Goal: Task Accomplishment & Management: Use online tool/utility

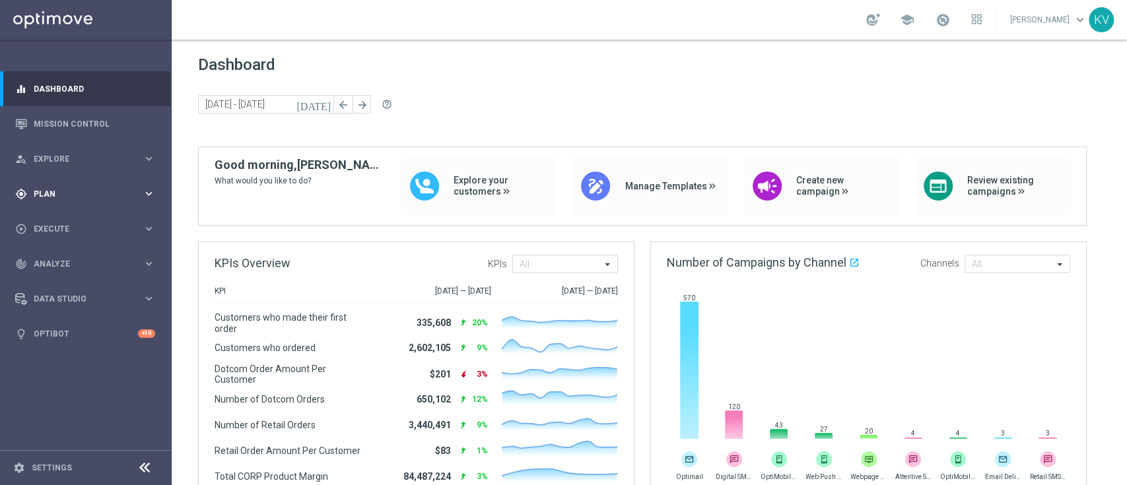
click at [71, 193] on span "Plan" at bounding box center [88, 194] width 109 height 8
click at [69, 257] on span "Templates" at bounding box center [82, 261] width 94 height 8
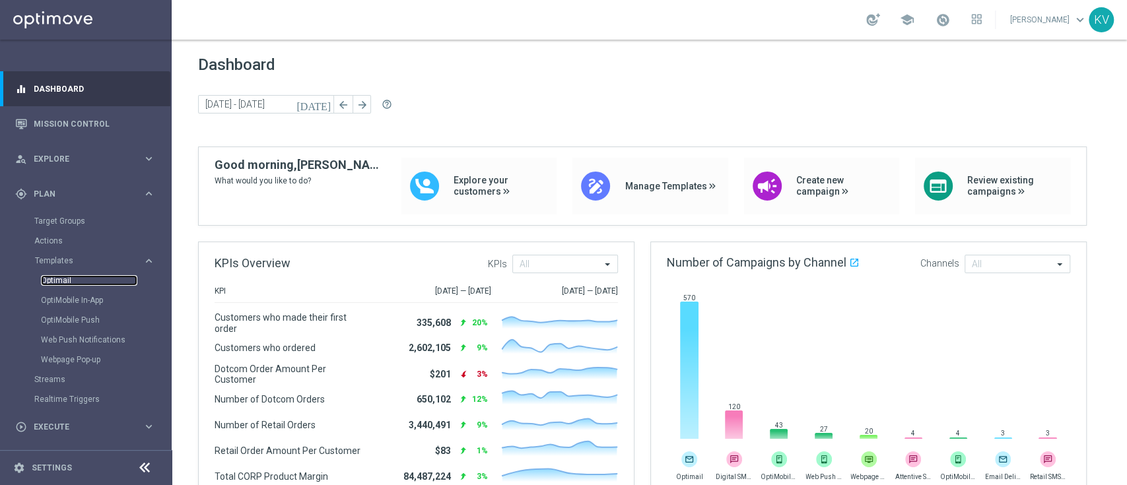
click at [65, 282] on link "Optimail" at bounding box center [89, 280] width 96 height 11
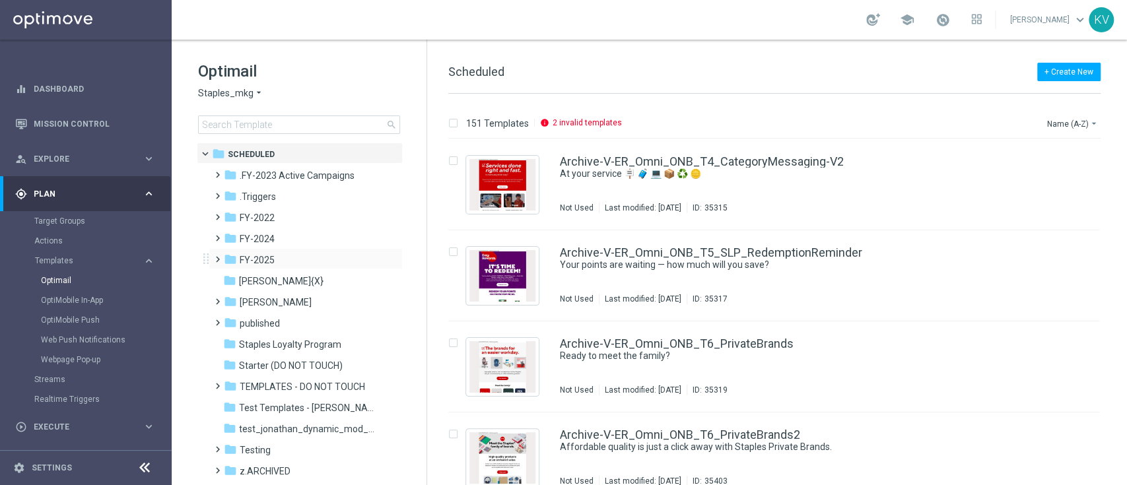
click at [218, 256] on span at bounding box center [215, 253] width 6 height 5
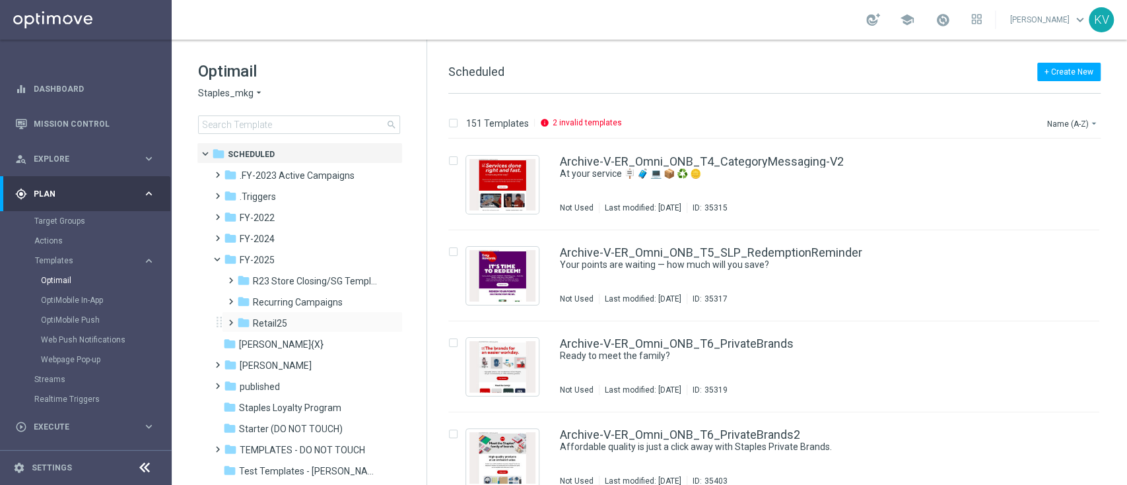
click at [230, 319] on span at bounding box center [228, 316] width 6 height 5
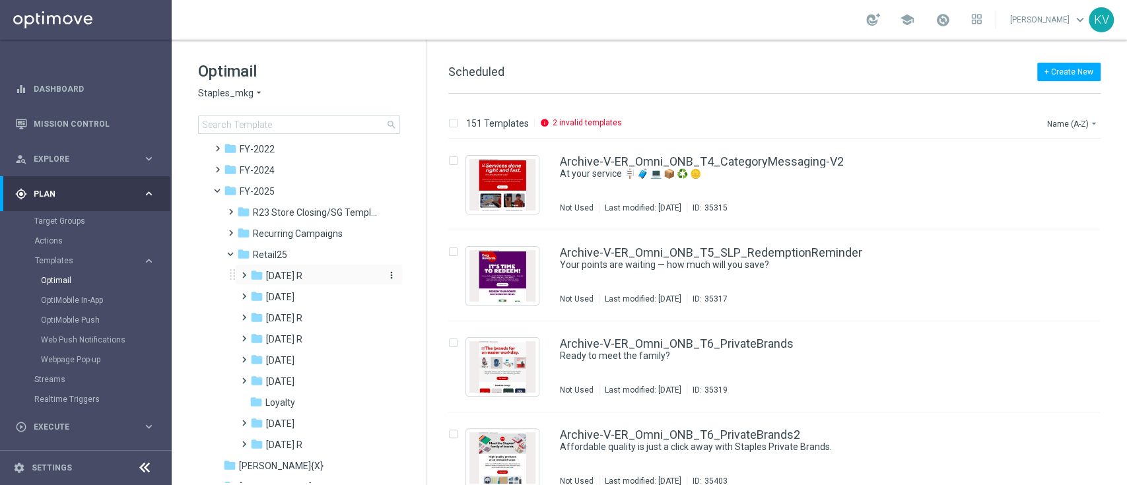
scroll to position [72, 0]
click at [244, 290] on span at bounding box center [241, 286] width 6 height 5
click at [257, 332] on span at bounding box center [254, 329] width 6 height 5
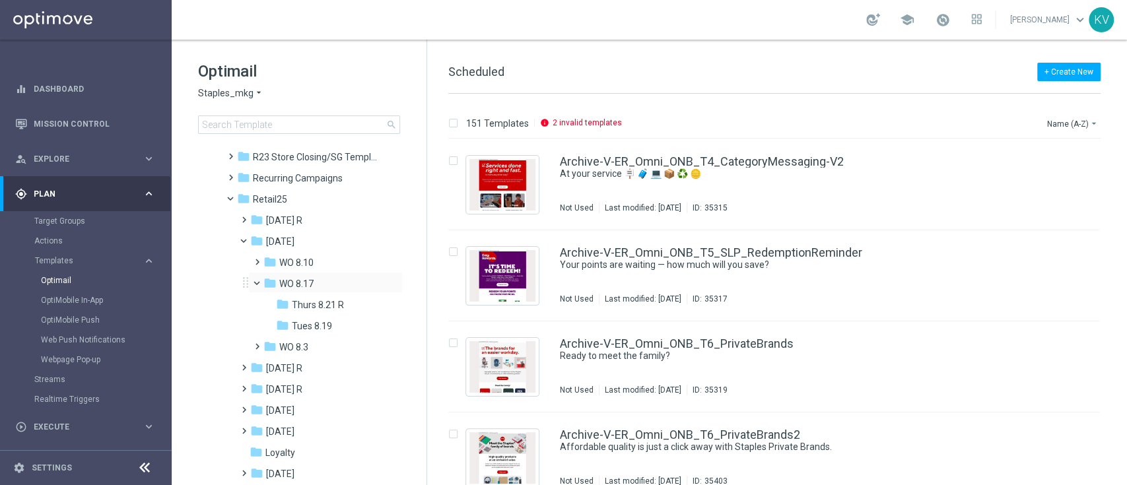
scroll to position [132, 0]
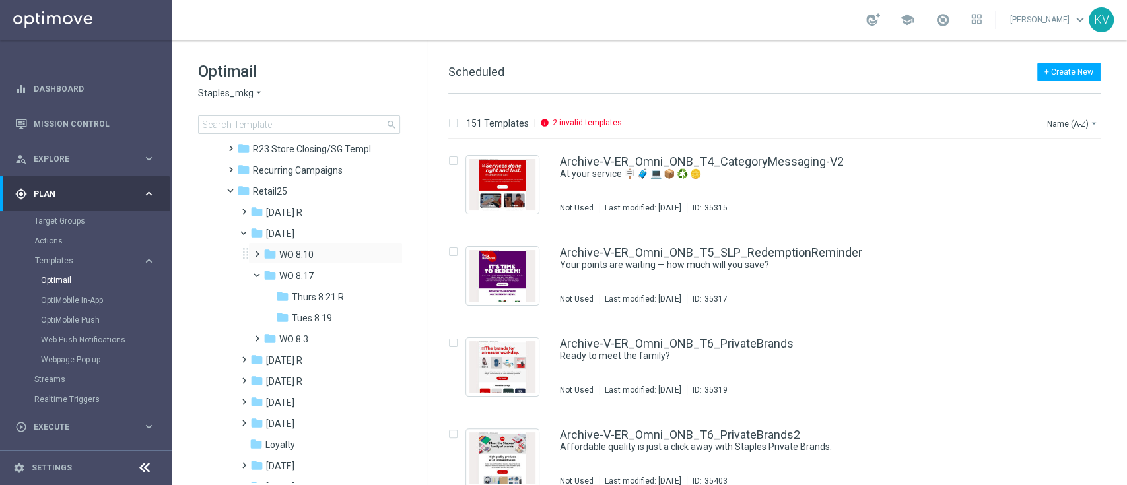
click at [253, 246] on span at bounding box center [254, 248] width 6 height 5
click at [256, 399] on span at bounding box center [254, 395] width 6 height 5
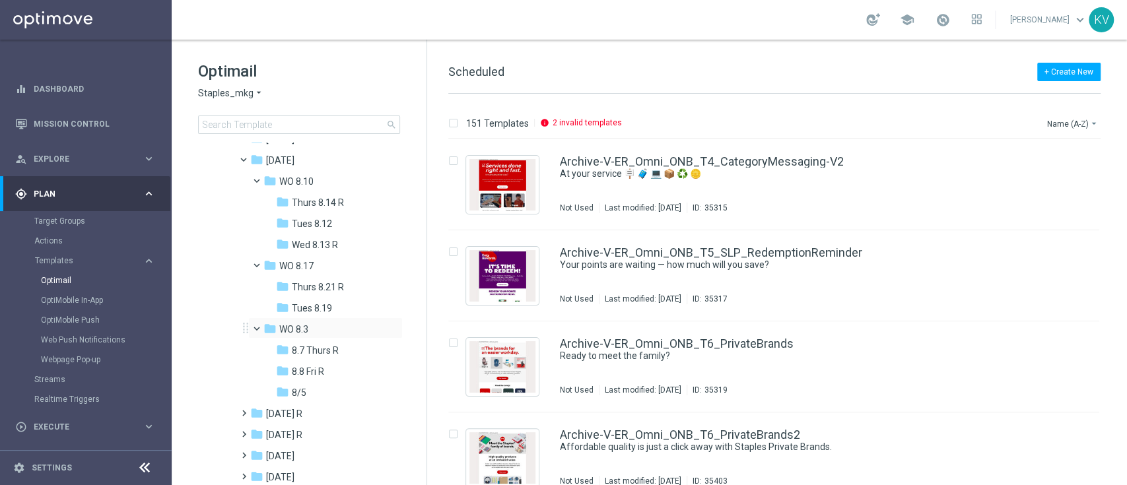
scroll to position [206, 0]
click at [298, 374] on span "8.8 Fri R" at bounding box center [308, 371] width 32 height 12
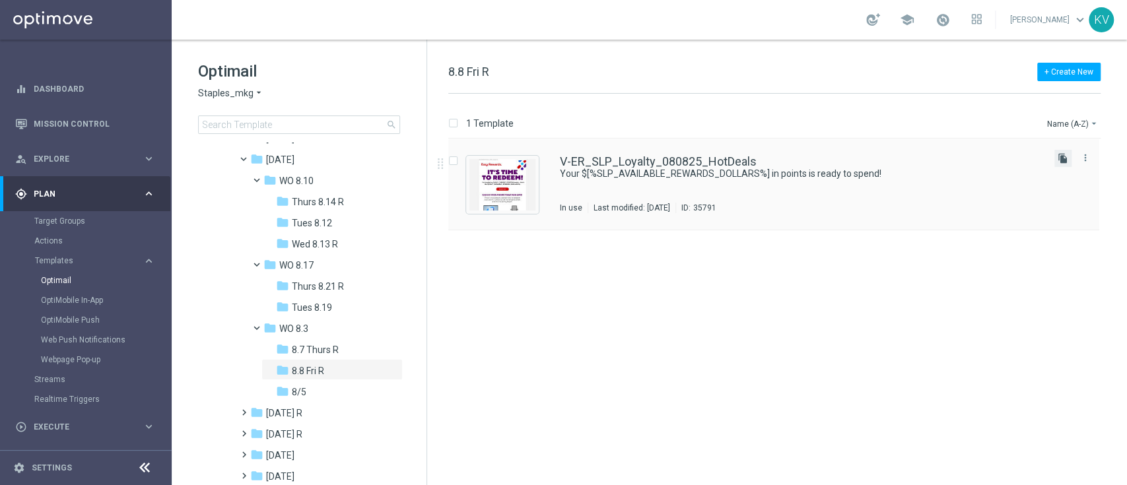
click at [1061, 154] on icon "file_copy" at bounding box center [1062, 158] width 11 height 11
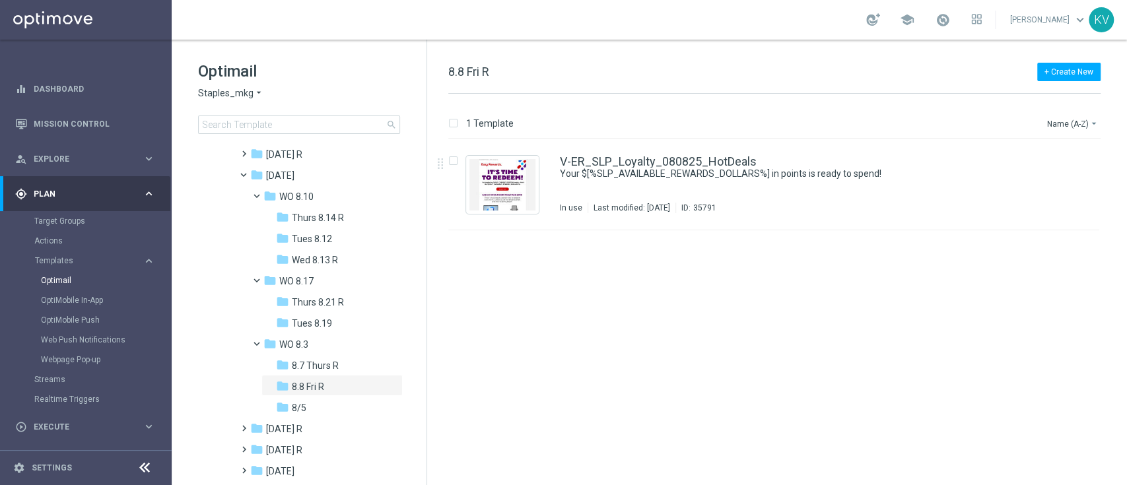
scroll to position [189, 0]
click at [389, 278] on icon "more_vert" at bounding box center [391, 281] width 11 height 11
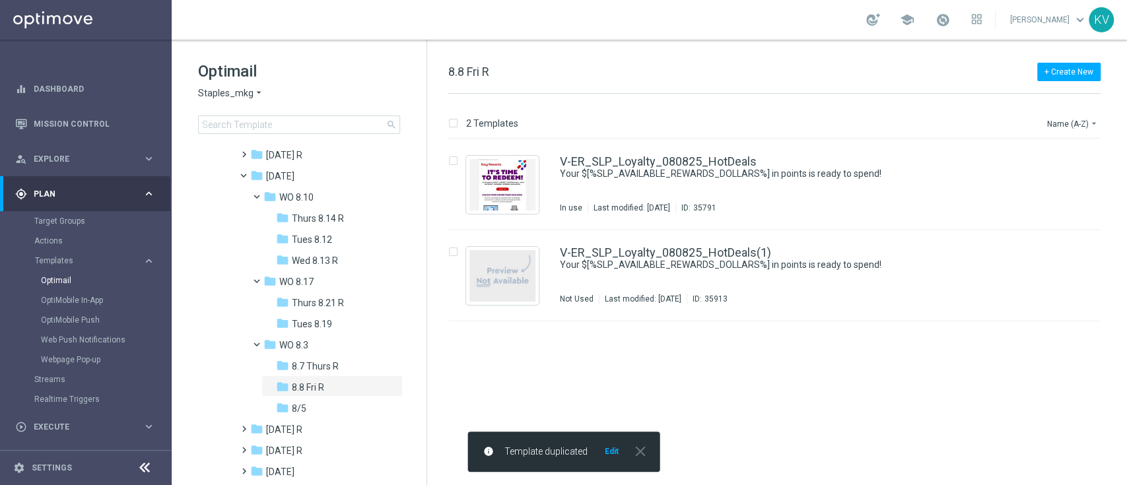
click at [416, 284] on tree-viewport "folder Scheduled more_vert folder .FY-2023 Active Campaigns more_vert" at bounding box center [311, 123] width 228 height 340
click at [387, 277] on icon "more_vert" at bounding box center [391, 281] width 11 height 11
click at [417, 286] on icon "create_new_folder" at bounding box center [414, 284] width 20 height 11
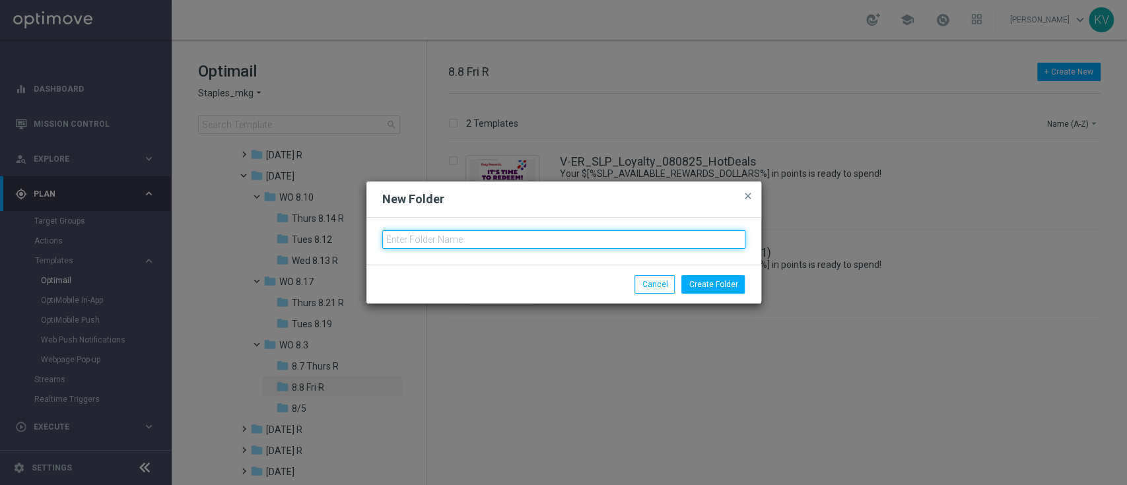
click at [420, 240] on input "text" at bounding box center [563, 239] width 363 height 18
type input "Fri 8.22 R"
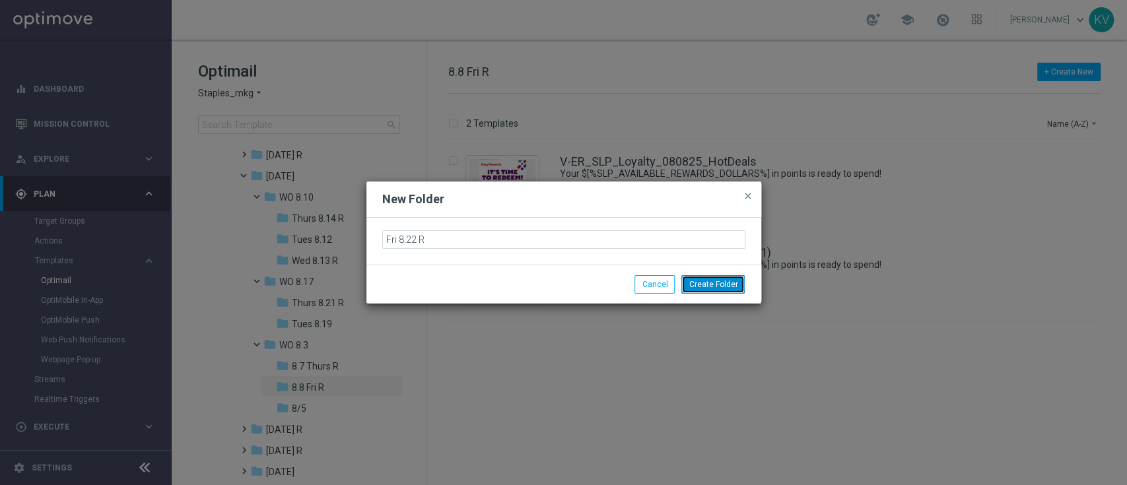
click at [705, 285] on button "Create Folder" at bounding box center [712, 284] width 63 height 18
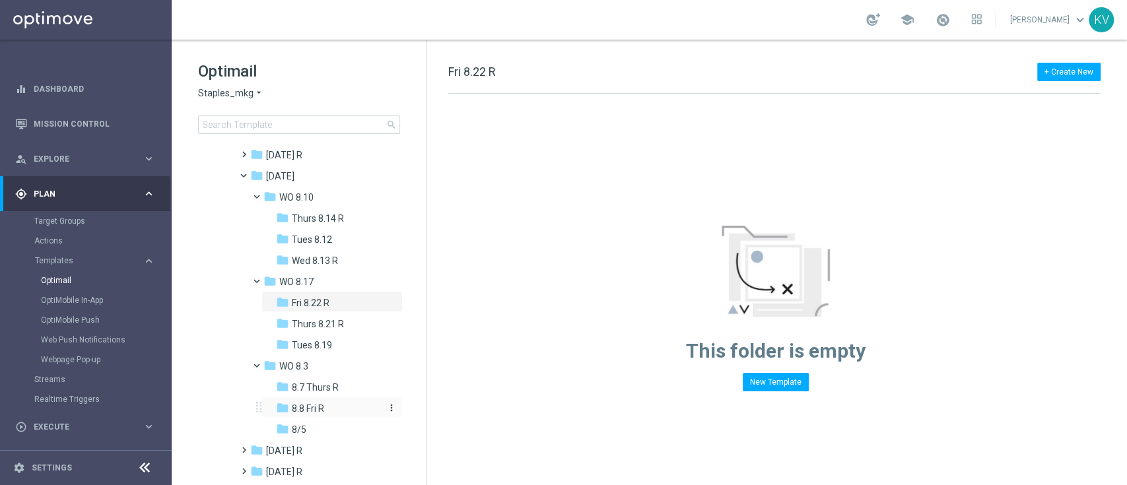
click at [319, 404] on span "8.8 Fri R" at bounding box center [308, 409] width 32 height 12
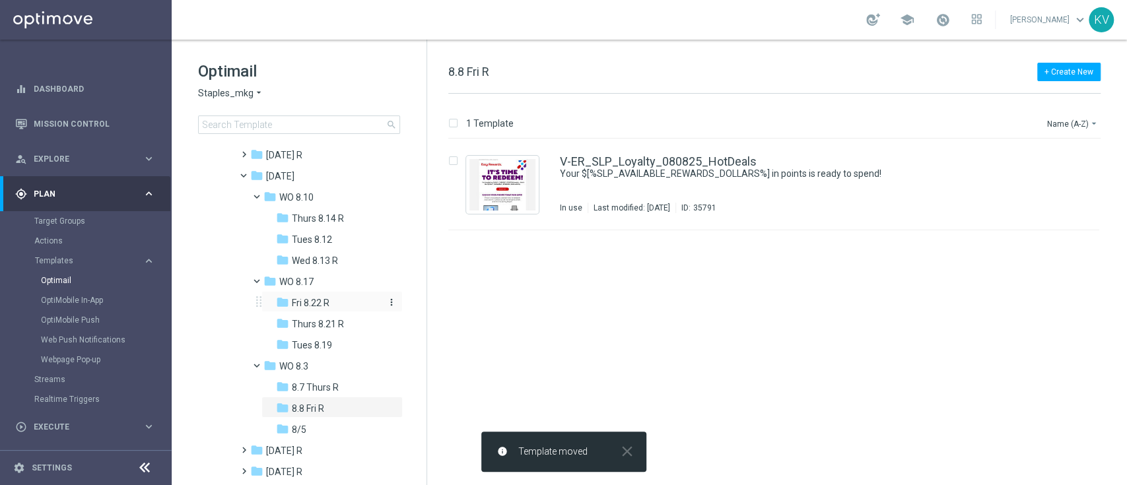
click at [329, 306] on span "Fri 8.22 R" at bounding box center [311, 303] width 38 height 12
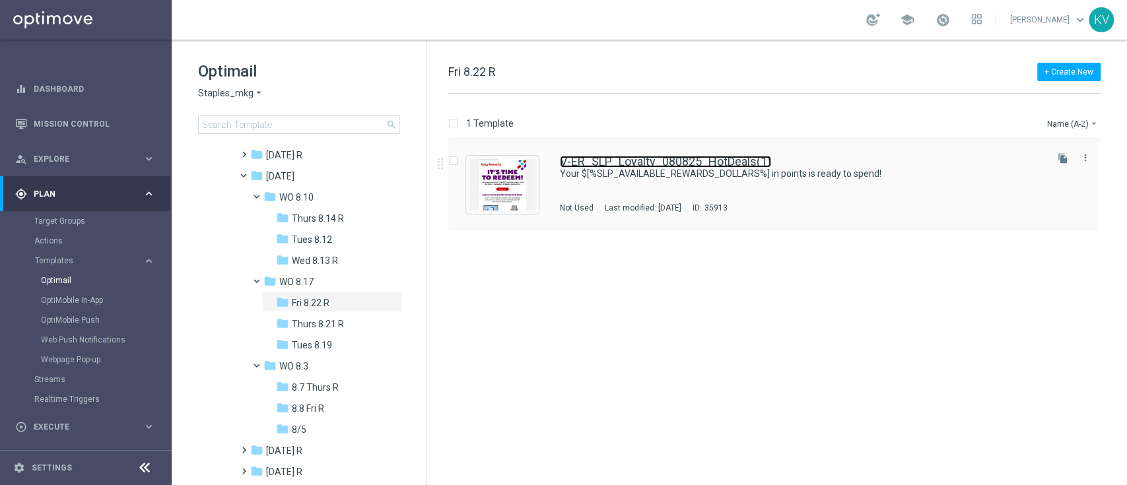
click at [630, 164] on link "V-ER_SLP_Loyalty_080825_HotDeals(1)" at bounding box center [665, 162] width 211 height 12
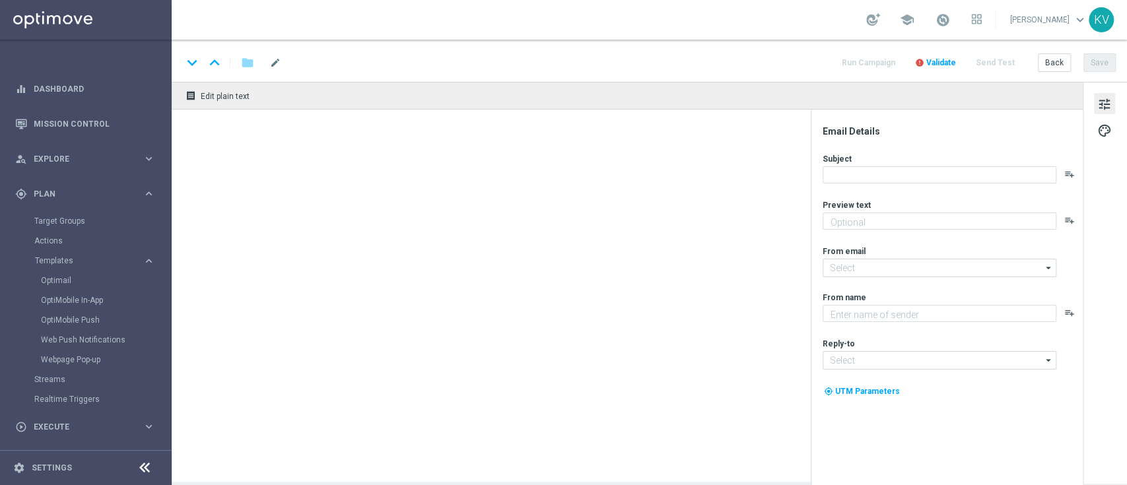
type input "V-ER_SLP_Loyalty_080825_HotDeals(1)"
type textarea "Redeem now and save on these top deals."
type textarea "Staples"
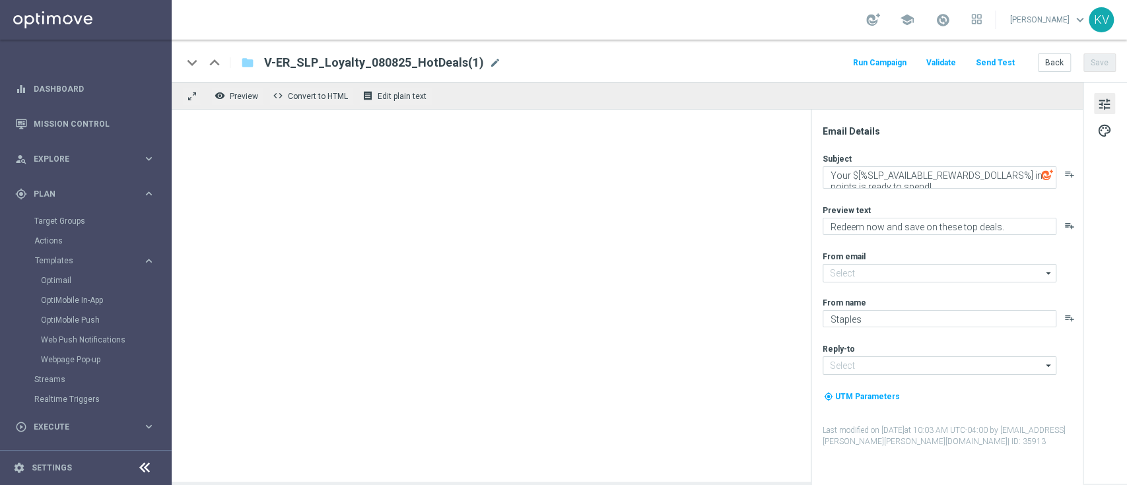
type input "[EMAIL_ADDRESS][DOMAIN_NAME]"
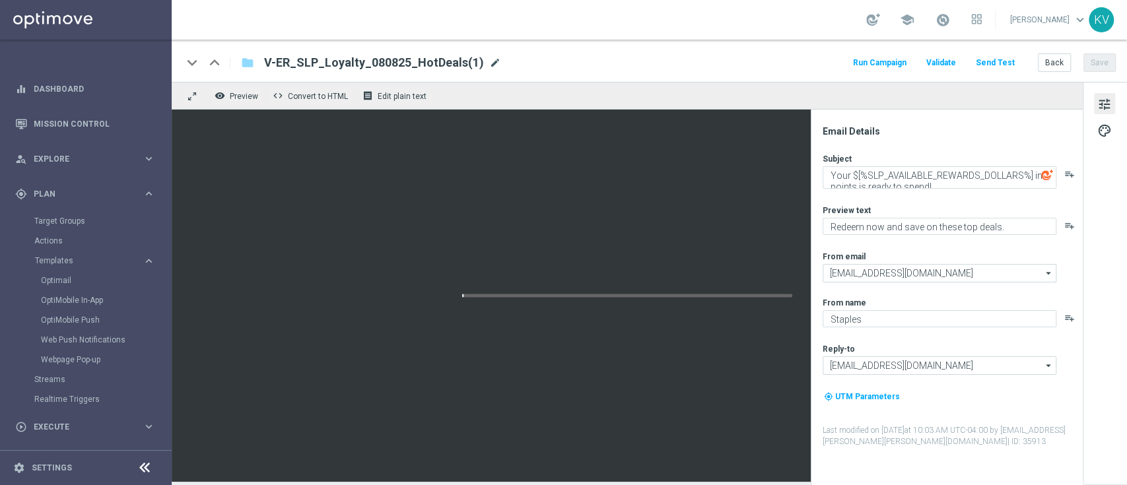
click at [489, 61] on span "mode_edit" at bounding box center [495, 63] width 12 height 12
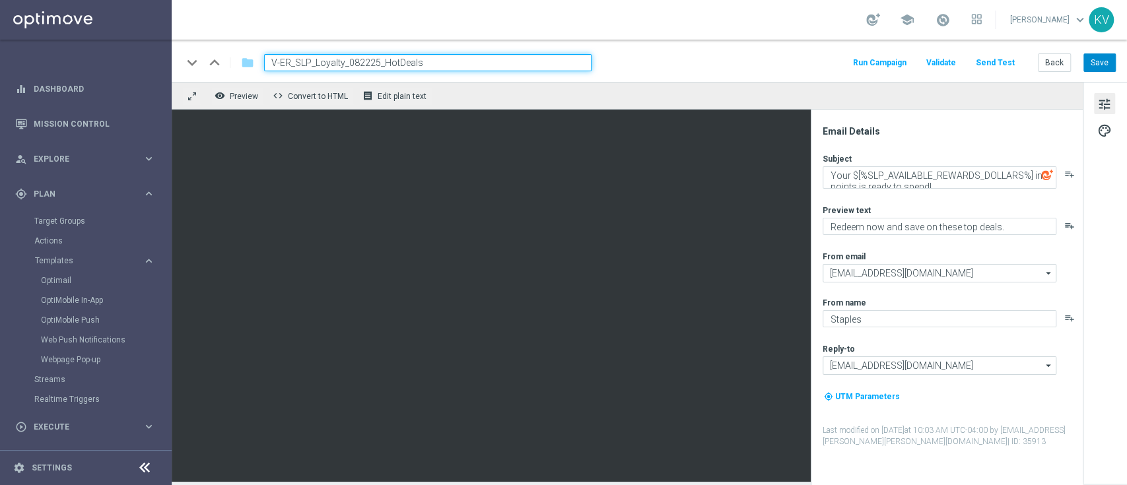
type input "V-ER_SLP_Loyalty_082225_HotDeals"
click at [1105, 66] on button "Save" at bounding box center [1099, 62] width 32 height 18
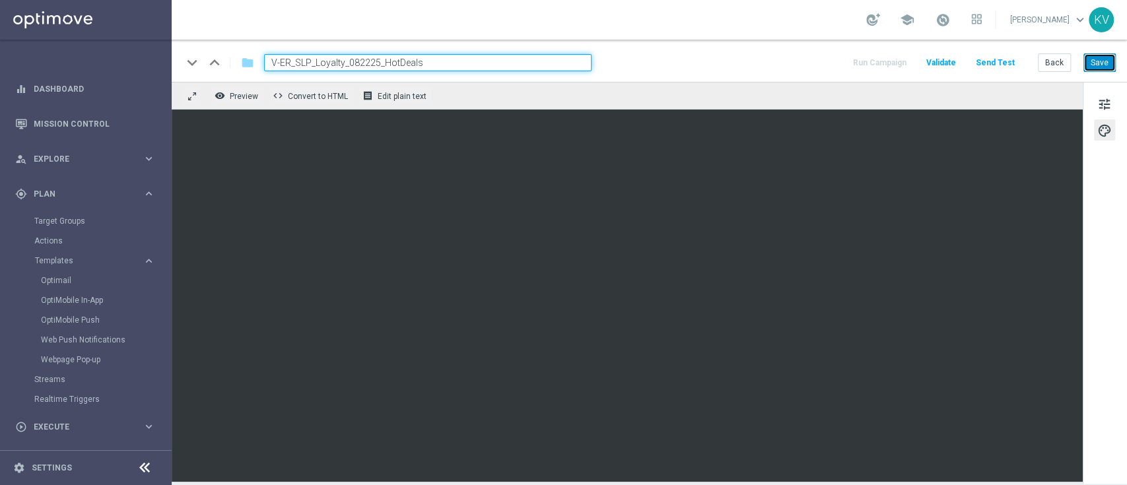
click at [1105, 70] on button "Save" at bounding box center [1099, 62] width 32 height 18
click at [1109, 61] on button "Save" at bounding box center [1099, 62] width 32 height 18
click at [1107, 56] on button "Save" at bounding box center [1099, 62] width 32 height 18
click at [1095, 56] on button "Save" at bounding box center [1099, 62] width 32 height 18
click at [998, 61] on button "Send Test" at bounding box center [994, 63] width 43 height 18
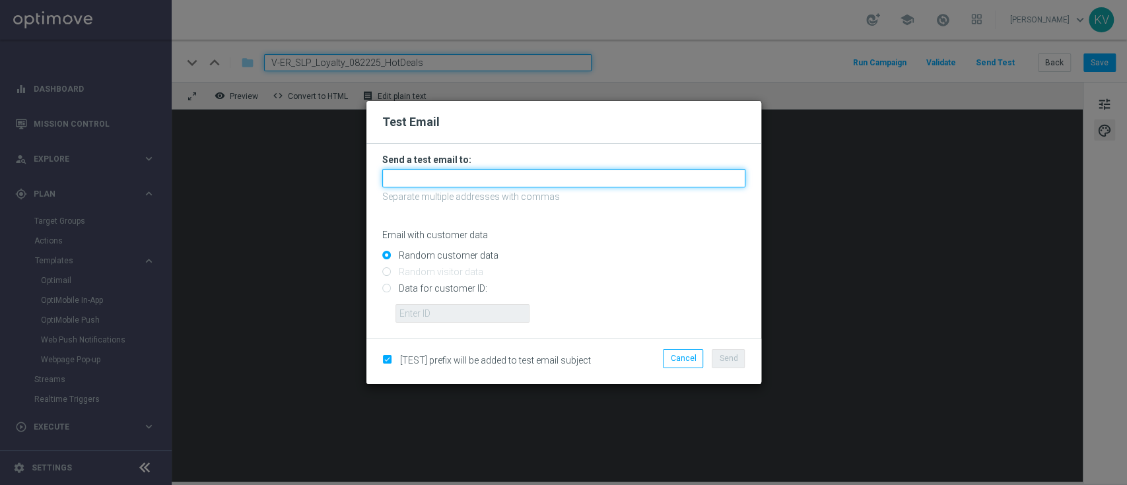
click at [601, 185] on input "text" at bounding box center [563, 178] width 363 height 18
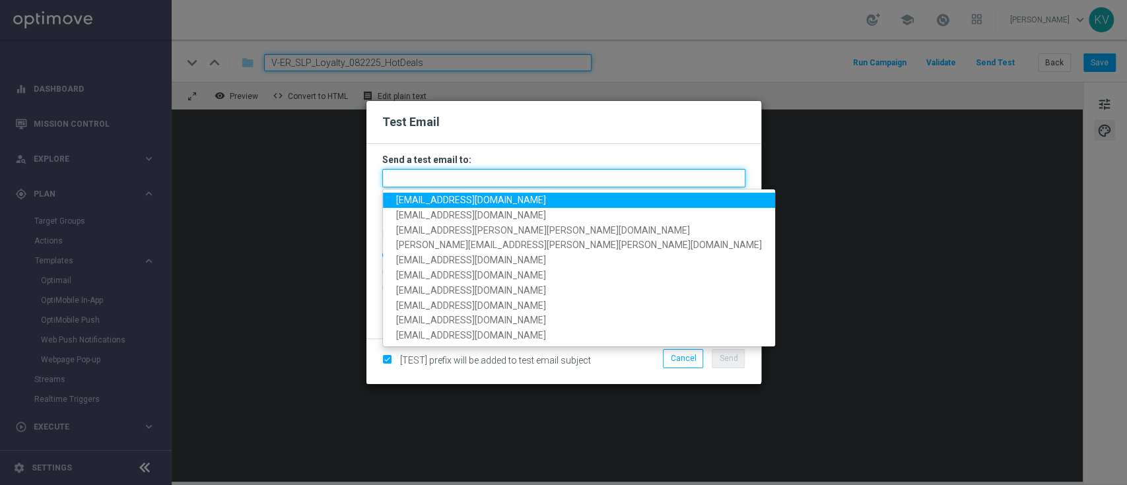
paste input "[EMAIL_ADDRESS][DOMAIN_NAME]"
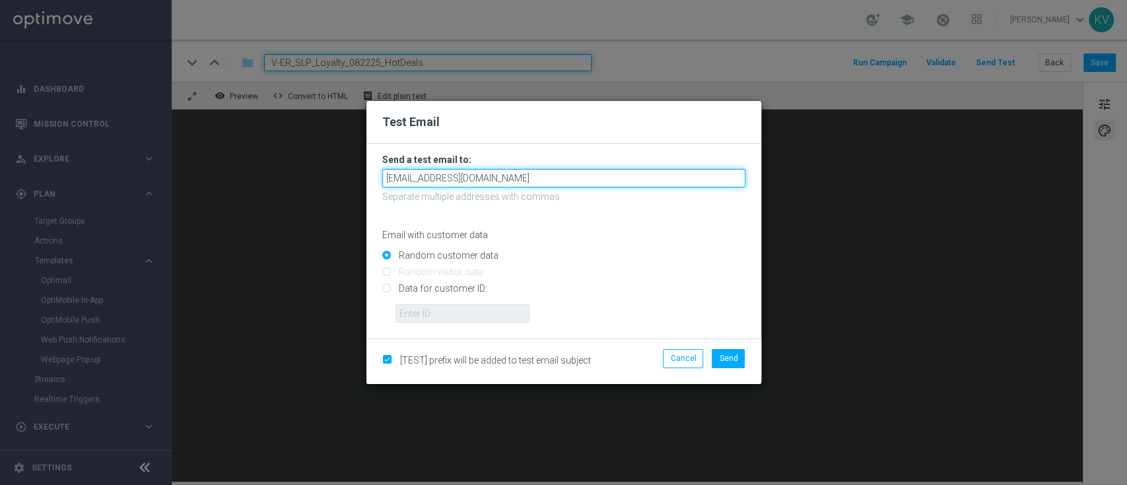
type input "[EMAIL_ADDRESS][DOMAIN_NAME]"
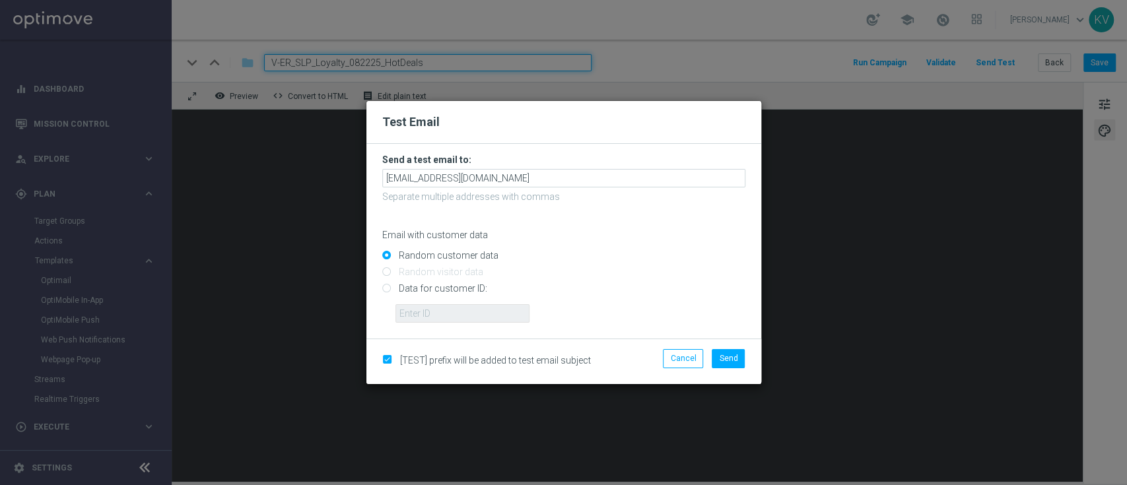
click at [442, 294] on input "Data for customer ID:" at bounding box center [563, 294] width 363 height 18
radio input "true"
click at [481, 320] on input "text" at bounding box center [462, 313] width 134 height 18
paste input "10000070600"
type input "10000070600"
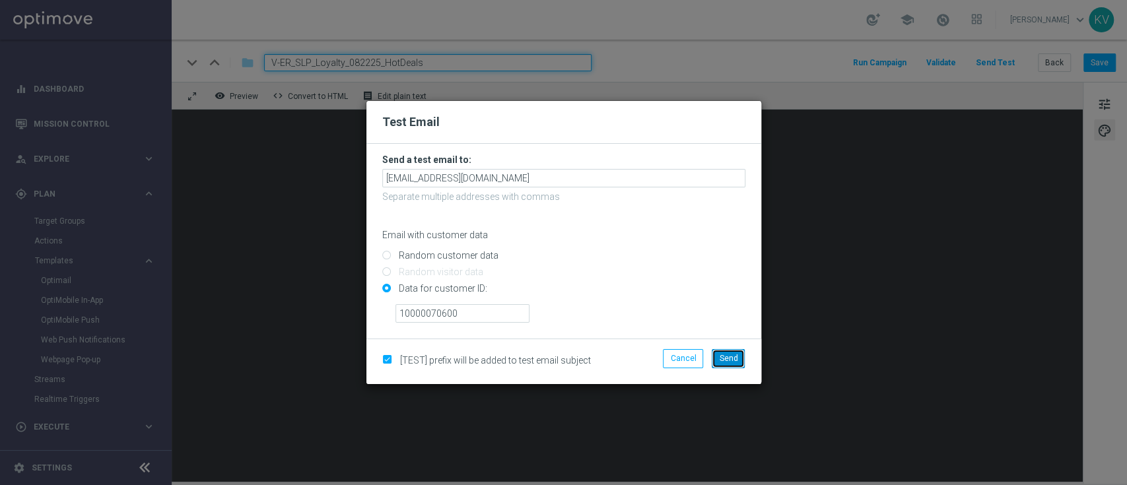
click at [722, 362] on span "Send" at bounding box center [728, 358] width 18 height 9
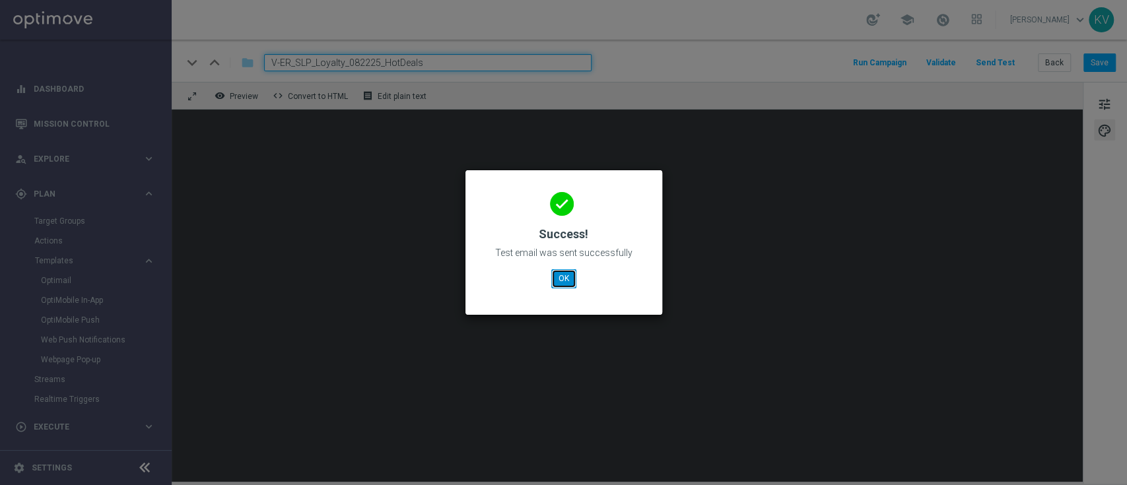
click at [572, 274] on button "OK" at bounding box center [563, 278] width 25 height 18
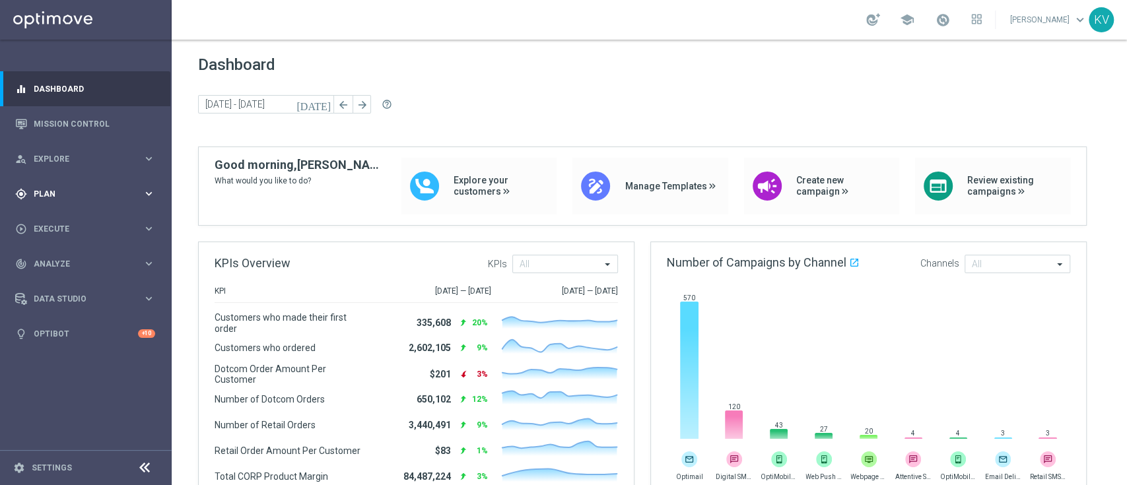
click at [100, 201] on div "gps_fixed Plan keyboard_arrow_right" at bounding box center [85, 193] width 170 height 35
click at [55, 258] on span "Templates" at bounding box center [82, 261] width 94 height 8
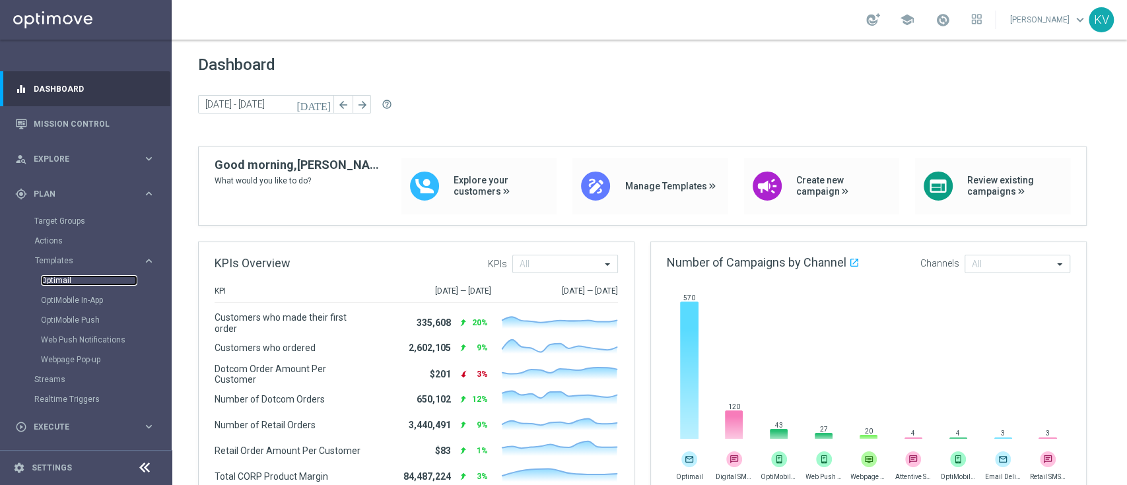
click at [63, 282] on link "Optimail" at bounding box center [89, 280] width 96 height 11
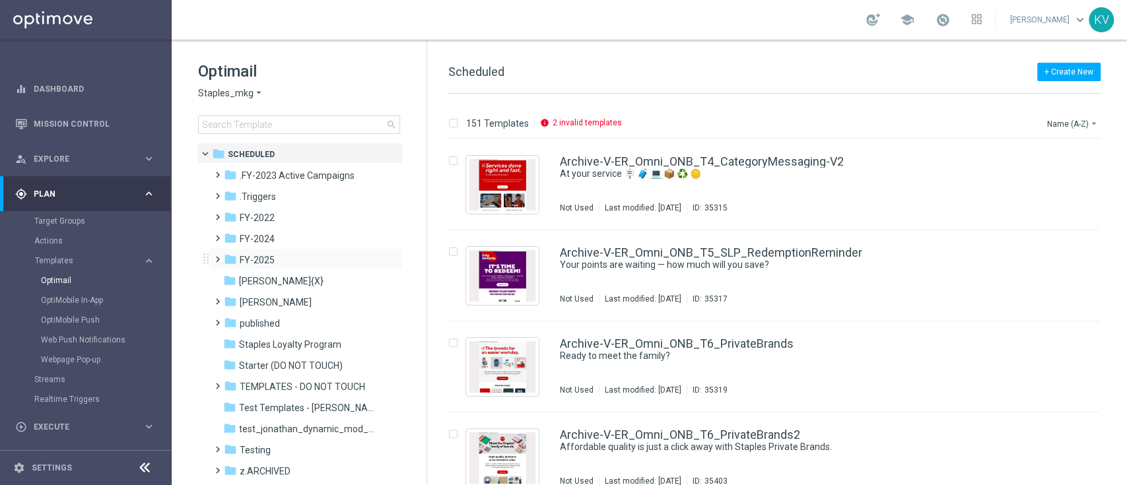
click at [218, 256] on span at bounding box center [215, 253] width 6 height 5
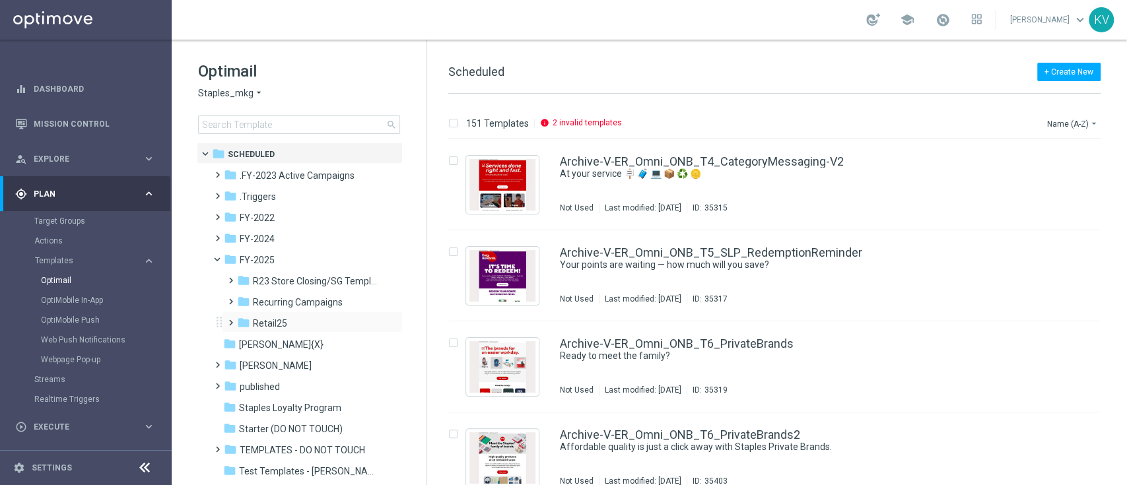
click at [228, 319] on span at bounding box center [228, 316] width 6 height 5
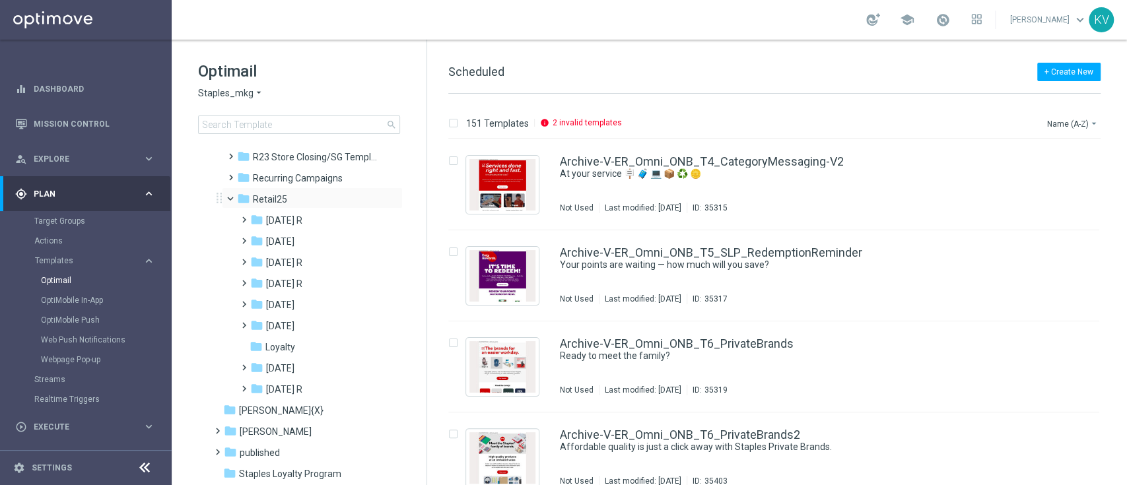
scroll to position [128, 0]
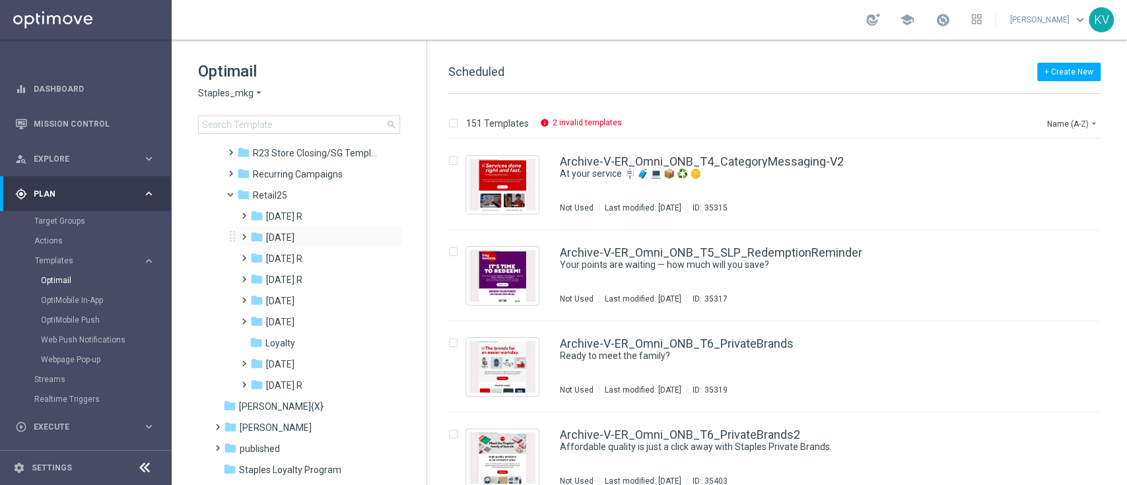
click at [244, 232] on span at bounding box center [241, 230] width 6 height 5
click at [253, 276] on span at bounding box center [254, 273] width 6 height 5
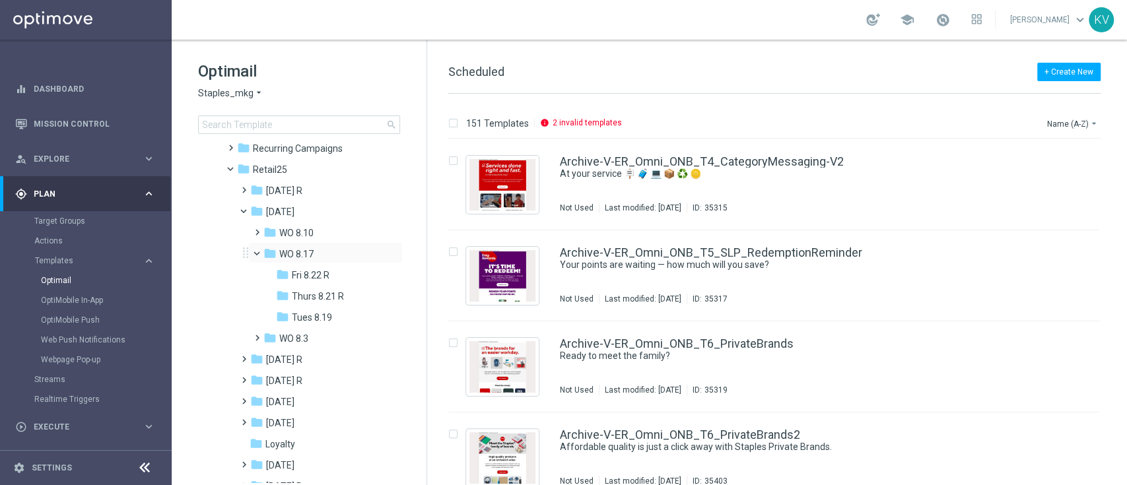
scroll to position [154, 0]
click at [298, 271] on span "Fri 8.22 R" at bounding box center [311, 275] width 38 height 12
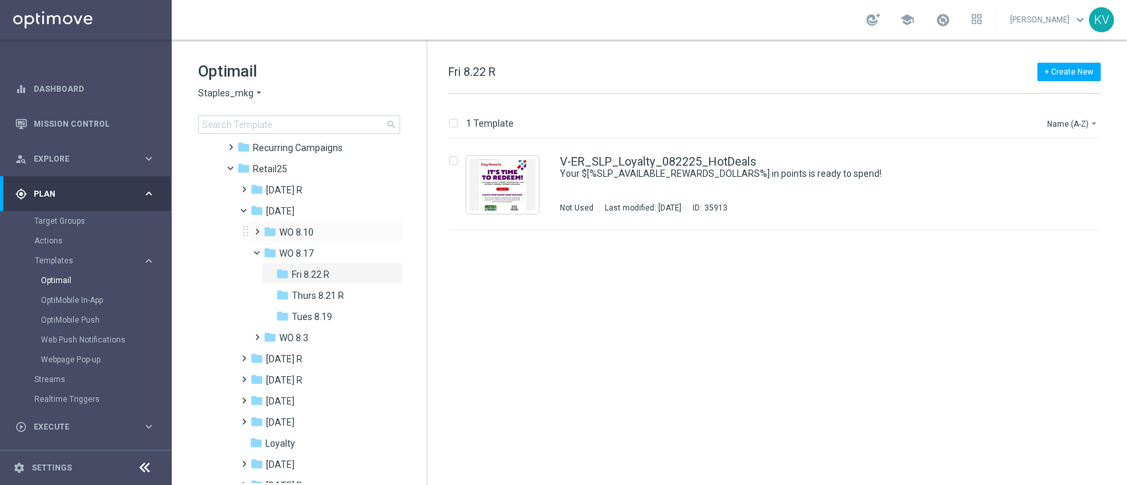
click at [257, 228] on span at bounding box center [254, 225] width 6 height 5
click at [302, 273] on span "Tues 8.12" at bounding box center [312, 275] width 40 height 12
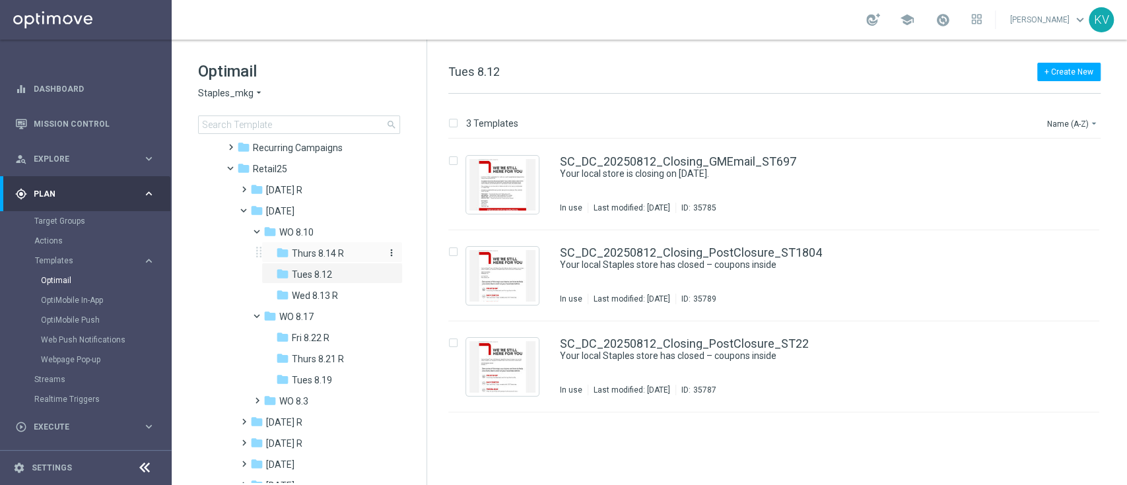
click at [307, 252] on span "Thurs 8.14 R" at bounding box center [318, 253] width 52 height 12
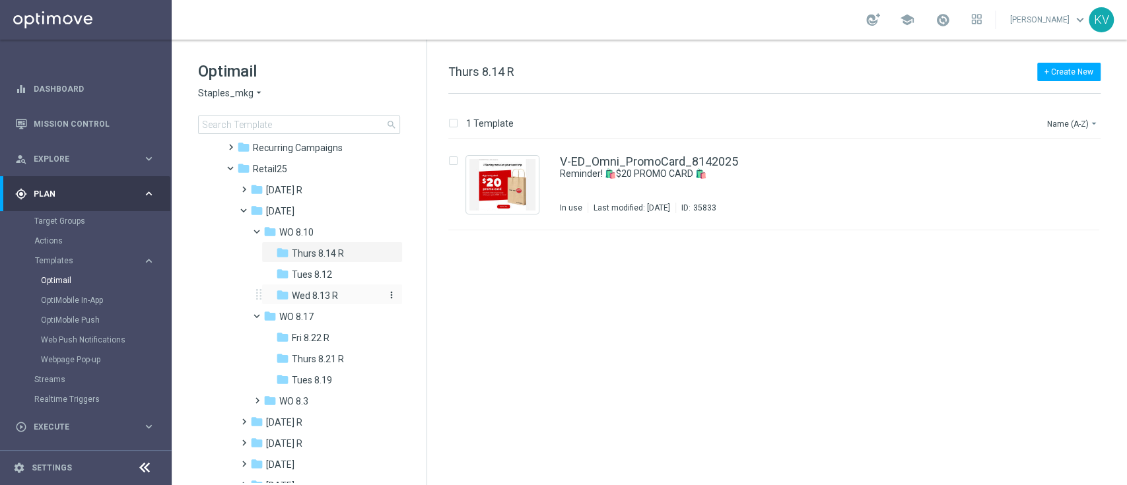
click at [325, 290] on span "Wed 8.13 R" at bounding box center [315, 296] width 46 height 12
click at [257, 394] on span at bounding box center [254, 394] width 6 height 5
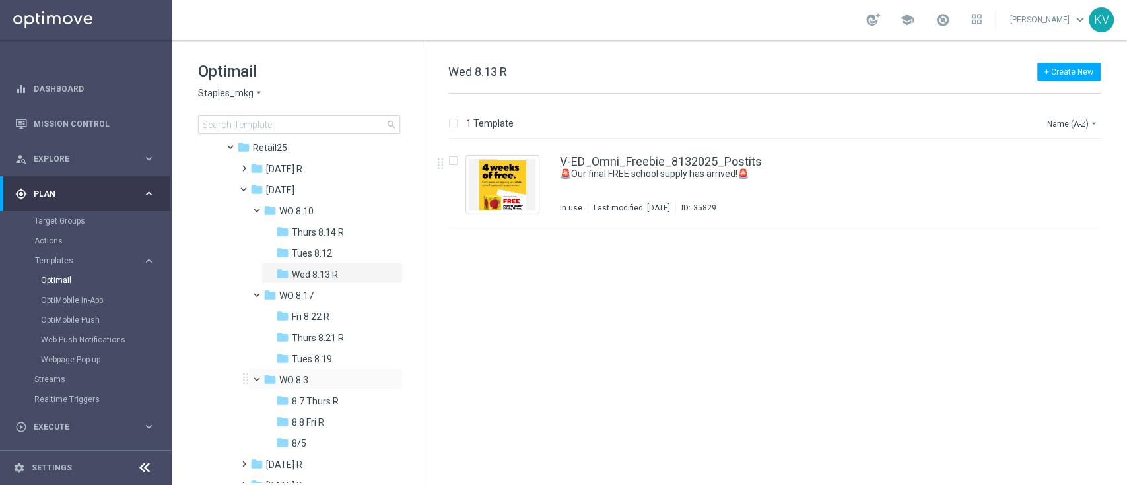
scroll to position [178, 0]
click at [311, 419] on span "8.8 Fri R" at bounding box center [308, 420] width 32 height 12
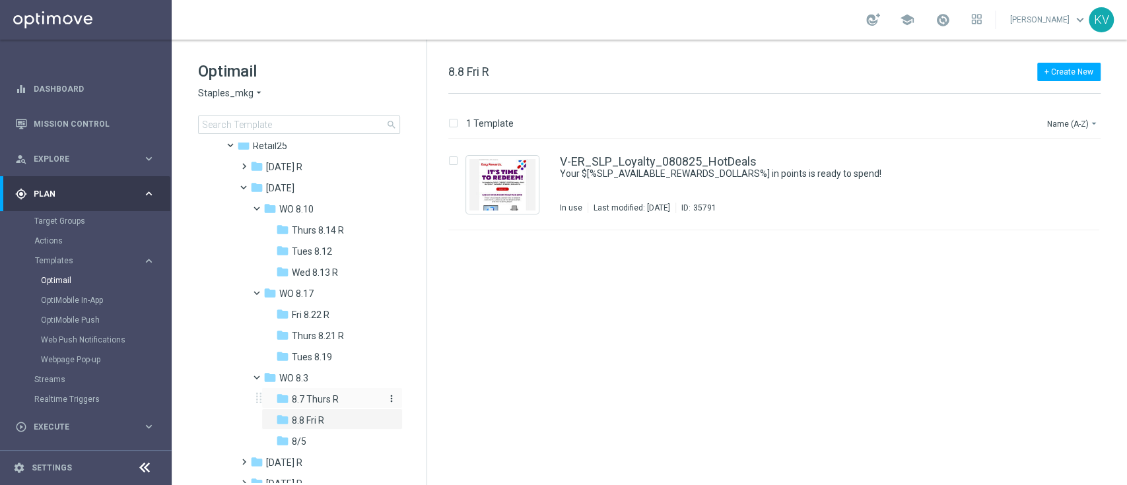
click at [317, 397] on span "8.7 Thurs R" at bounding box center [315, 399] width 47 height 12
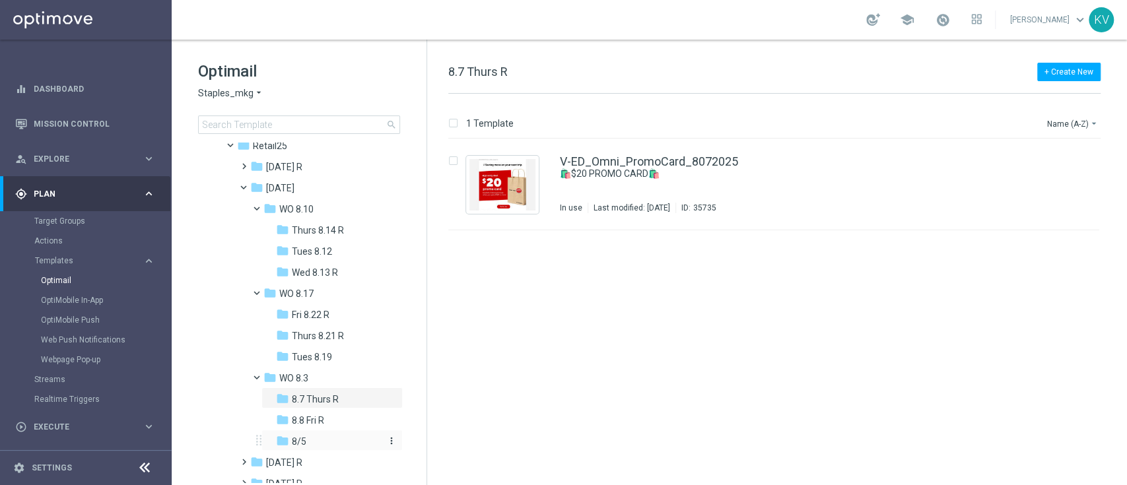
click at [313, 436] on div "folder 8/5" at bounding box center [330, 441] width 108 height 15
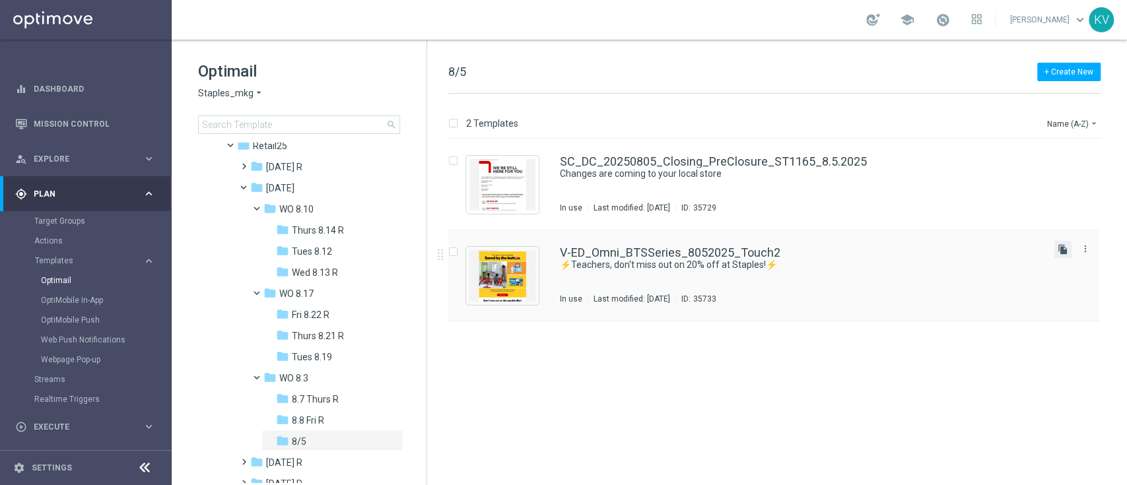
click at [1062, 247] on icon "file_copy" at bounding box center [1062, 249] width 11 height 11
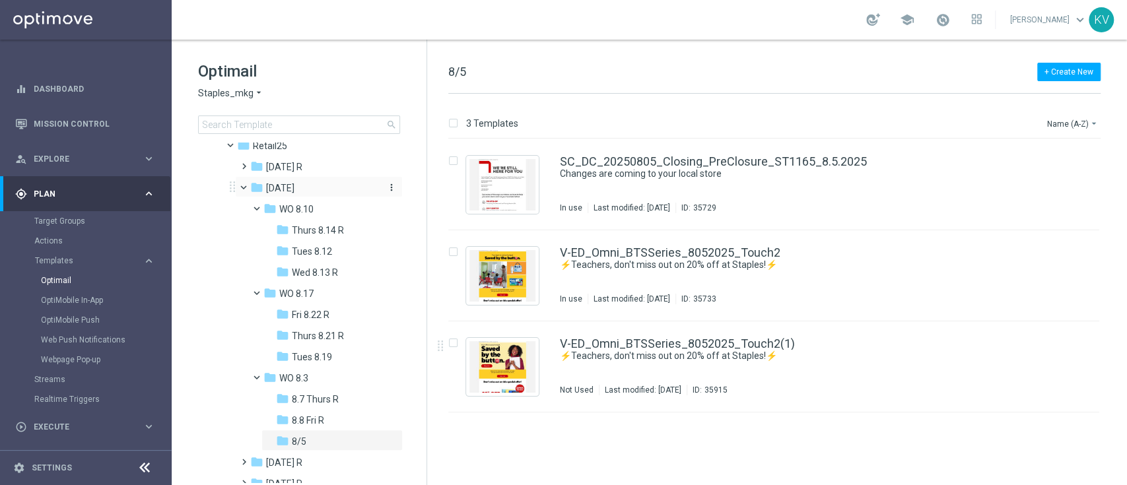
click at [391, 186] on icon "more_vert" at bounding box center [391, 187] width 11 height 11
click at [425, 190] on span "New Folder" at bounding box center [444, 190] width 40 height 11
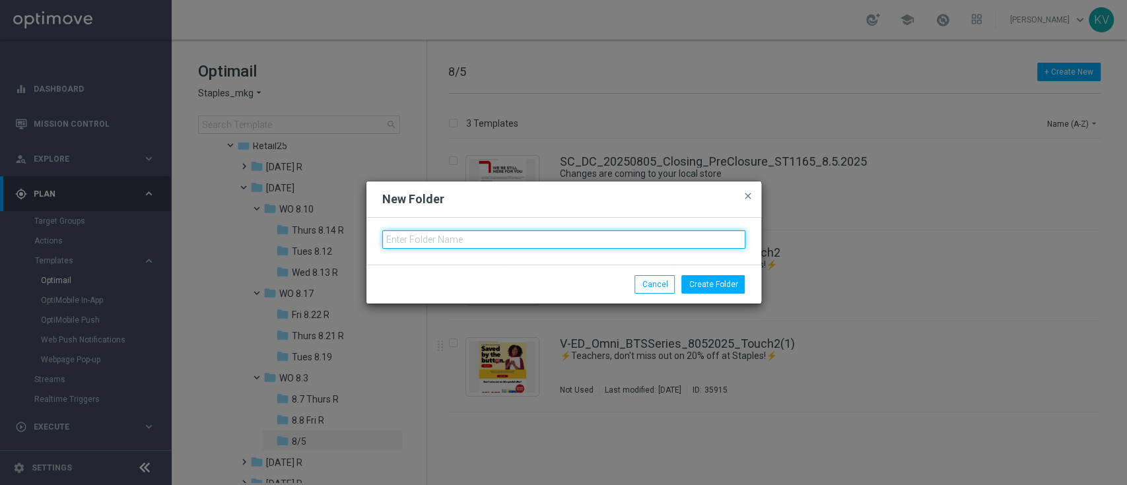
click at [424, 236] on input "text" at bounding box center [563, 239] width 363 height 18
type input "WO 8.24"
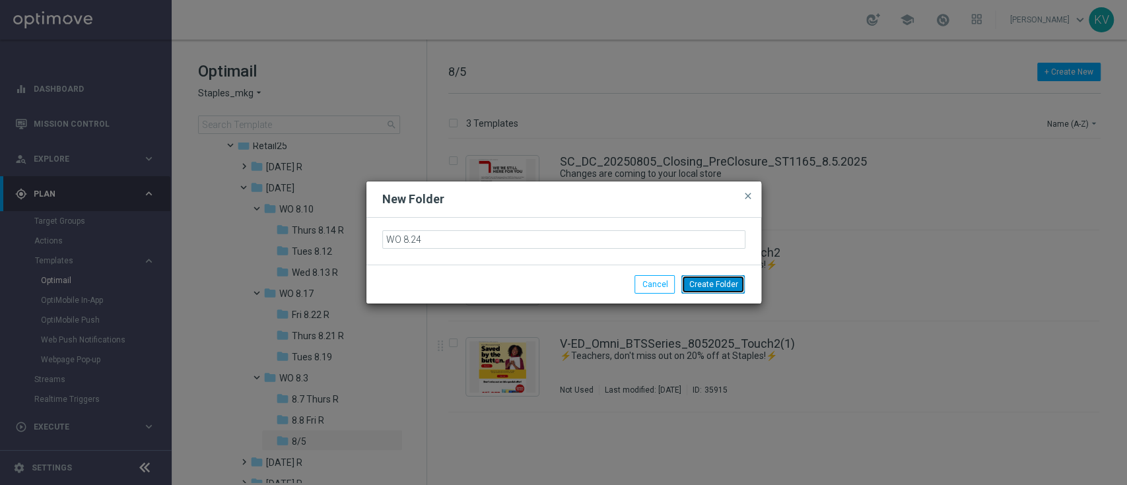
click at [712, 283] on button "Create Folder" at bounding box center [712, 284] width 63 height 18
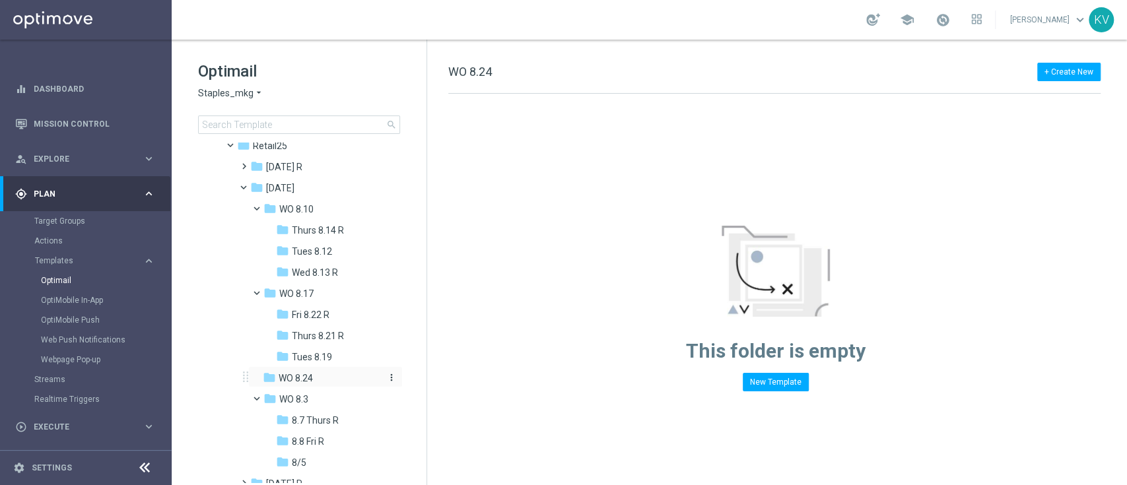
click at [387, 377] on icon "more_vert" at bounding box center [391, 377] width 11 height 11
click at [438, 321] on span "New Folder" at bounding box center [444, 324] width 40 height 11
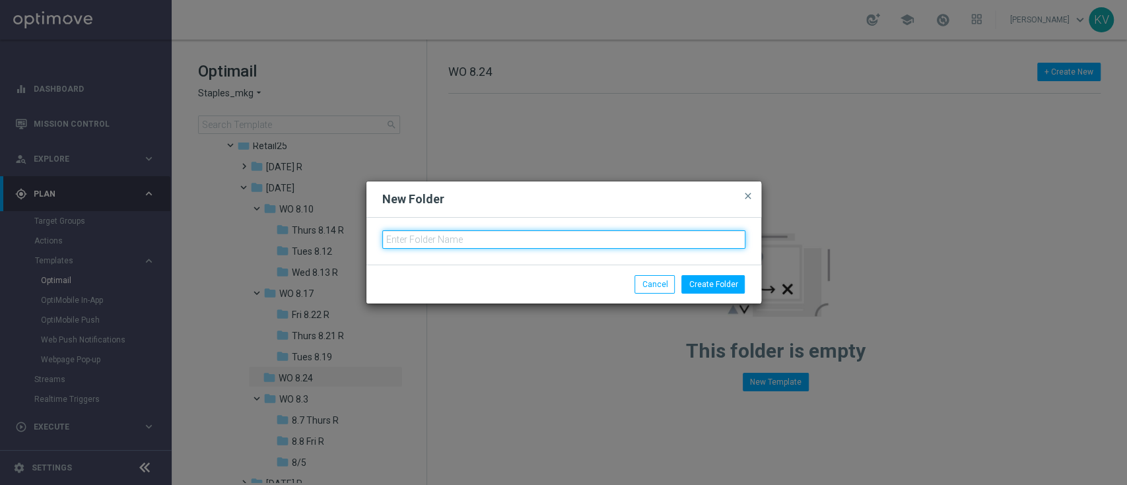
click at [412, 239] on input "text" at bounding box center [563, 239] width 363 height 18
type input "8"
type input "M"
type input "8.25 Mon R"
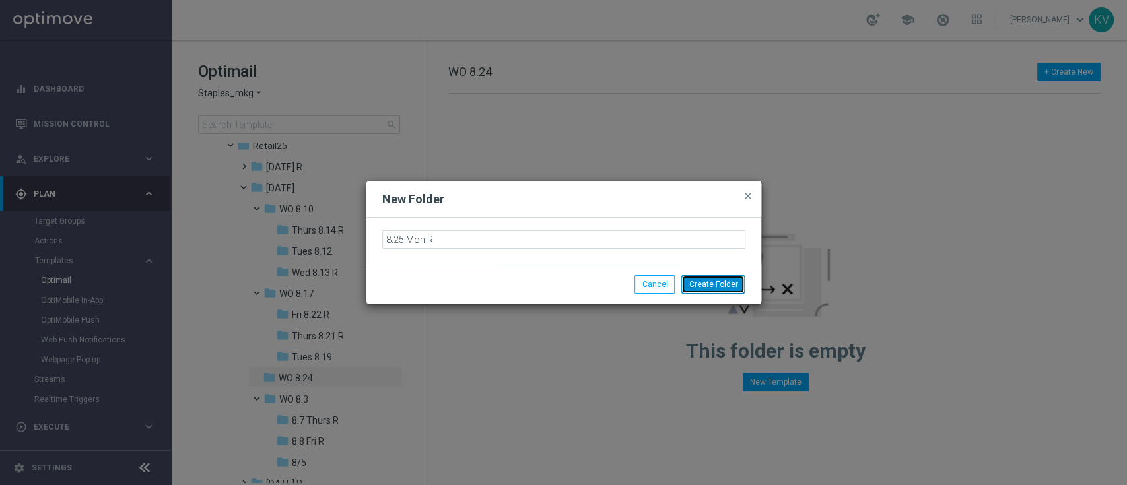
click at [736, 290] on button "Create Folder" at bounding box center [712, 284] width 63 height 18
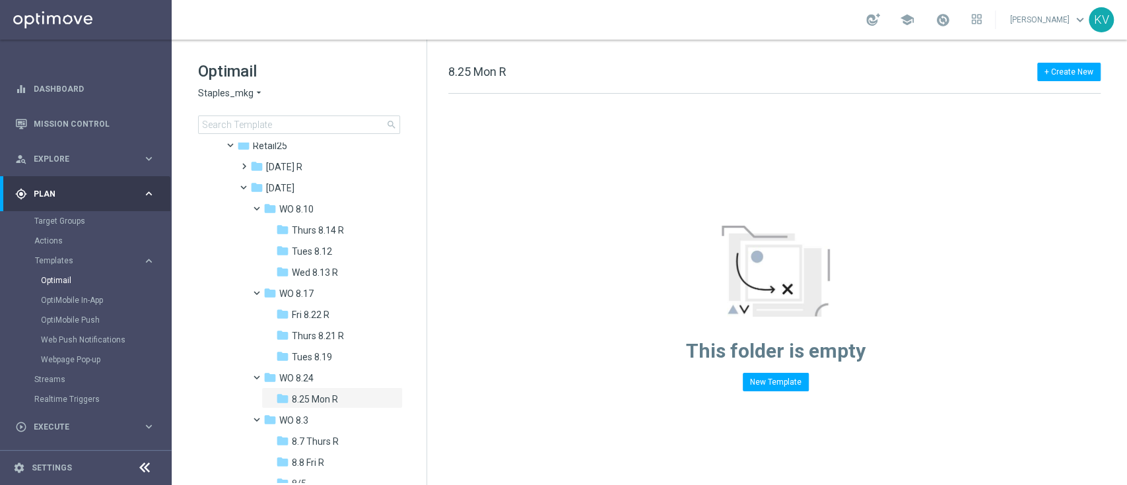
scroll to position [238, 0]
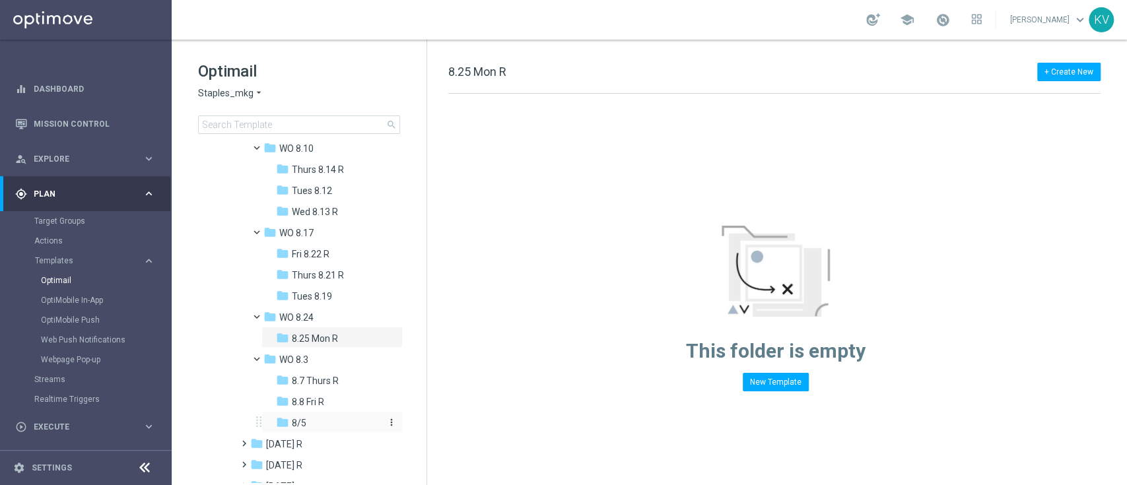
click at [318, 425] on div "folder 8/5" at bounding box center [330, 423] width 108 height 15
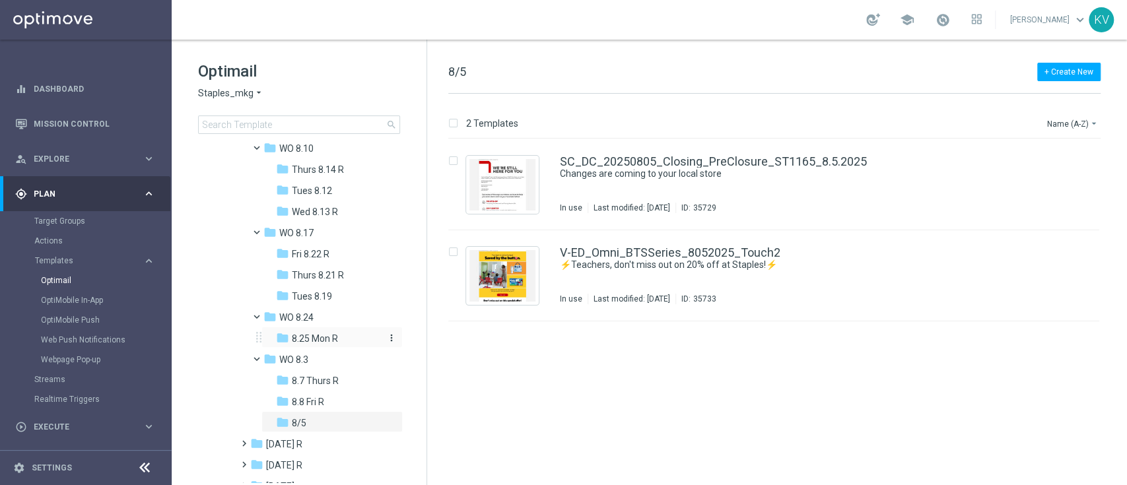
click at [319, 335] on span "8.25 Mon R" at bounding box center [315, 339] width 46 height 12
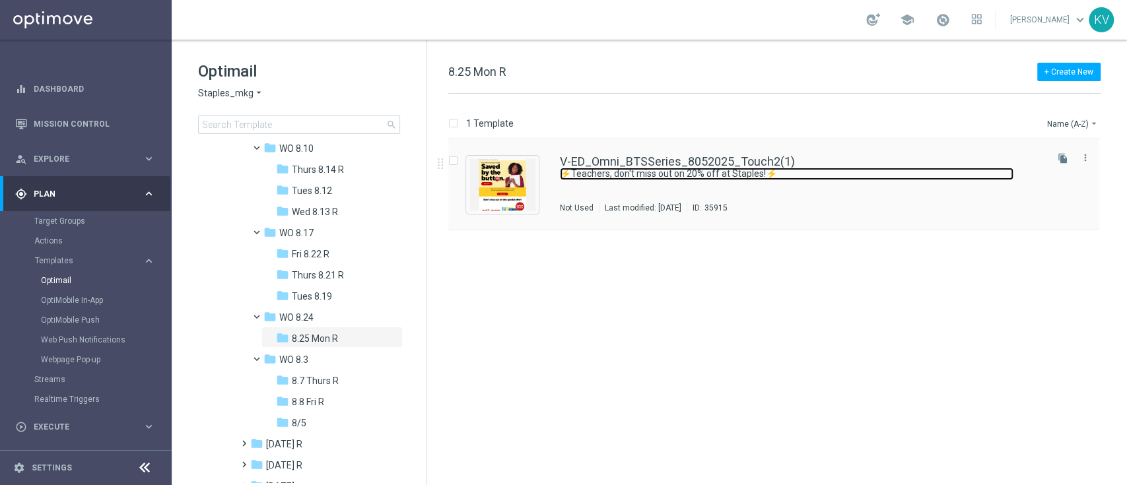
click at [710, 173] on link "⚡Teachers, don't miss out on 20% off at Staples!⚡" at bounding box center [786, 174] width 453 height 13
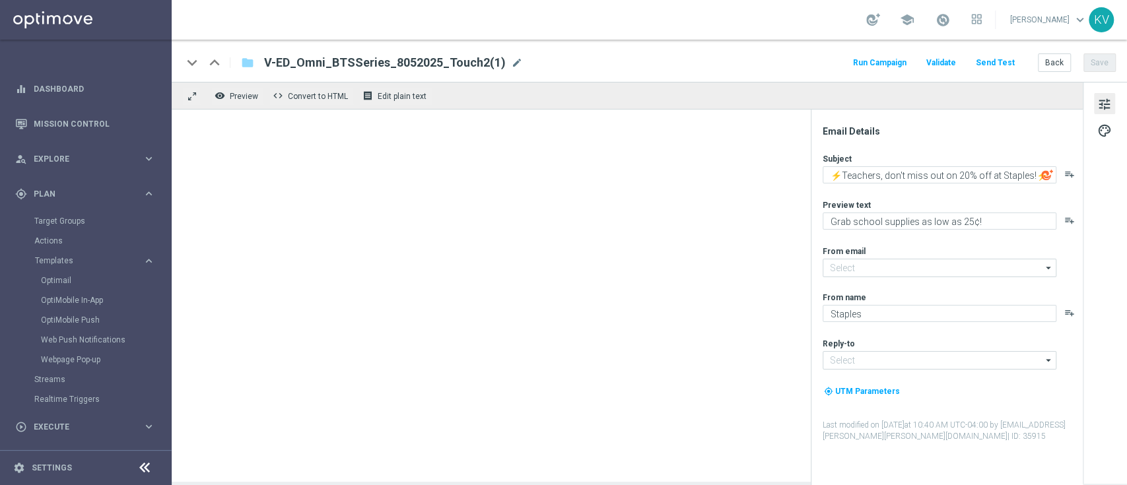
type input "[EMAIL_ADDRESS][DOMAIN_NAME]"
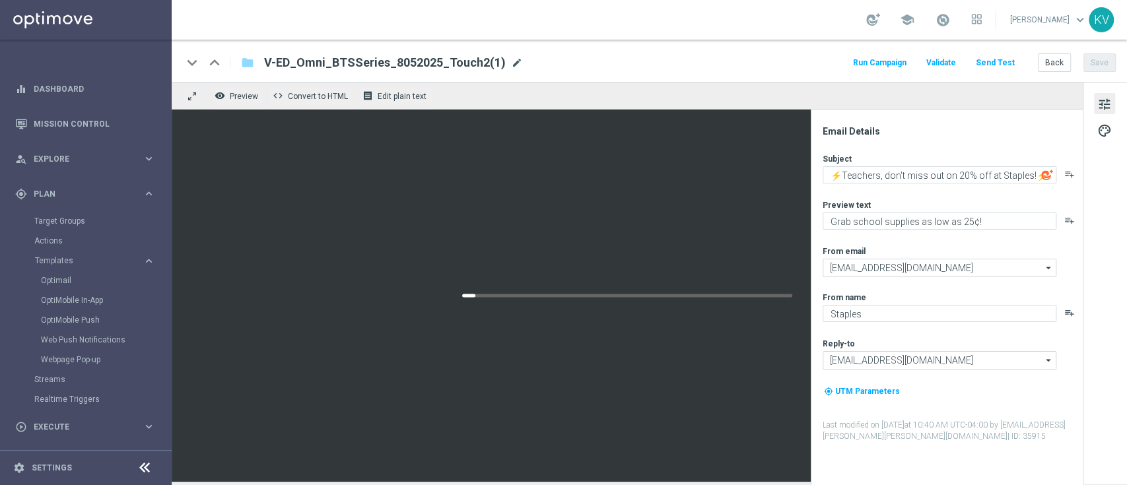
click at [511, 64] on span "mode_edit" at bounding box center [517, 63] width 12 height 12
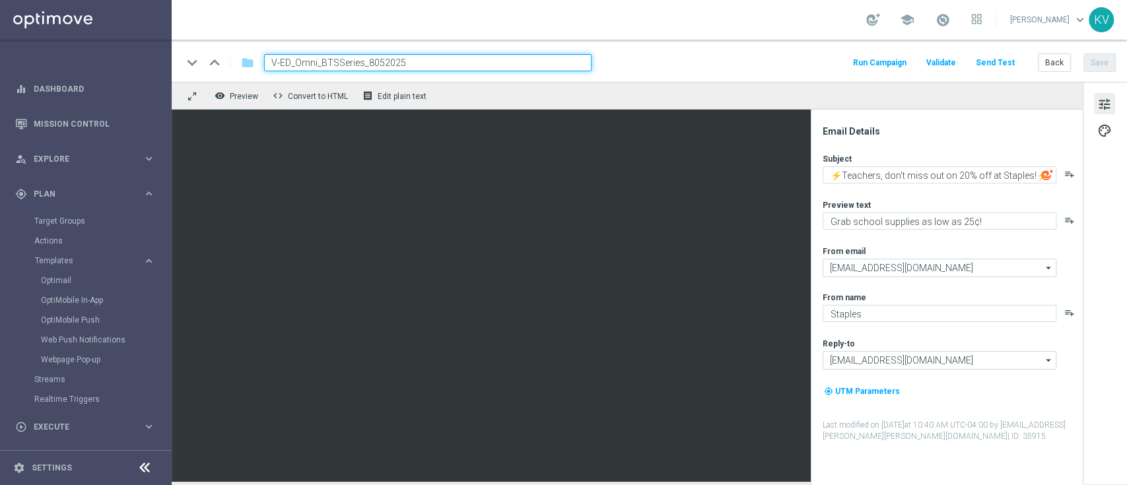
drag, startPoint x: 363, startPoint y: 65, endPoint x: 322, endPoint y: 67, distance: 40.9
click at [322, 67] on input "V-ED_Omni_BTSSeries_8052025" at bounding box center [427, 62] width 327 height 17
click at [387, 61] on input "V-ED_Omni_SMBRestock_8052025" at bounding box center [427, 62] width 327 height 17
type input "V-ED_Omni_SMBRestock_8252025"
click at [1099, 55] on button "Save" at bounding box center [1099, 62] width 32 height 18
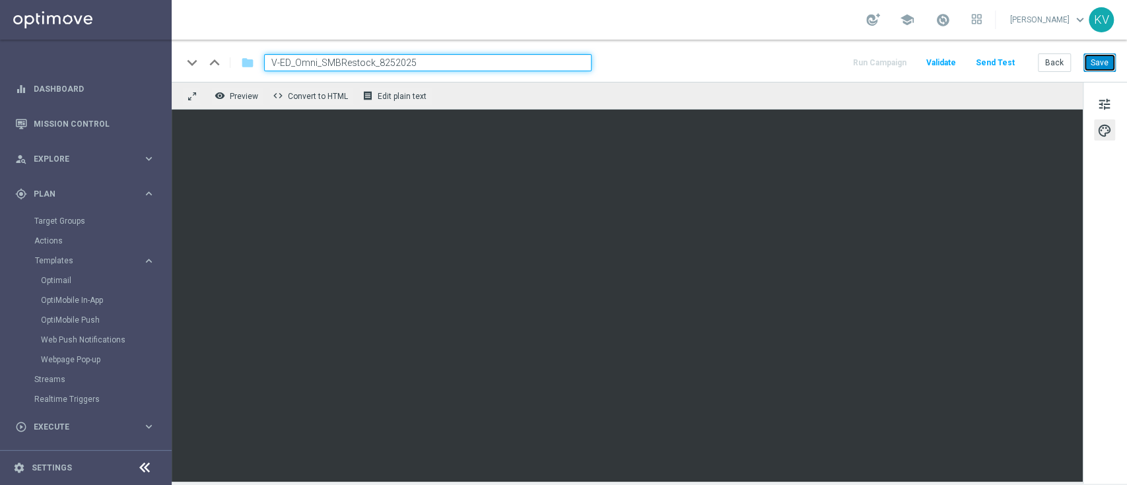
click at [1095, 64] on button "Save" at bounding box center [1099, 62] width 32 height 18
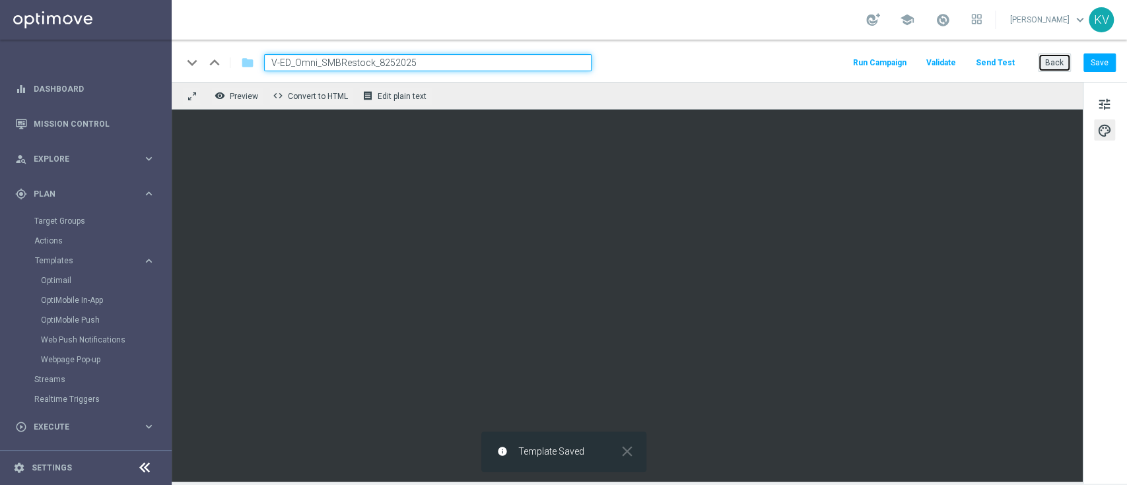
click at [1061, 66] on button "Back" at bounding box center [1053, 62] width 33 height 18
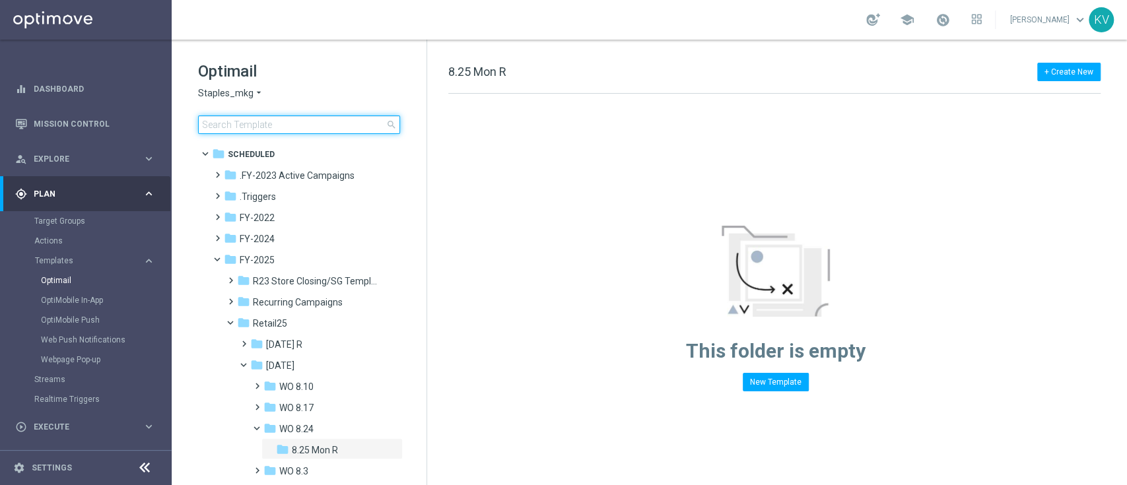
click at [329, 123] on input at bounding box center [299, 124] width 202 height 18
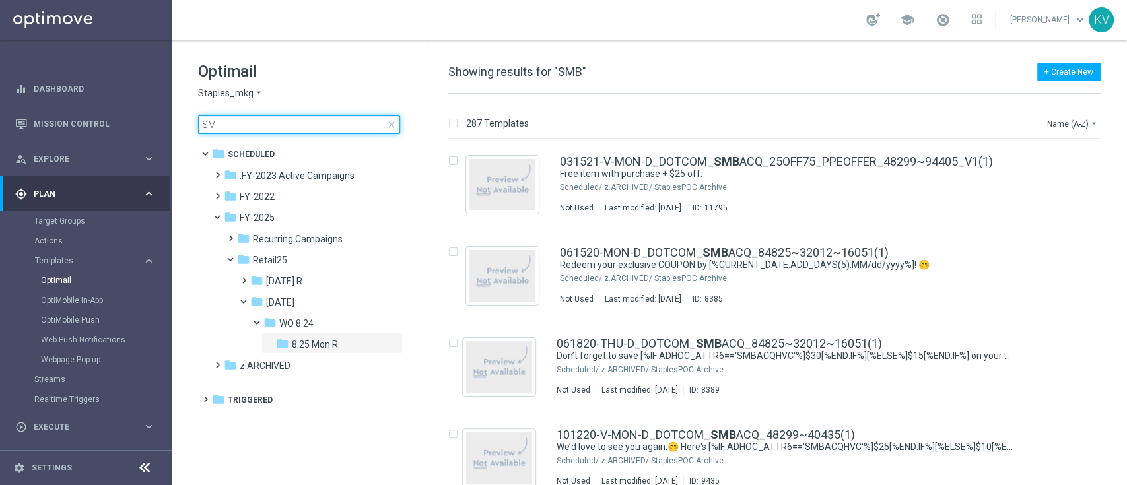
type input "S"
click at [304, 123] on input at bounding box center [299, 124] width 202 height 18
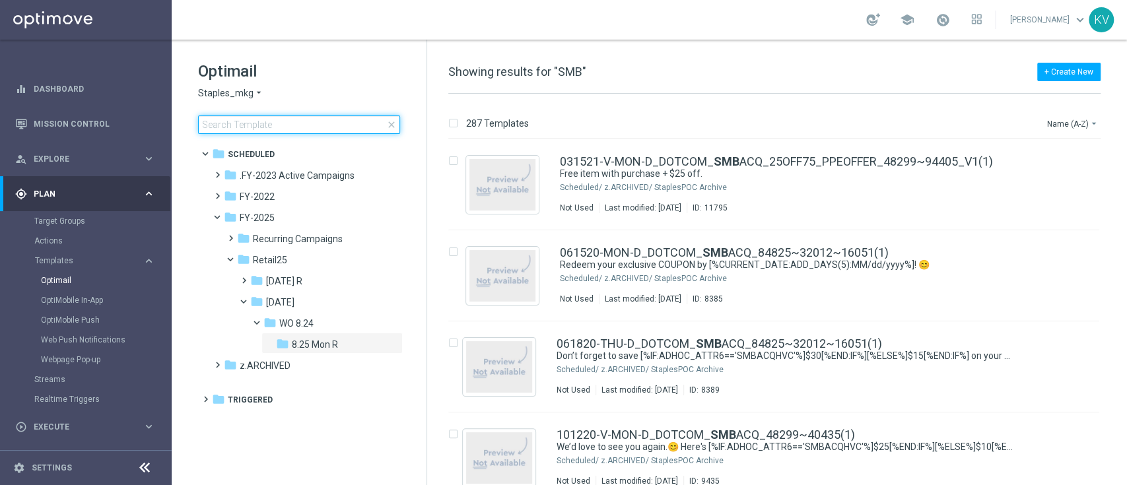
click at [304, 123] on input at bounding box center [299, 124] width 202 height 18
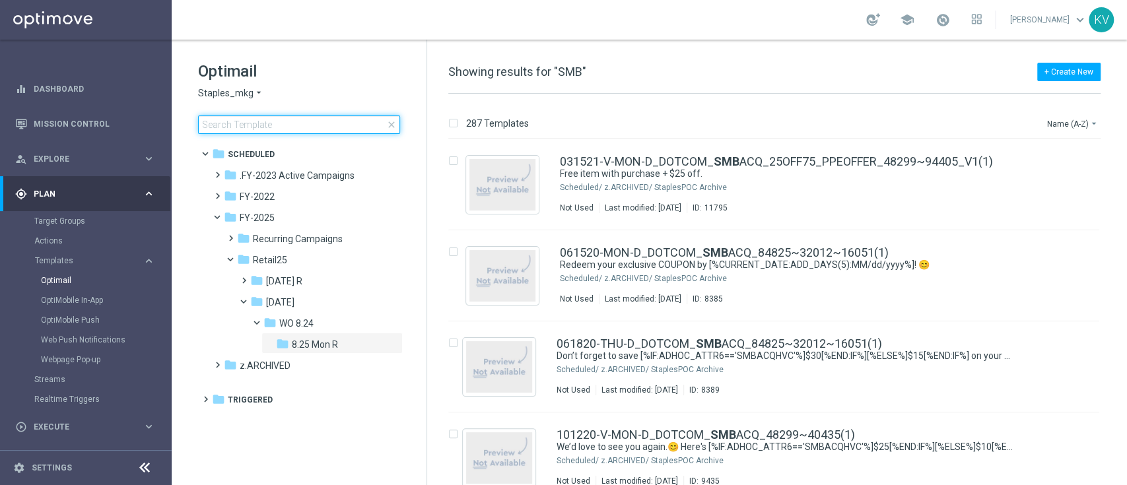
click at [304, 123] on input at bounding box center [299, 124] width 202 height 18
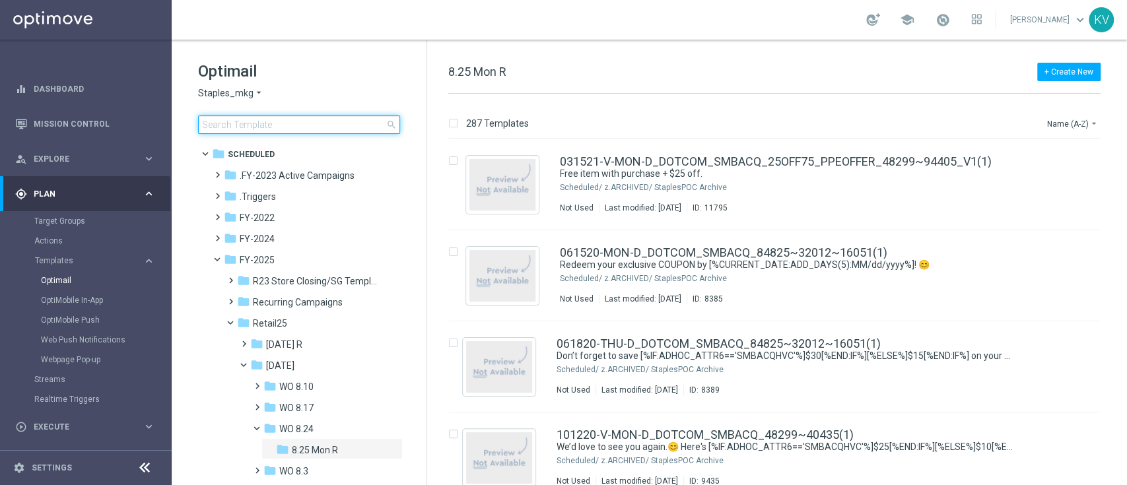
click at [304, 123] on input at bounding box center [299, 124] width 202 height 18
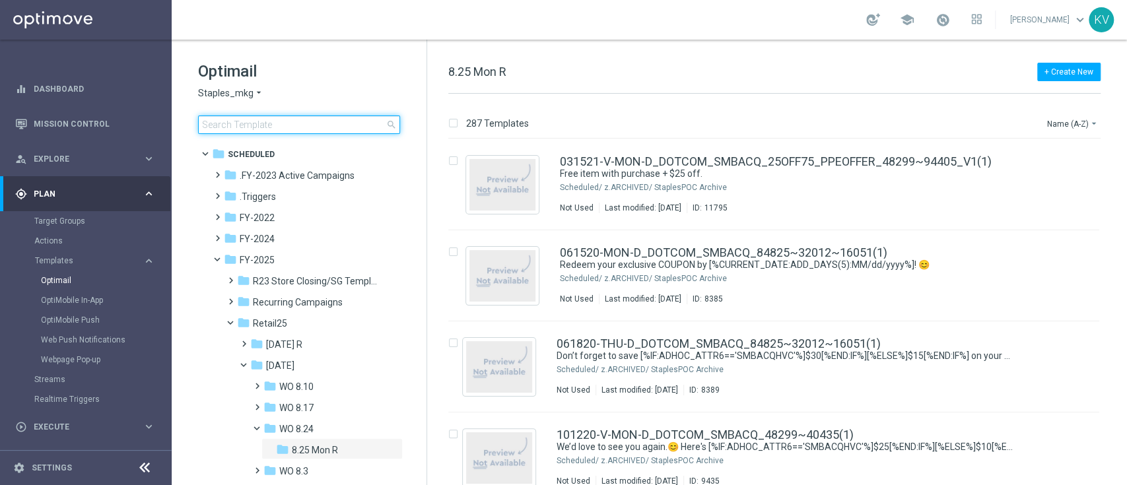
click at [304, 123] on input at bounding box center [299, 124] width 202 height 18
click at [325, 361] on div "folder August 25" at bounding box center [314, 365] width 129 height 15
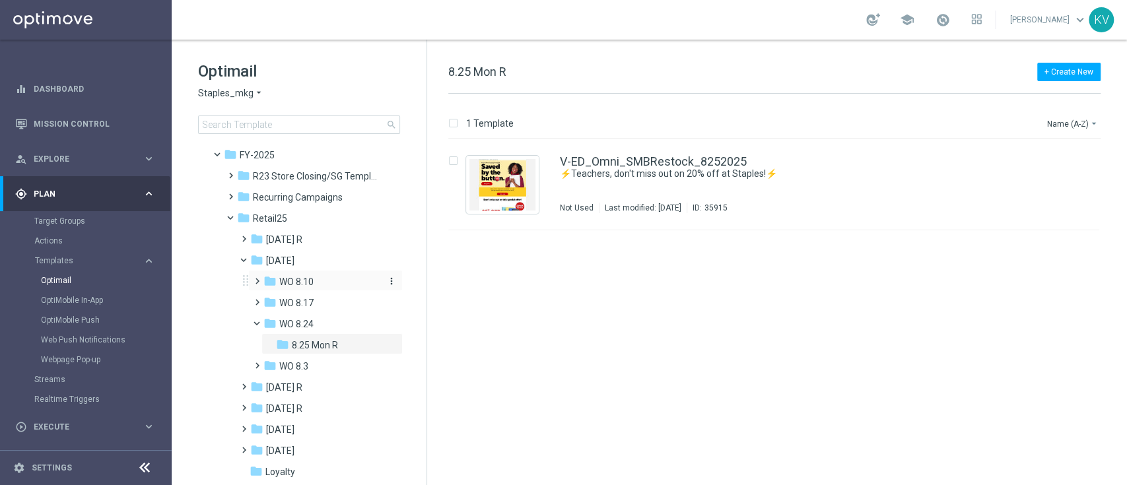
scroll to position [106, 0]
click at [244, 425] on span at bounding box center [241, 422] width 6 height 5
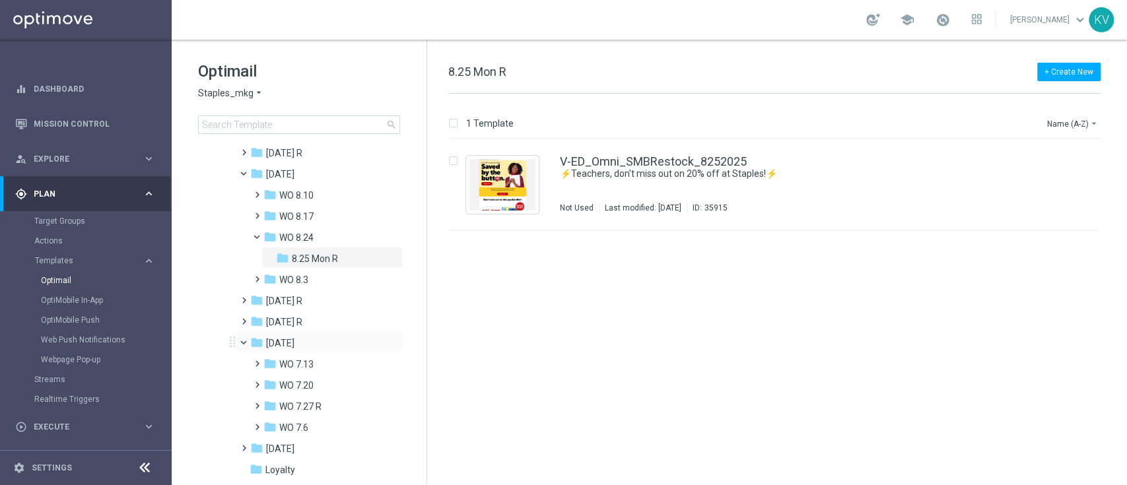
scroll to position [195, 0]
click at [253, 357] on span at bounding box center [254, 354] width 6 height 5
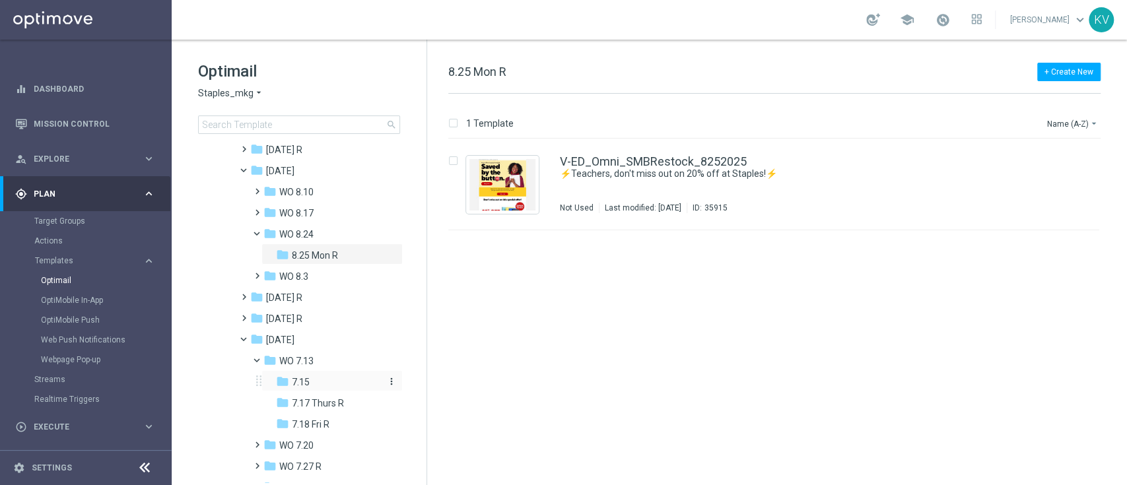
click at [304, 385] on span "7.15" at bounding box center [301, 382] width 18 height 12
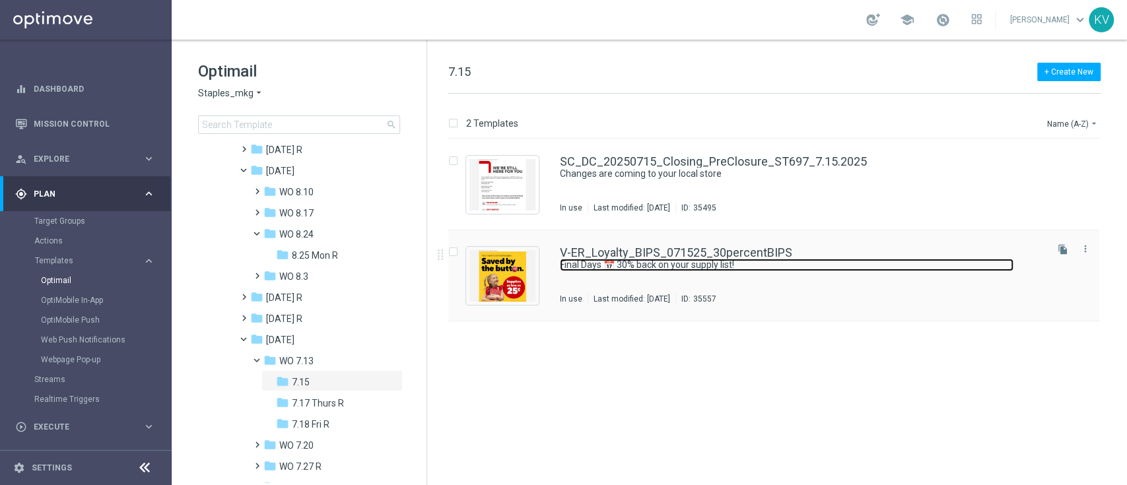
click at [724, 261] on link "Final Days 📅 30% back on your supply list!" at bounding box center [786, 265] width 453 height 13
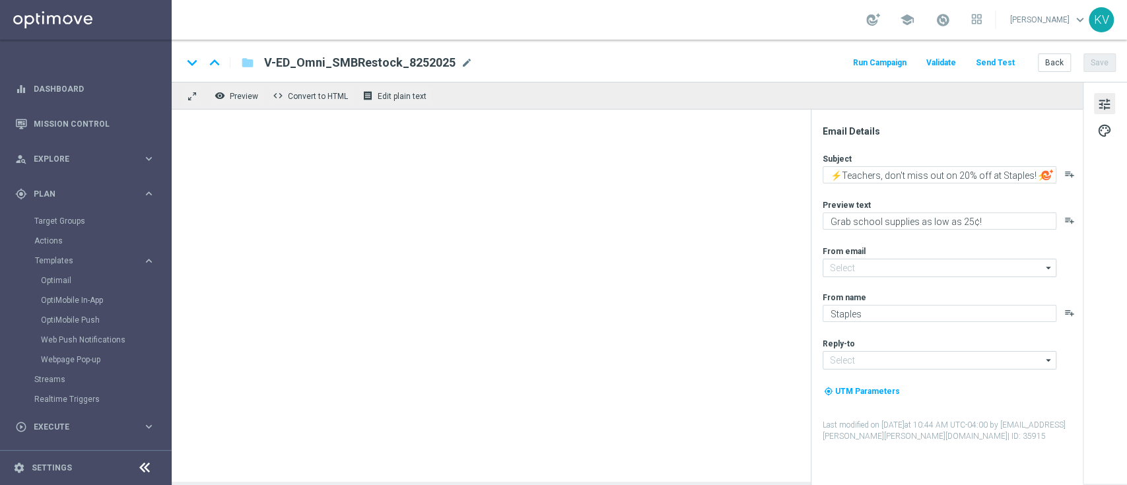
type textarea "Final Days 📅 30% back on your supply list!"
type textarea "Stock up on supplies as low as 25¢!"
type input "[EMAIL_ADDRESS][DOMAIN_NAME]"
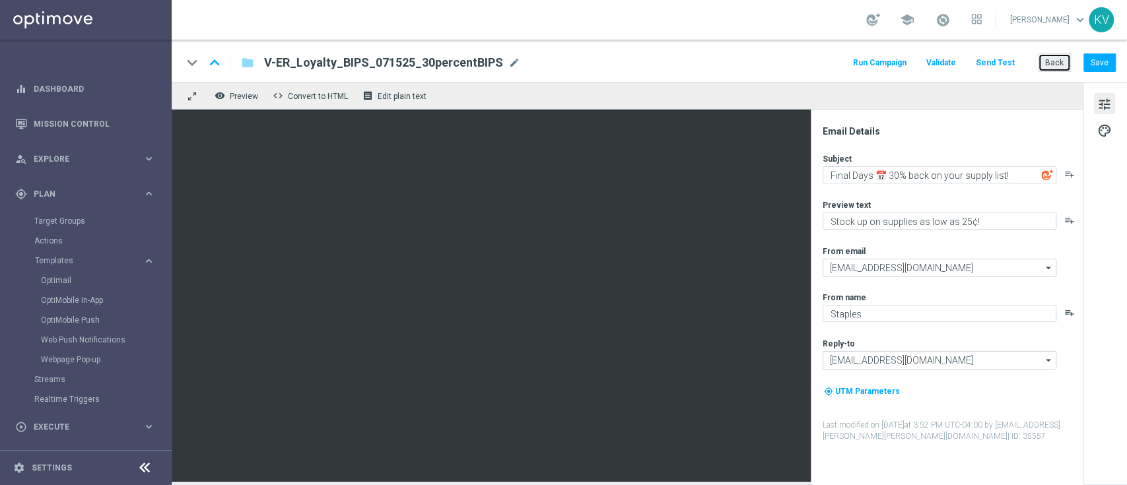
click at [1052, 66] on button "Back" at bounding box center [1053, 62] width 33 height 18
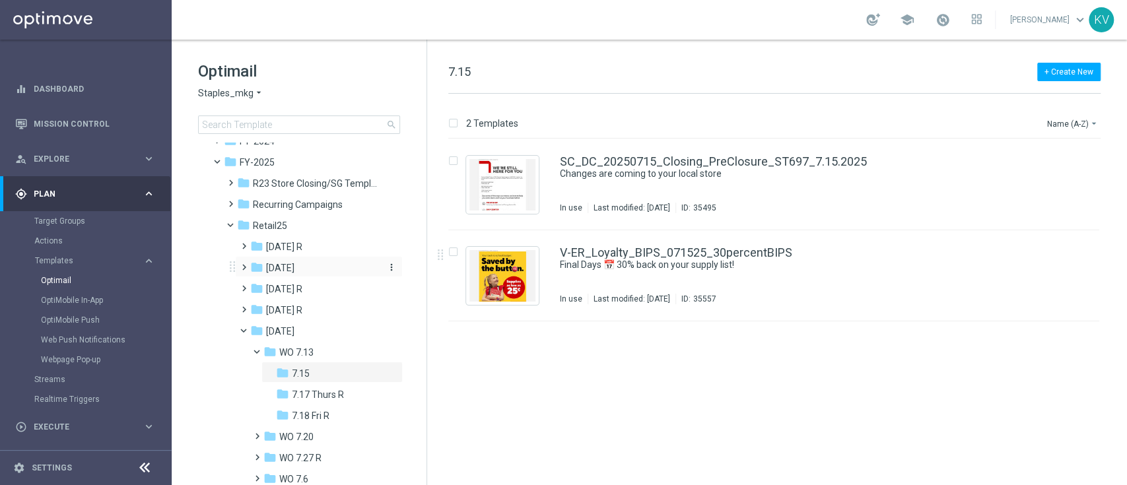
scroll to position [98, 0]
click at [327, 393] on span "7.17 Thurs R" at bounding box center [318, 394] width 52 height 12
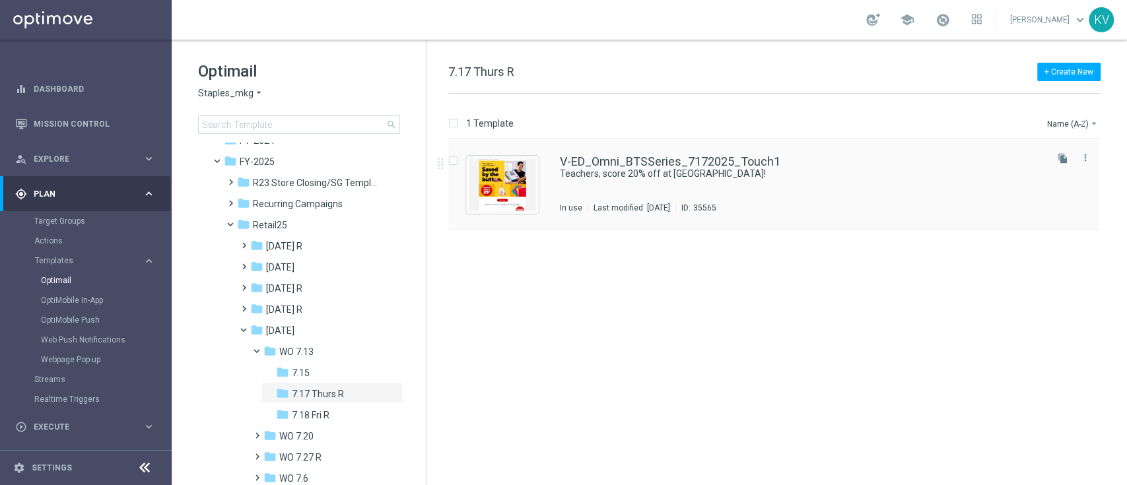
click at [624, 200] on div "V-ED_Omni_BTSSeries_7172025_Touch1 Teachers, score 20% off at Staples! In use L…" at bounding box center [802, 184] width 484 height 57
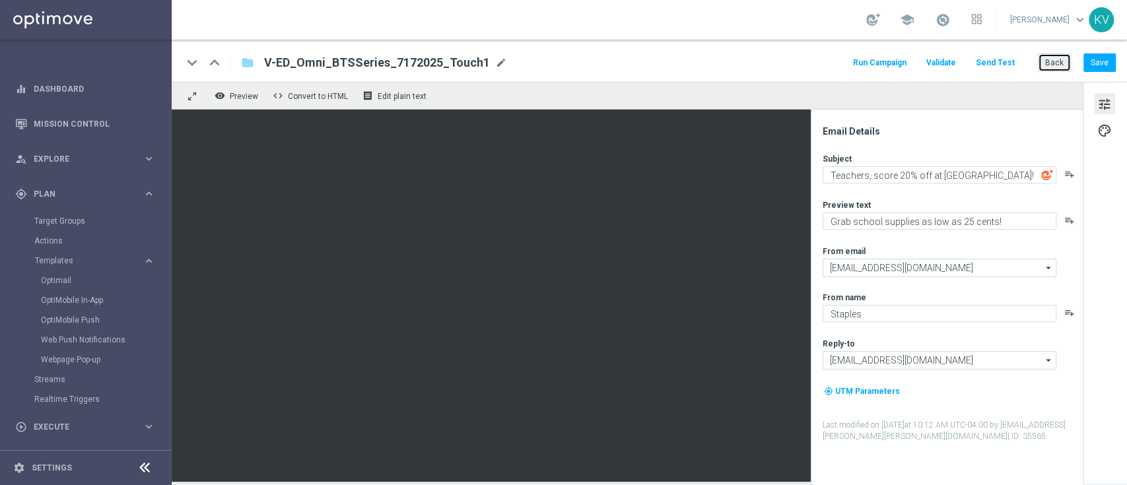
click at [1061, 65] on button "Back" at bounding box center [1053, 62] width 33 height 18
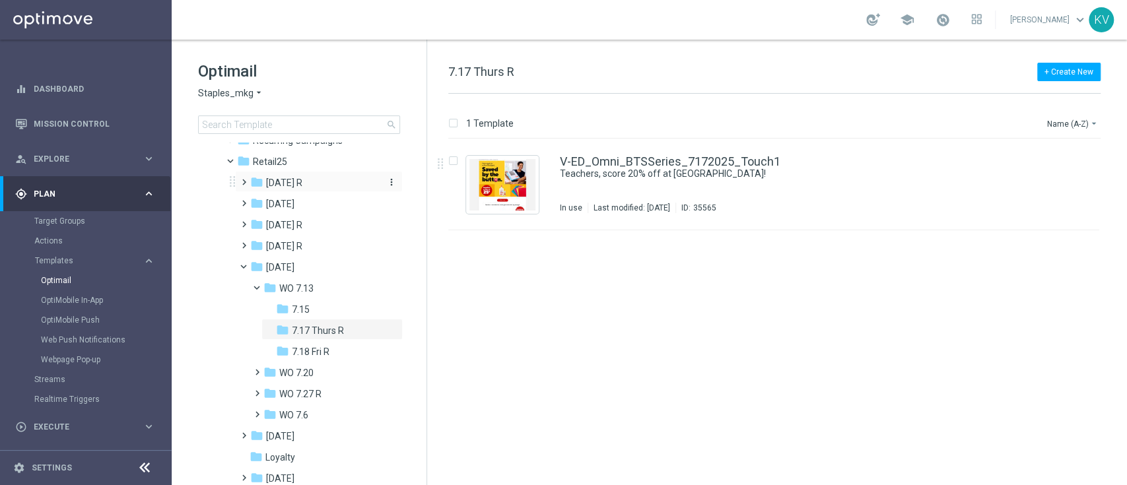
scroll to position [164, 0]
click at [320, 351] on span "7.18 Fri R" at bounding box center [311, 349] width 38 height 12
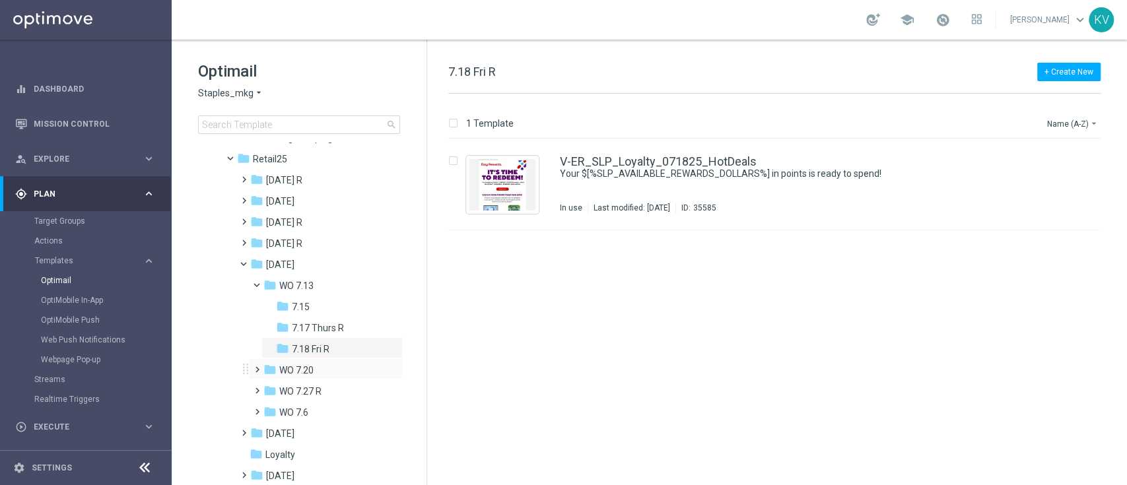
click at [257, 366] on span at bounding box center [254, 363] width 6 height 5
click at [260, 283] on span at bounding box center [262, 282] width 5 height 6
click at [344, 330] on div "folder 7.20 Sun R" at bounding box center [330, 328] width 108 height 15
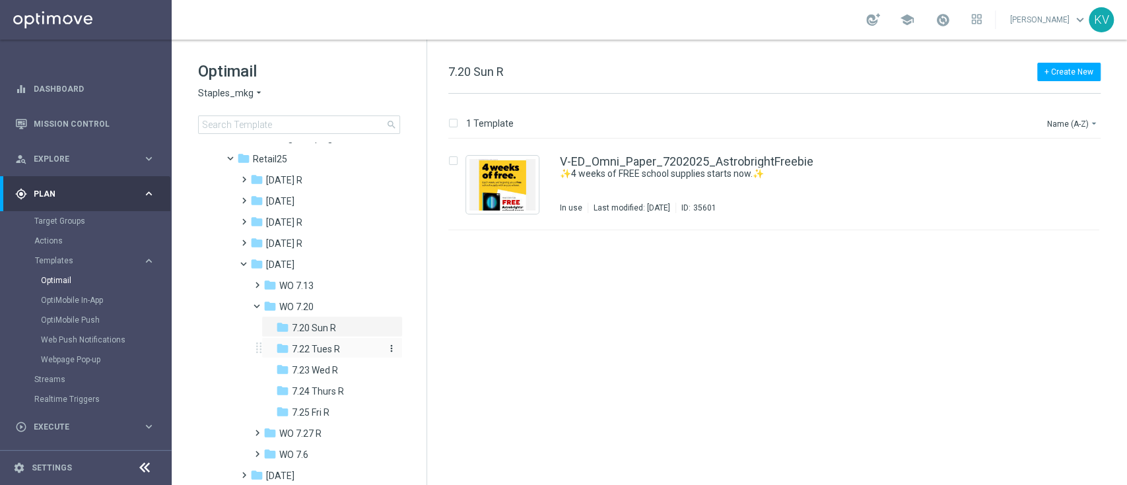
click at [352, 356] on div "folder 7.22 Tues R" at bounding box center [330, 349] width 108 height 15
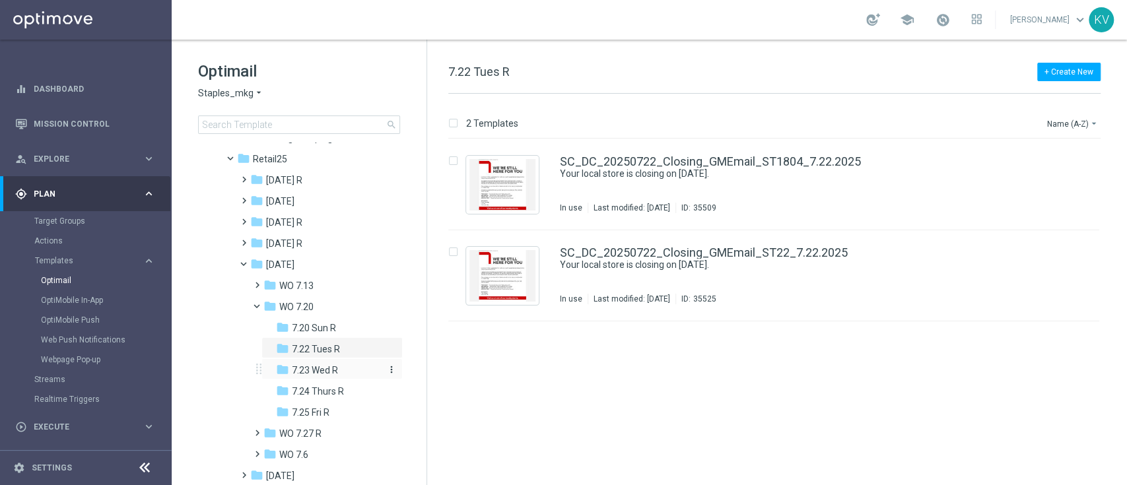
click at [346, 374] on div "folder 7.23 Wed R" at bounding box center [330, 370] width 108 height 15
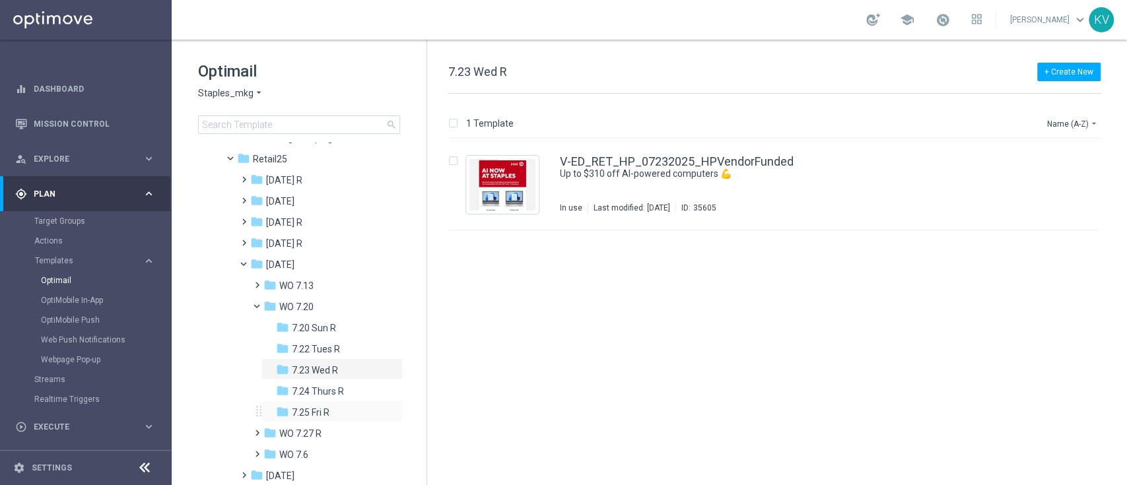
click at [344, 401] on div "folder 7.25 Fri R more_vert" at bounding box center [331, 411] width 141 height 21
click at [343, 393] on div "folder 7.24 Thurs R" at bounding box center [330, 391] width 108 height 15
click at [340, 418] on div "folder 7.25 Fri R" at bounding box center [330, 412] width 108 height 15
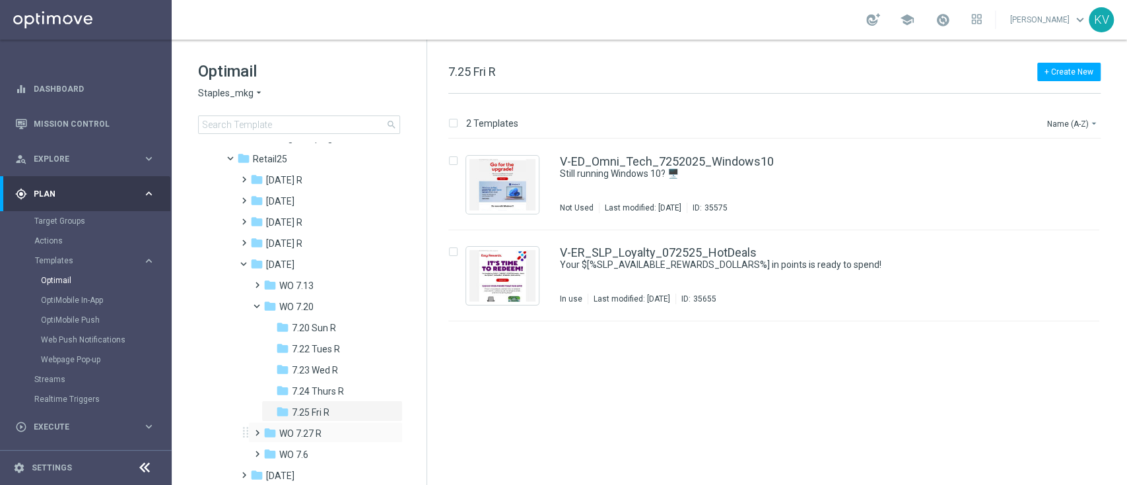
click at [253, 430] on span at bounding box center [254, 426] width 6 height 5
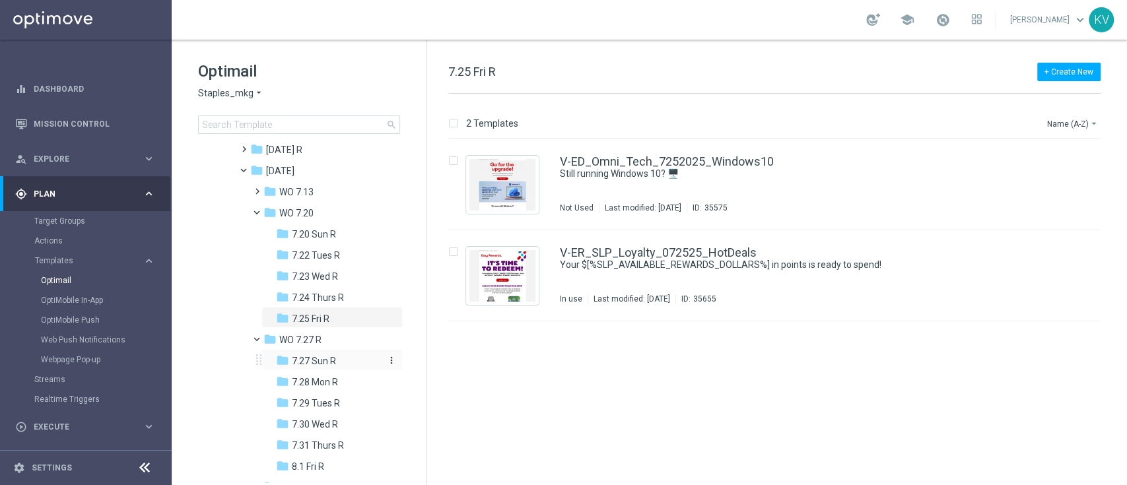
click at [302, 364] on span "7.27 Sun R" at bounding box center [314, 361] width 44 height 12
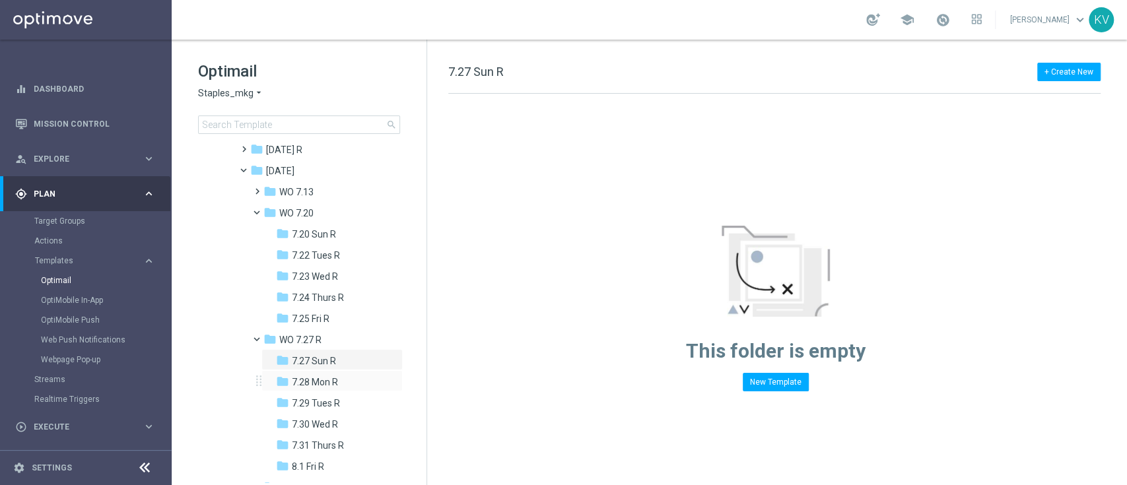
click at [317, 372] on div "folder 7.28 Mon R more_vert" at bounding box center [331, 380] width 141 height 21
click at [333, 377] on span "7.28 Mon R" at bounding box center [315, 382] width 46 height 12
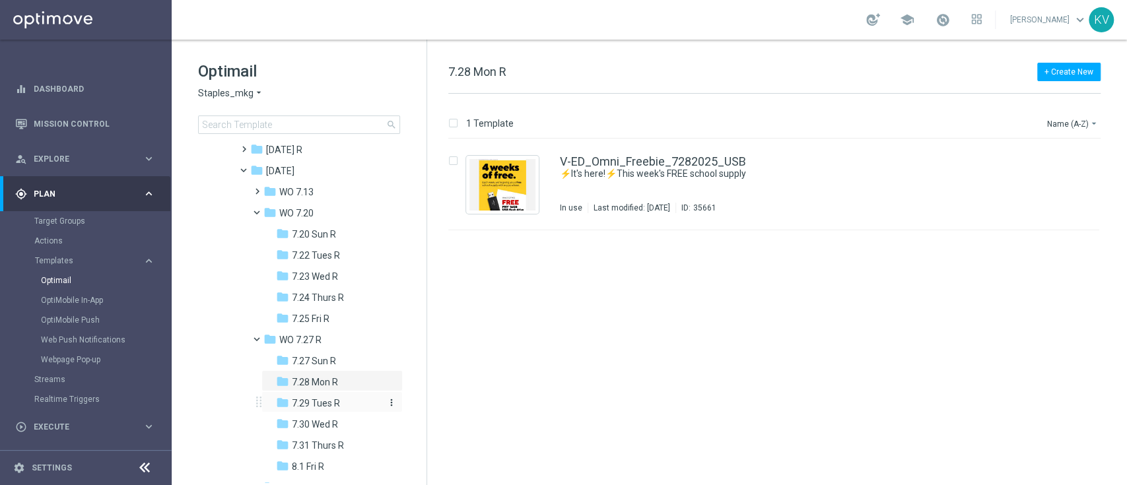
click at [333, 401] on span "7.29 Tues R" at bounding box center [316, 403] width 48 height 12
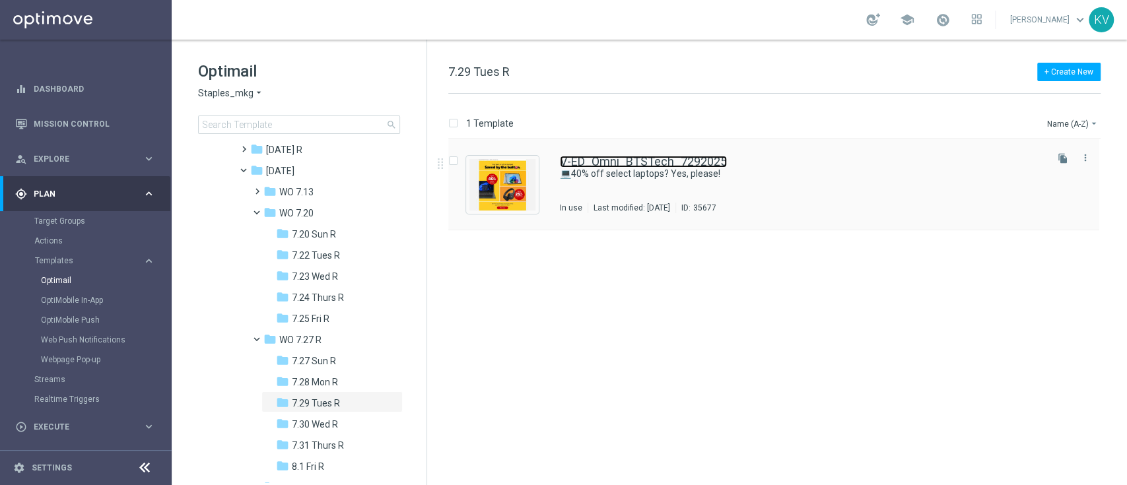
click at [701, 165] on link "V-ED_Omni_BTSTech_7292025" at bounding box center [643, 162] width 167 height 12
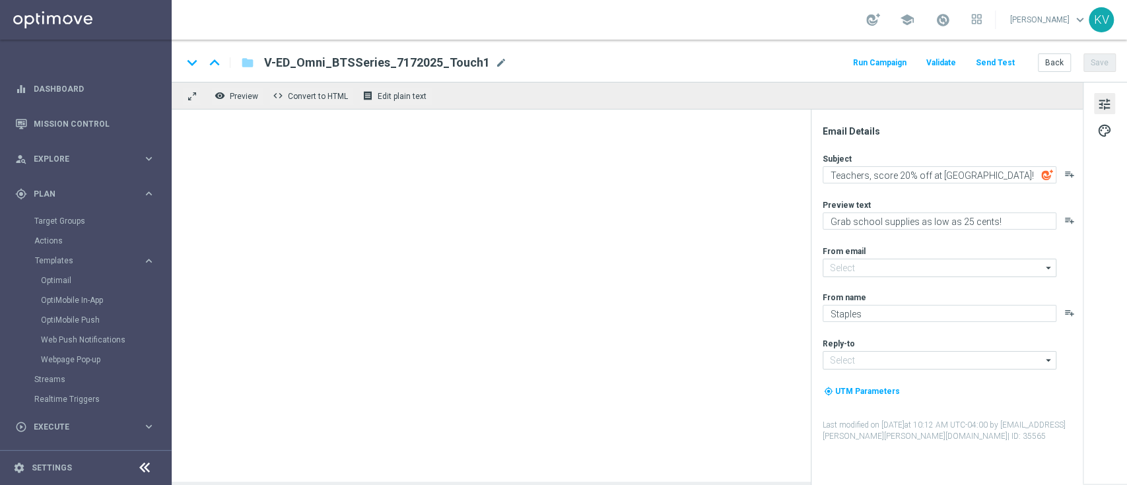
type textarea "💻40% off select laptops? Yes, please!"
type textarea "Tech deals at your fingerprints."
type input "[EMAIL_ADDRESS][DOMAIN_NAME]"
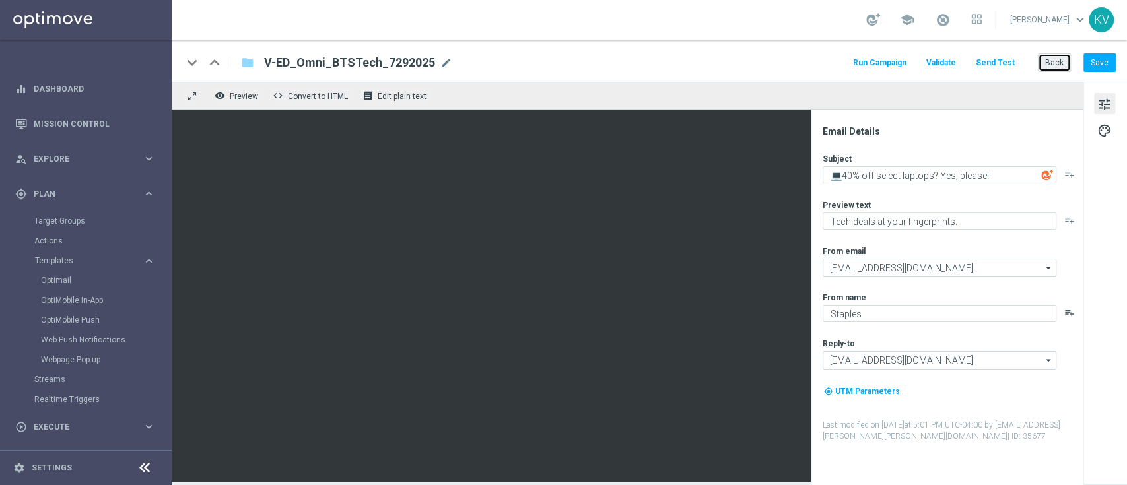
click at [1057, 58] on button "Back" at bounding box center [1053, 62] width 33 height 18
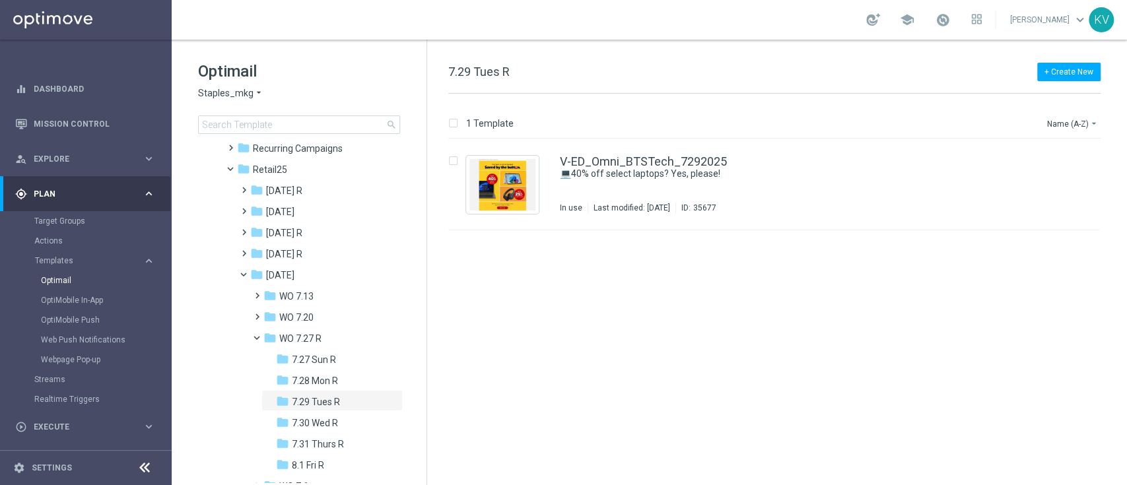
scroll to position [190, 0]
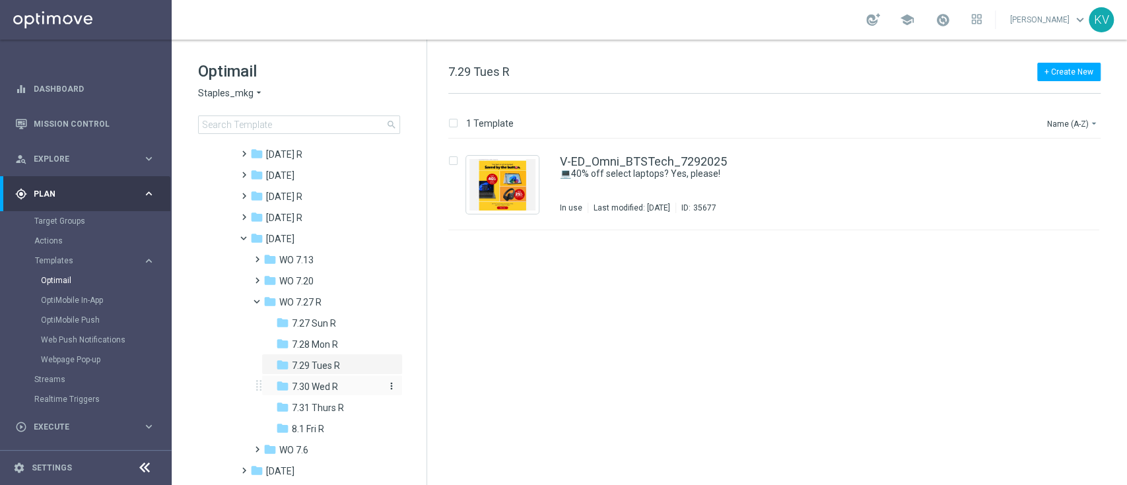
click at [327, 381] on span "7.30 Wed R" at bounding box center [315, 387] width 46 height 12
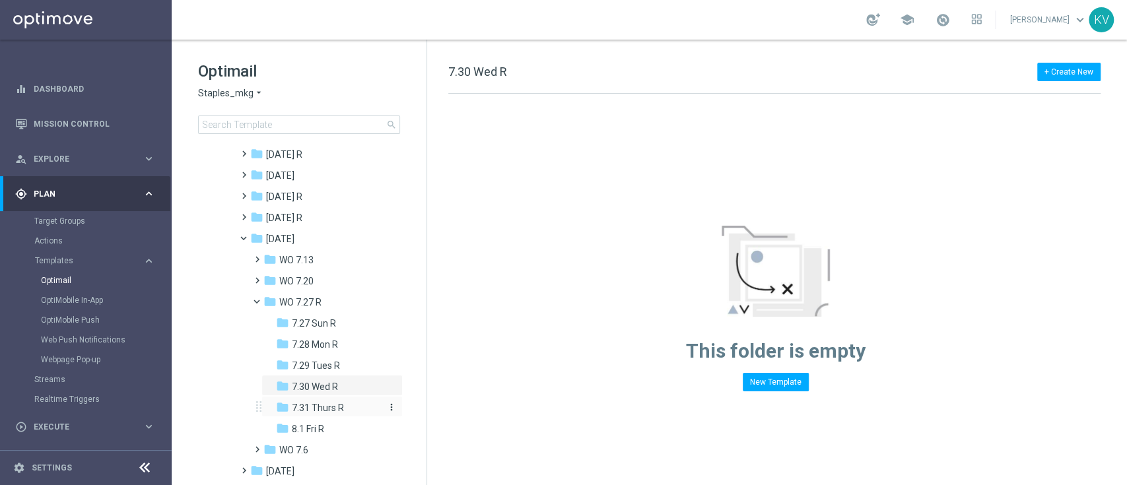
click at [343, 401] on div "folder 7.31 Thurs R" at bounding box center [330, 408] width 108 height 15
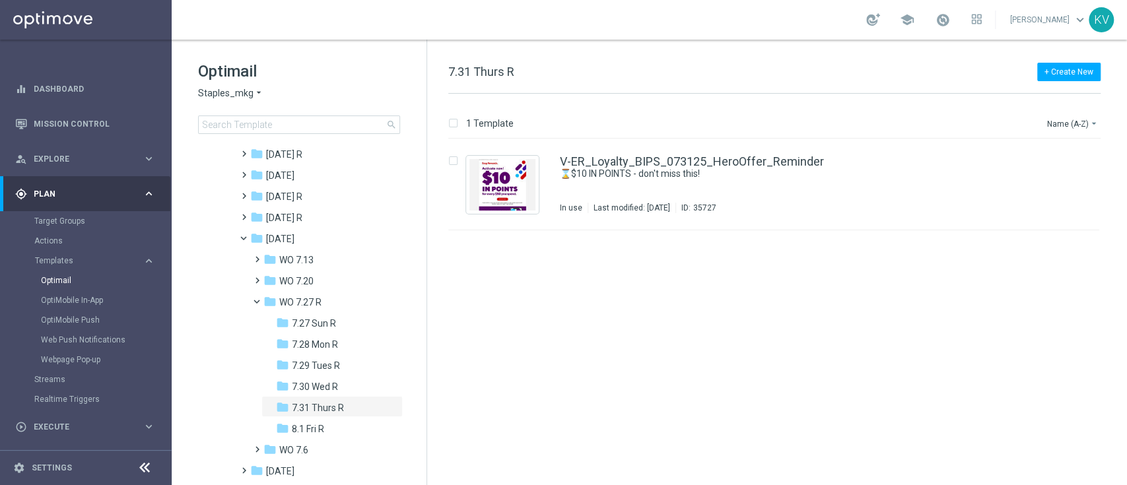
scroll to position [191, 0]
click at [329, 420] on div "folder 8.1 Fri R" at bounding box center [330, 427] width 108 height 15
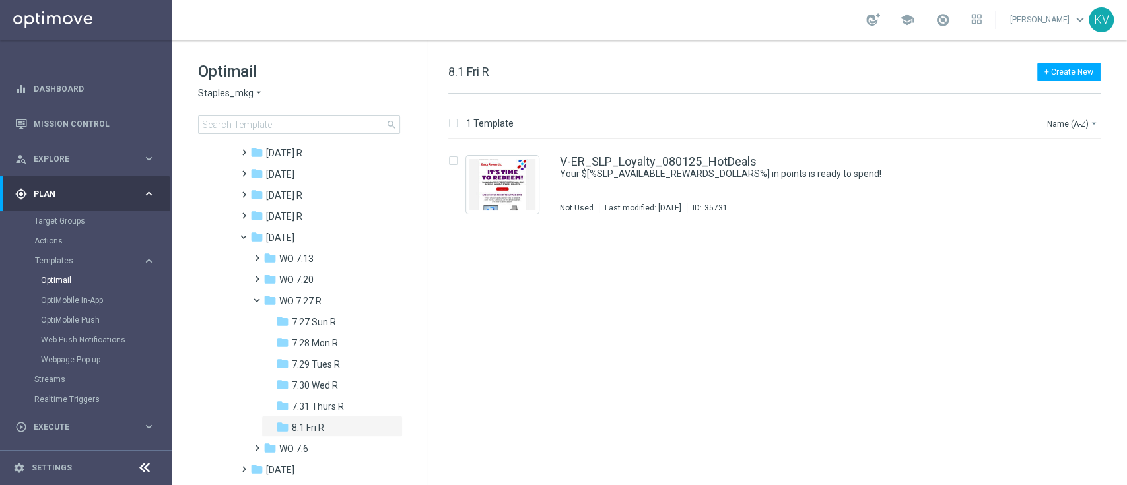
scroll to position [234, 0]
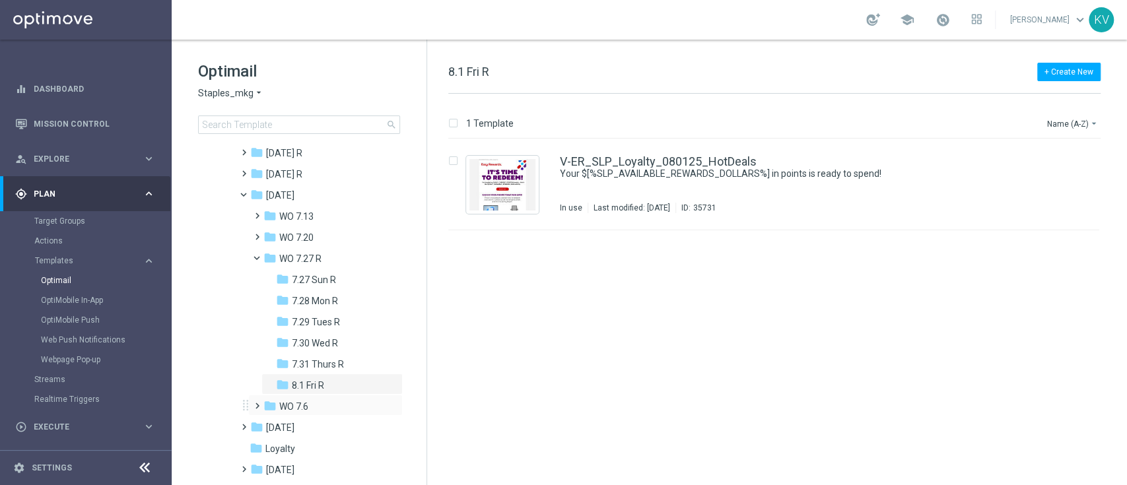
click at [255, 400] on span at bounding box center [254, 399] width 6 height 5
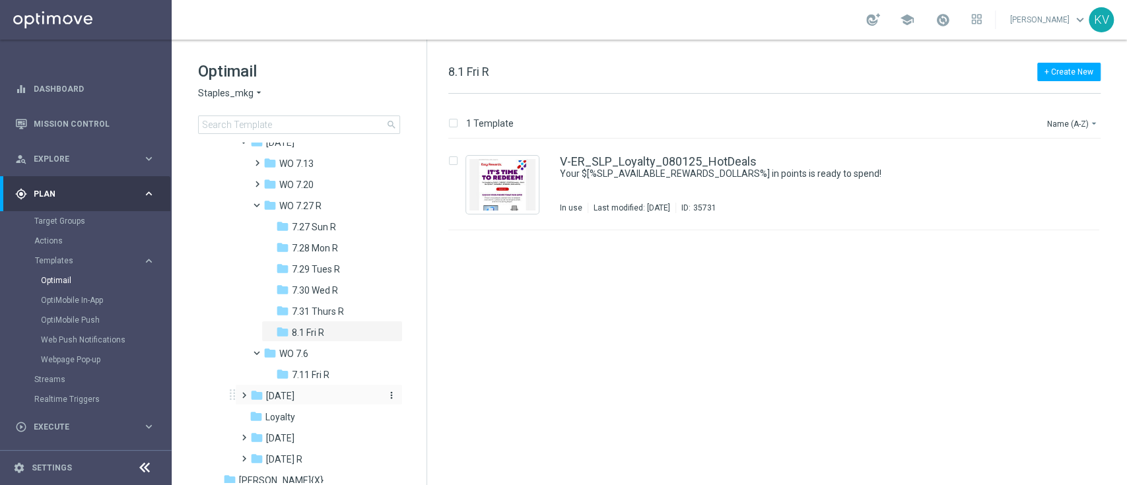
scroll to position [288, 0]
click at [308, 378] on div "folder 7.11 Fri R" at bounding box center [330, 373] width 108 height 15
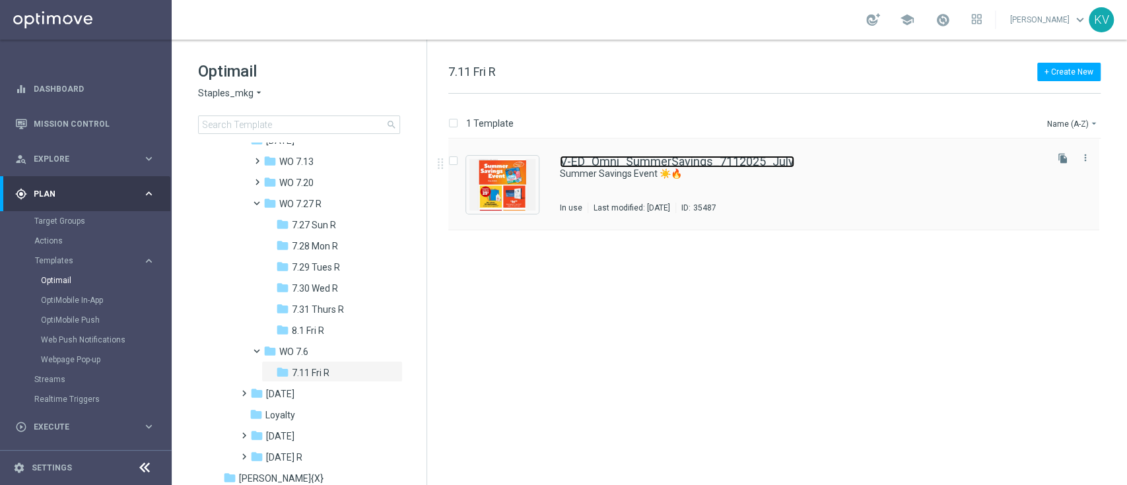
click at [743, 167] on link "V-ED_Omni_SummerSavings_7112025_July" at bounding box center [677, 162] width 234 height 12
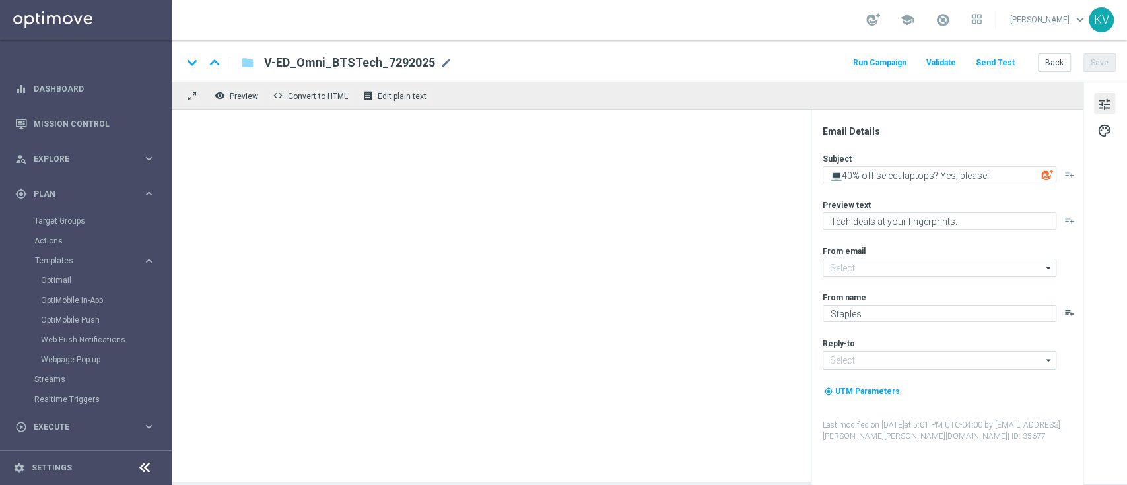
type input "[EMAIL_ADDRESS][DOMAIN_NAME]"
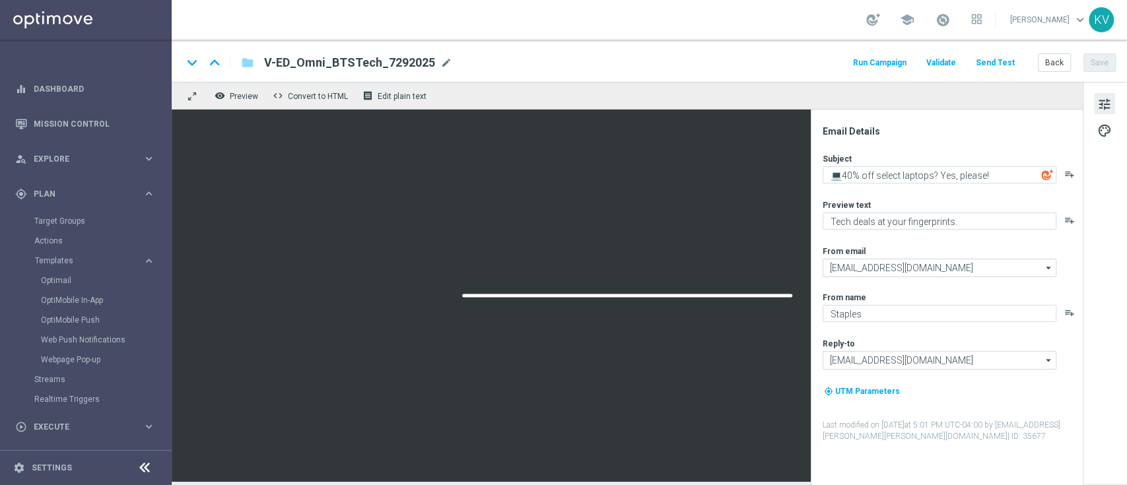
type textarea "Summer Savings Event ☀️🔥"
type textarea "Shop it like it's hottt. Deals melt July 19."
click at [1049, 71] on button "Back" at bounding box center [1053, 62] width 33 height 18
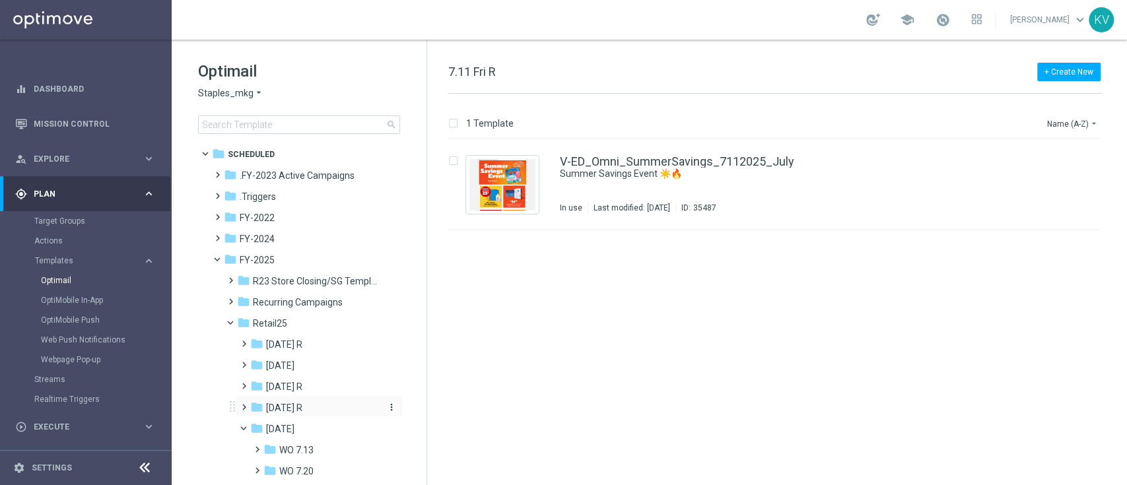
scroll to position [14, 0]
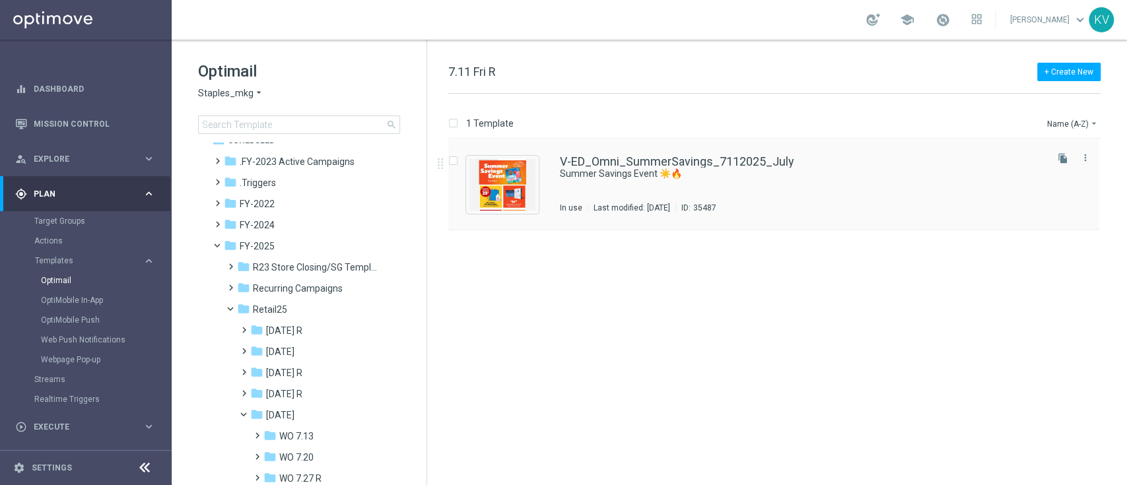
click at [618, 196] on div "V-ED_Omni_SummerSavings_7112025_July Summer Savings Event ☀️🔥 In use Last modif…" at bounding box center [802, 184] width 484 height 57
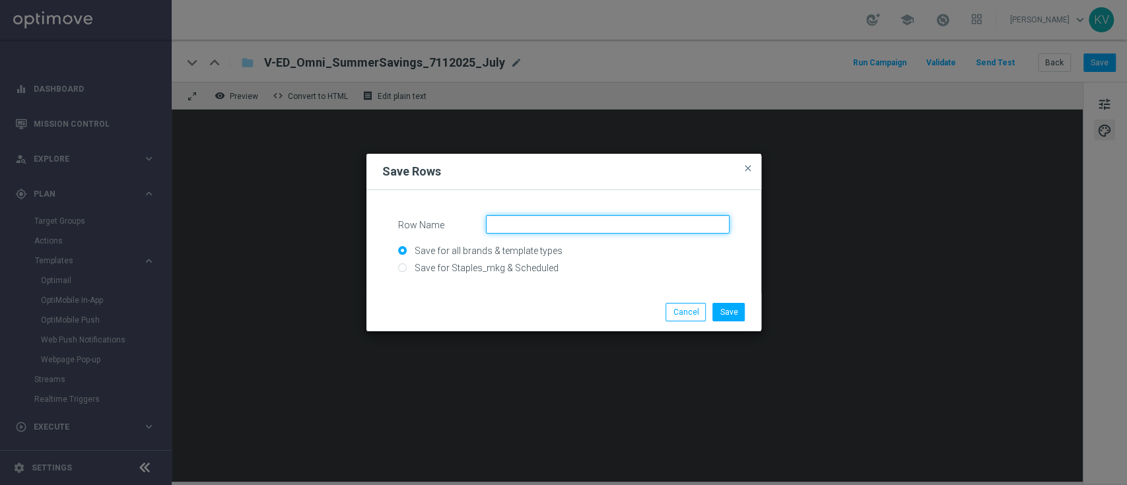
click at [599, 231] on input "Row Name" at bounding box center [608, 224] width 244 height 18
type input "S"
type input "s"
click at [607, 232] on input "square side to side images" at bounding box center [608, 224] width 244 height 18
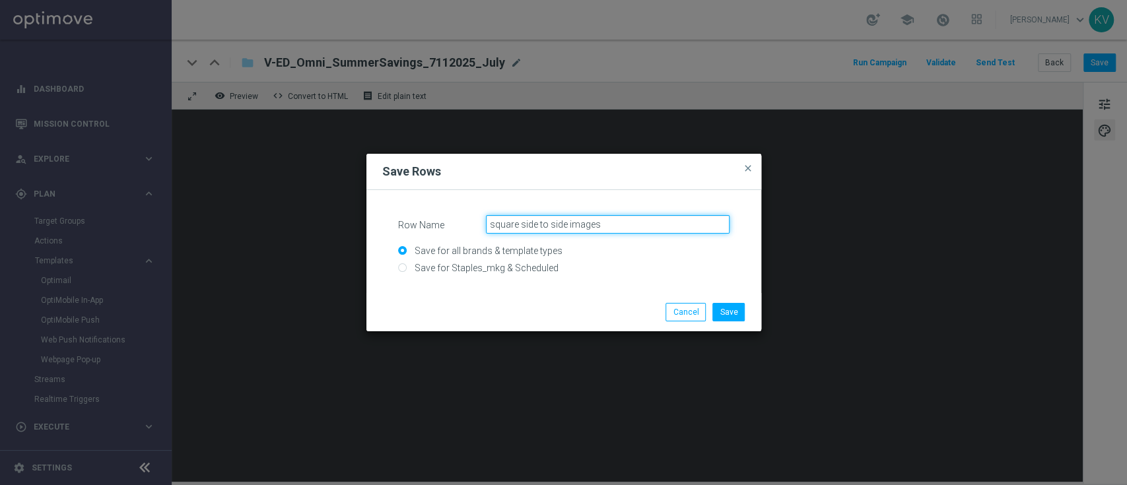
click at [607, 232] on input "square side to side images" at bounding box center [608, 224] width 244 height 18
type input "square side to side images"
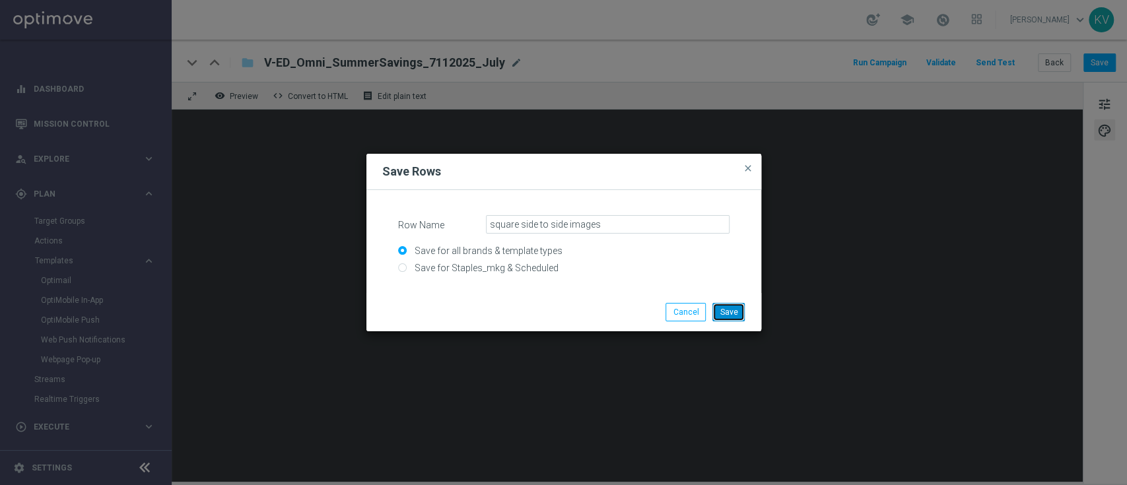
click at [722, 307] on button "Save" at bounding box center [728, 312] width 32 height 18
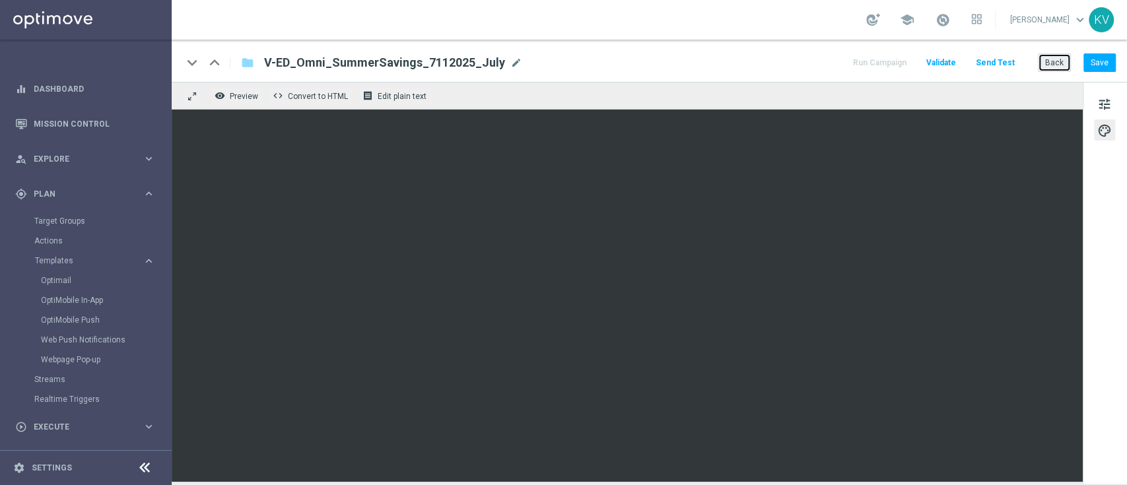
click at [1059, 67] on button "Back" at bounding box center [1053, 62] width 33 height 18
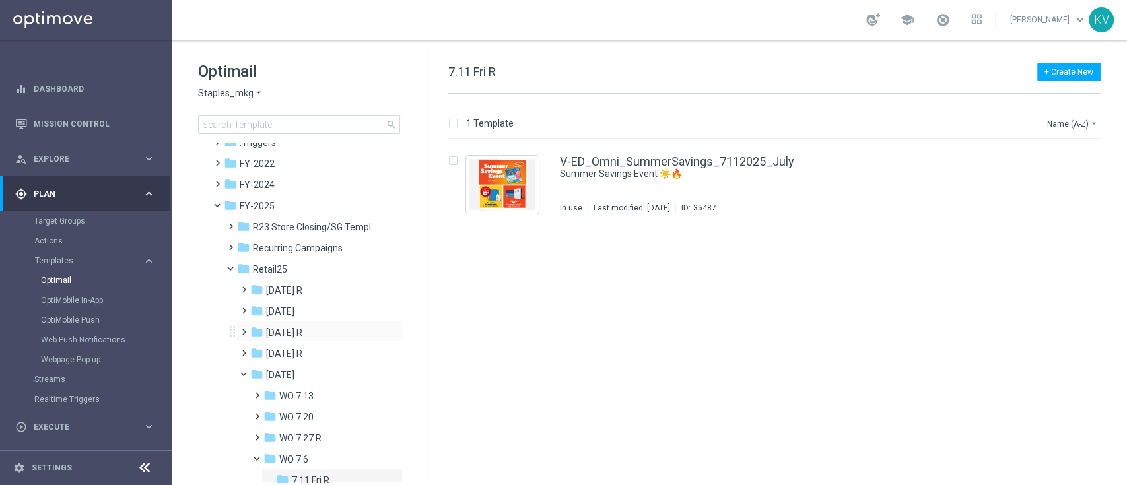
scroll to position [40, 0]
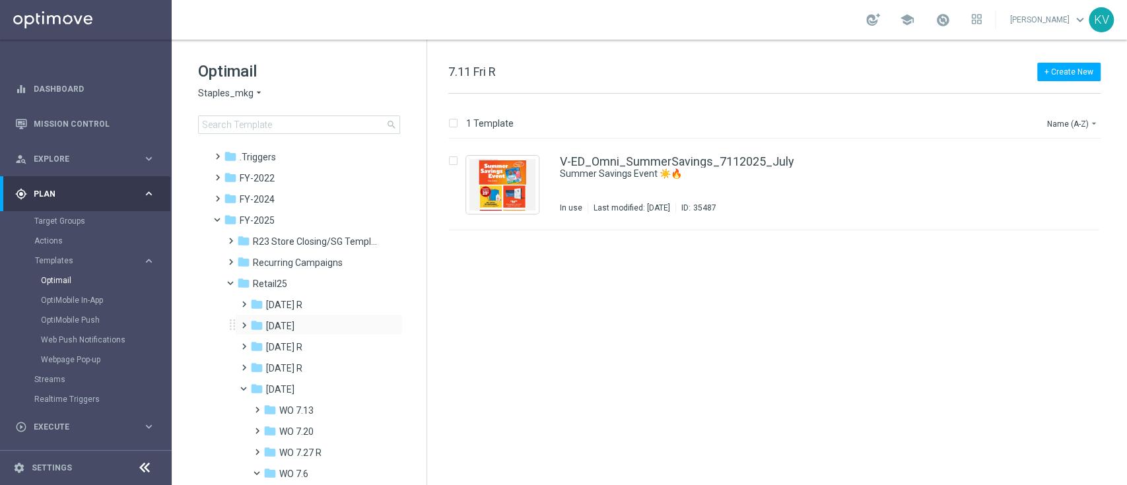
click at [242, 322] on span at bounding box center [241, 319] width 6 height 5
click at [253, 343] on span at bounding box center [254, 340] width 6 height 5
click at [295, 410] on span "Wed 8.13 R" at bounding box center [315, 411] width 46 height 12
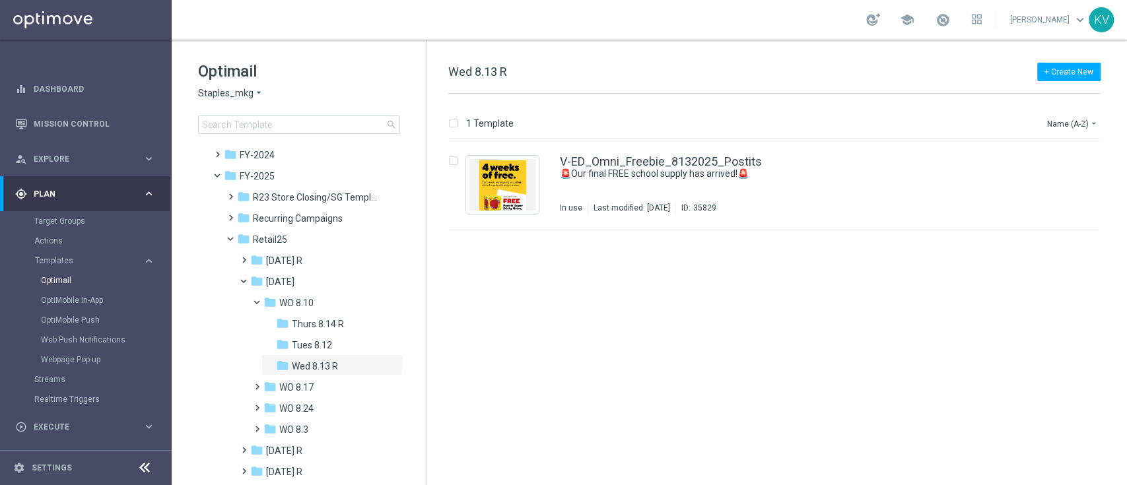
scroll to position [85, 0]
click at [253, 379] on span at bounding box center [254, 379] width 6 height 5
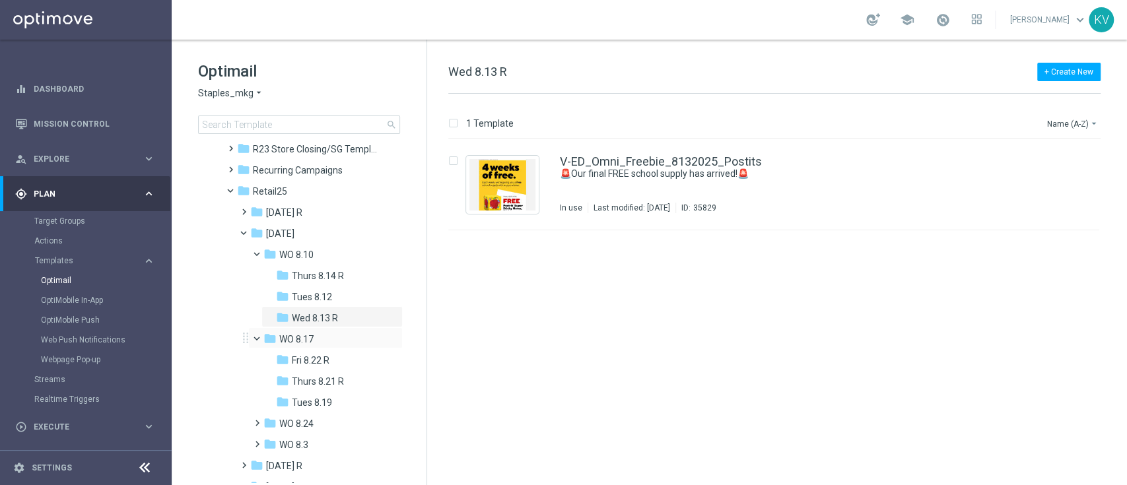
scroll to position [133, 0]
click at [255, 419] on span at bounding box center [254, 416] width 6 height 5
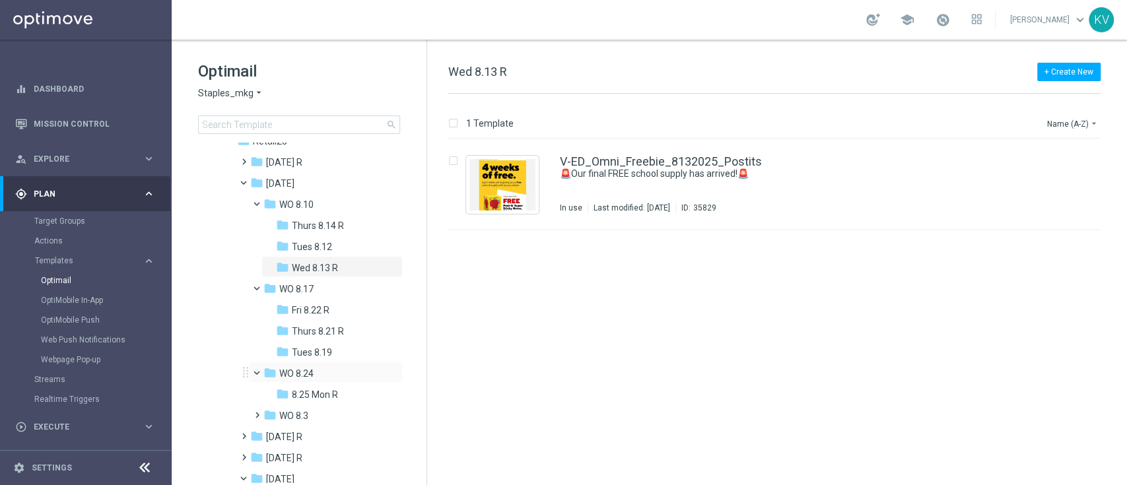
scroll to position [203, 0]
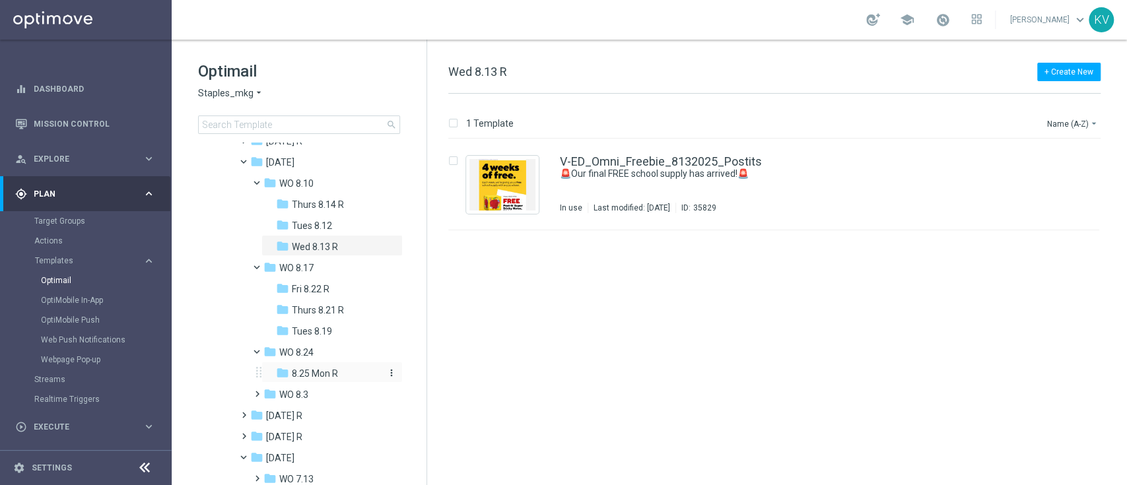
click at [314, 372] on span "8.25 Mon R" at bounding box center [315, 374] width 46 height 12
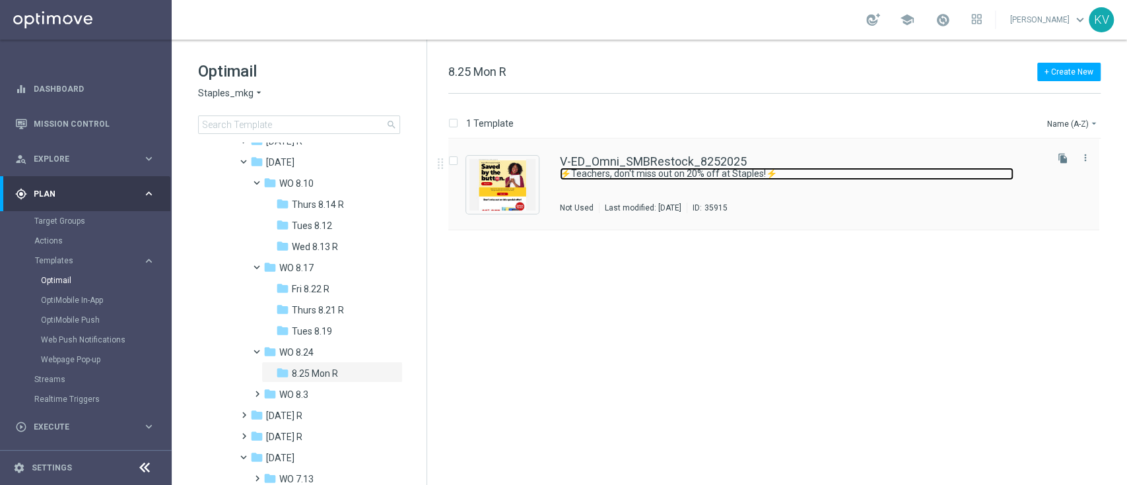
click at [644, 172] on link "⚡Teachers, don't miss out on 20% off at Staples!⚡" at bounding box center [786, 174] width 453 height 13
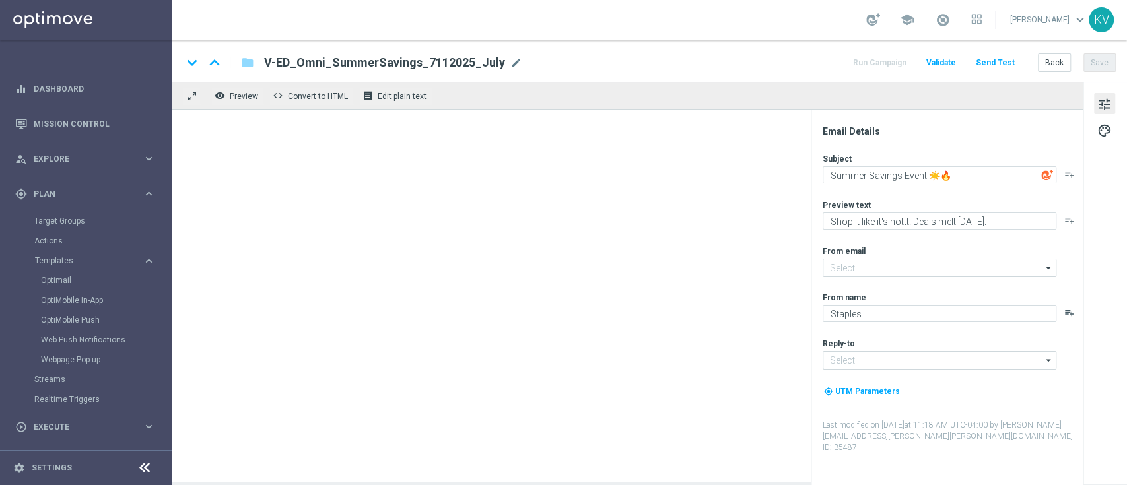
type textarea "⚡Teachers, don't miss out on 20% off at Staples!⚡"
type textarea "Grab school supplies as low as 25¢!"
type input "[EMAIL_ADDRESS][DOMAIN_NAME]"
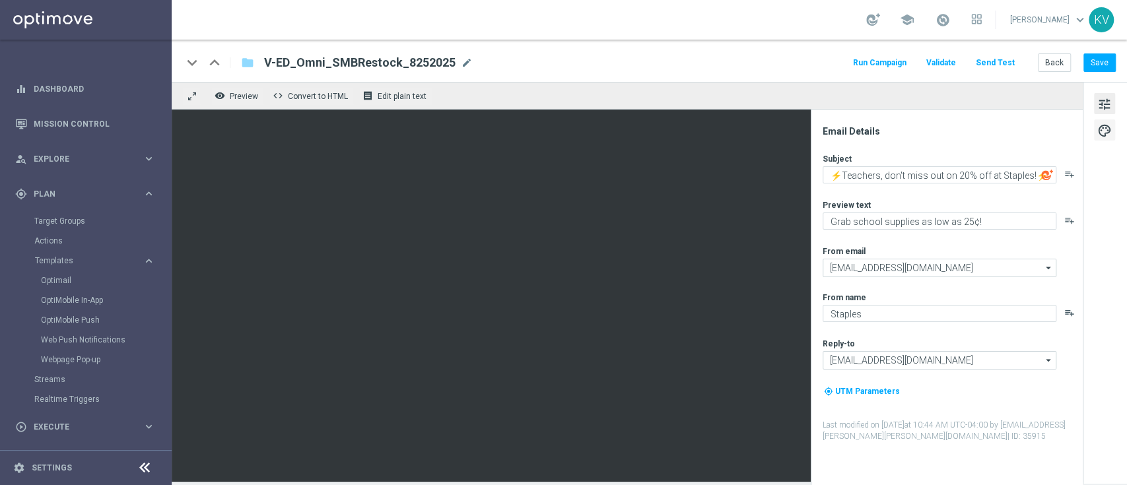
click at [1104, 125] on span "palette" at bounding box center [1104, 130] width 15 height 17
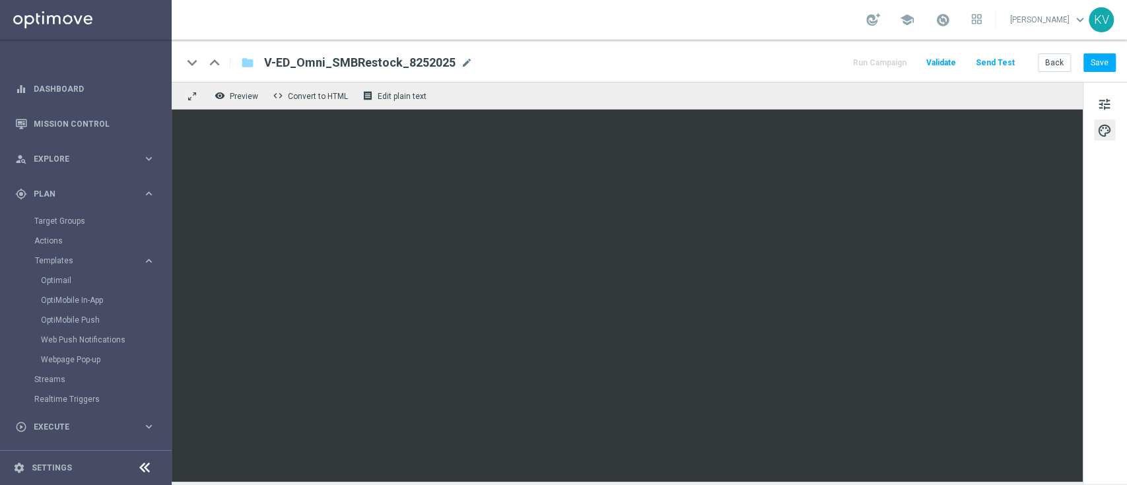
click at [963, 97] on div "remove_red_eye Preview code Convert to HTML receipt Edit plain text" at bounding box center [627, 96] width 911 height 28
click at [1088, 65] on button "Save" at bounding box center [1099, 62] width 32 height 18
click at [1103, 55] on button "Save" at bounding box center [1099, 62] width 32 height 18
click at [1105, 55] on button "Save" at bounding box center [1099, 62] width 32 height 18
click at [1090, 55] on button "Save" at bounding box center [1099, 62] width 32 height 18
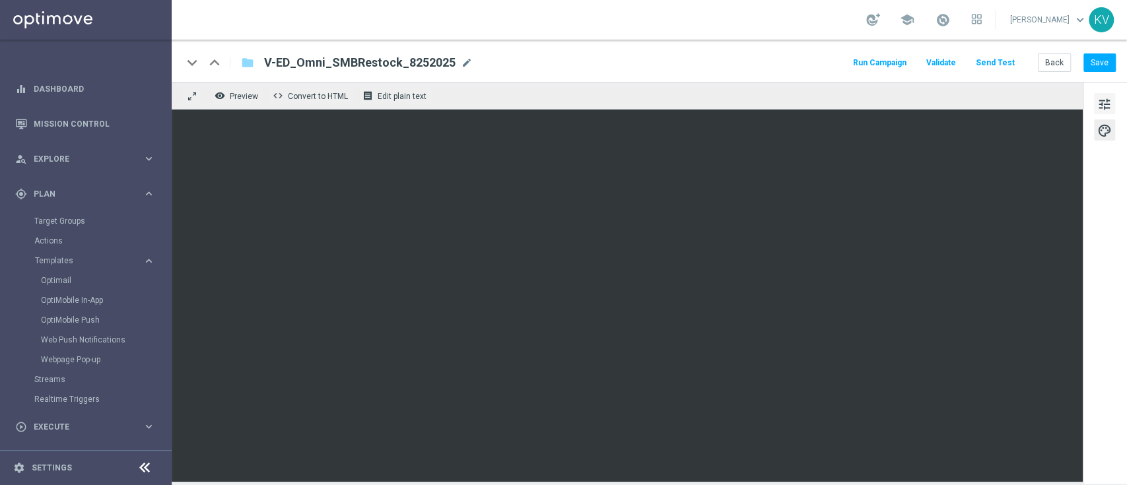
click at [1107, 104] on span "tune" at bounding box center [1104, 104] width 15 height 17
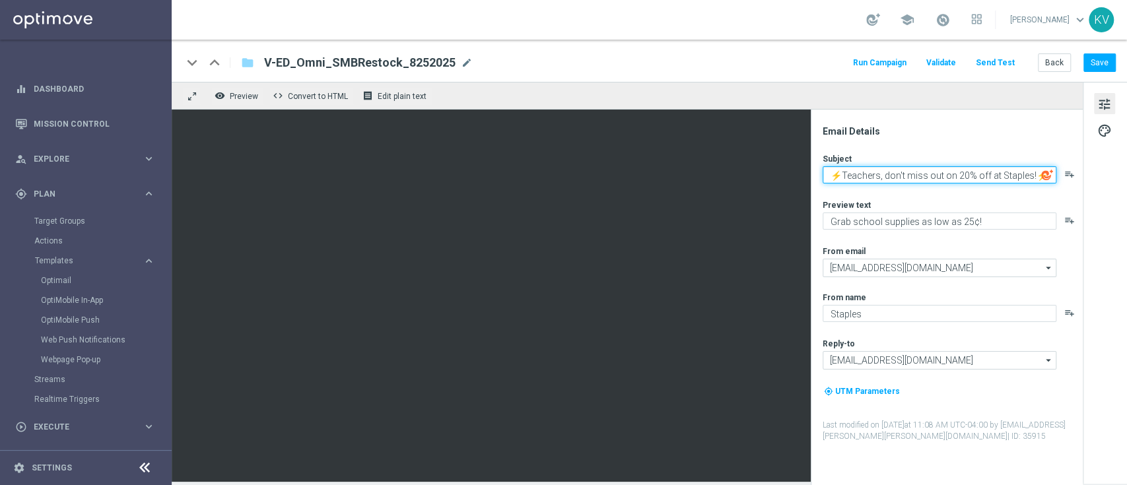
click at [962, 179] on textarea "⚡Teachers, don't miss out on 20% off at Staples!⚡" at bounding box center [939, 174] width 234 height 17
paste textarea "Big Savings on business essentials."
type textarea "Big Savings on business essentials."
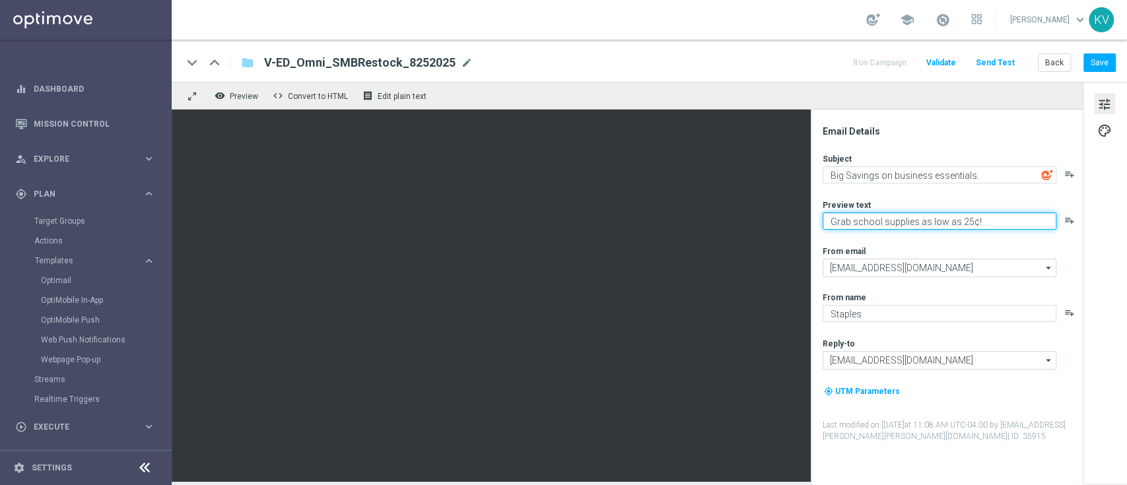
click at [880, 224] on textarea "Grab school supplies as low as 25¢!" at bounding box center [939, 221] width 234 height 17
paste textarea "Time to stock up"
type textarea "Time to stock up!"
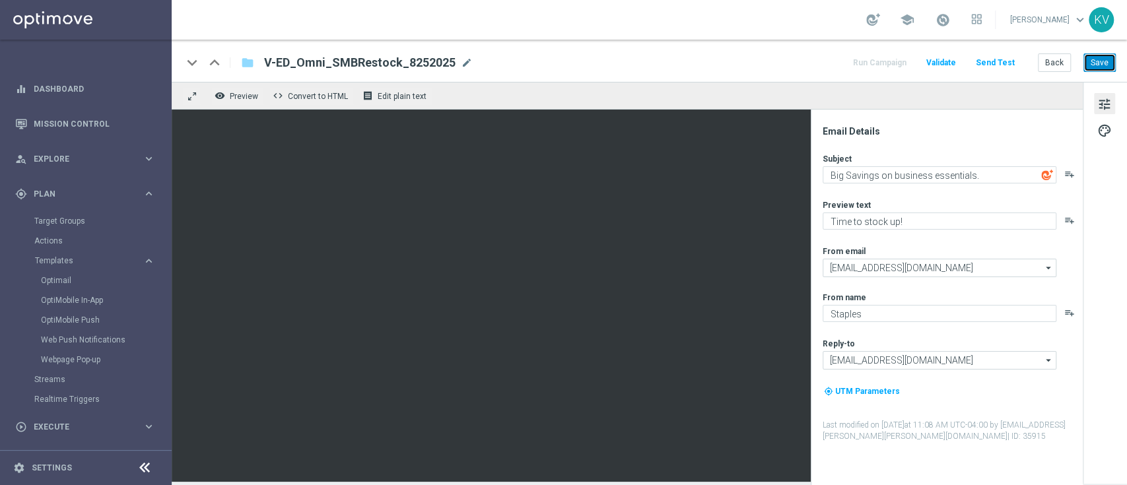
click at [1098, 60] on button "Save" at bounding box center [1099, 62] width 32 height 18
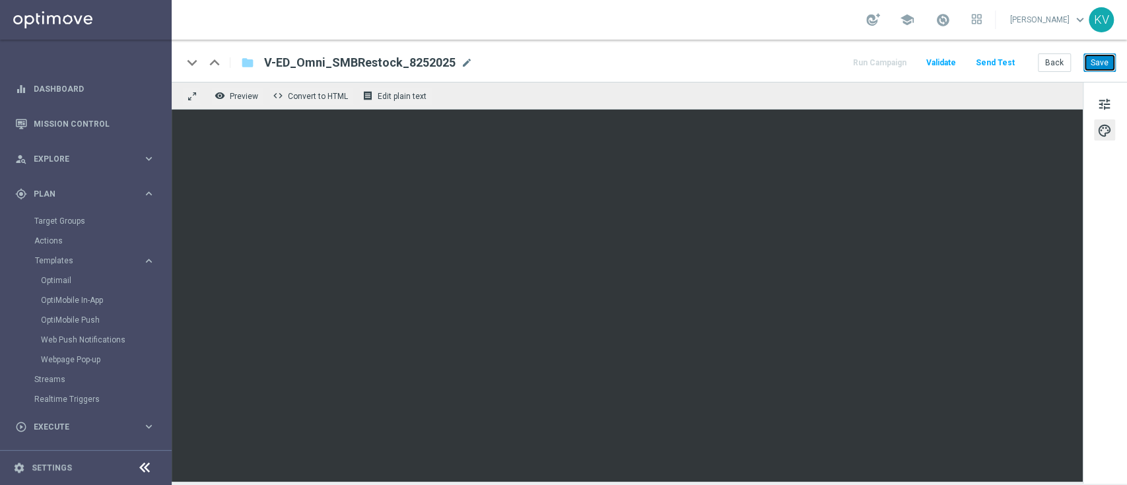
click at [1101, 65] on button "Save" at bounding box center [1099, 62] width 32 height 18
click at [1103, 55] on button "Save" at bounding box center [1099, 62] width 32 height 18
click at [1111, 109] on button "tune" at bounding box center [1104, 103] width 21 height 21
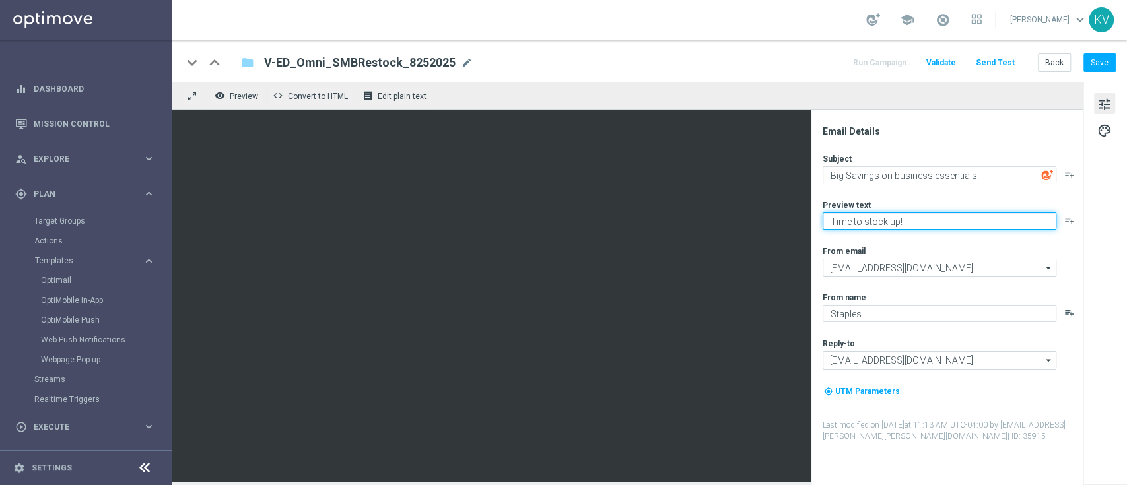
type textarea "Time to stock up!"
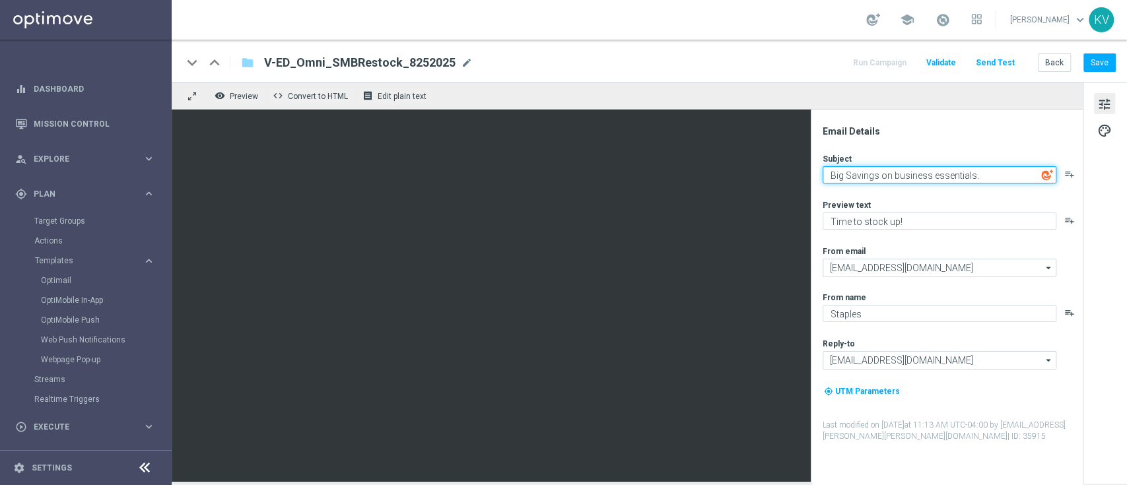
click at [827, 177] on textarea "Big Savings on business essentials." at bounding box center [939, 174] width 234 height 17
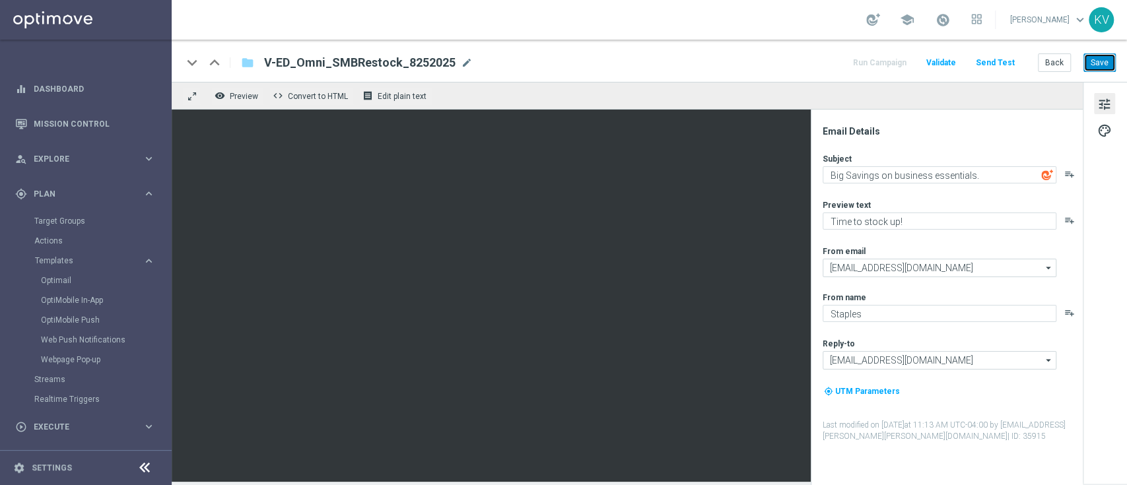
click at [1102, 57] on button "Save" at bounding box center [1099, 62] width 32 height 18
click at [467, 66] on div "keyboard_arrow_down keyboard_arrow_up folder V-ED_Omni_SMBRestock_8252025 V-ED_…" at bounding box center [648, 62] width 933 height 17
click at [465, 64] on span "mode_edit" at bounding box center [467, 63] width 12 height 12
click at [1006, 61] on button "Send Test" at bounding box center [994, 63] width 43 height 18
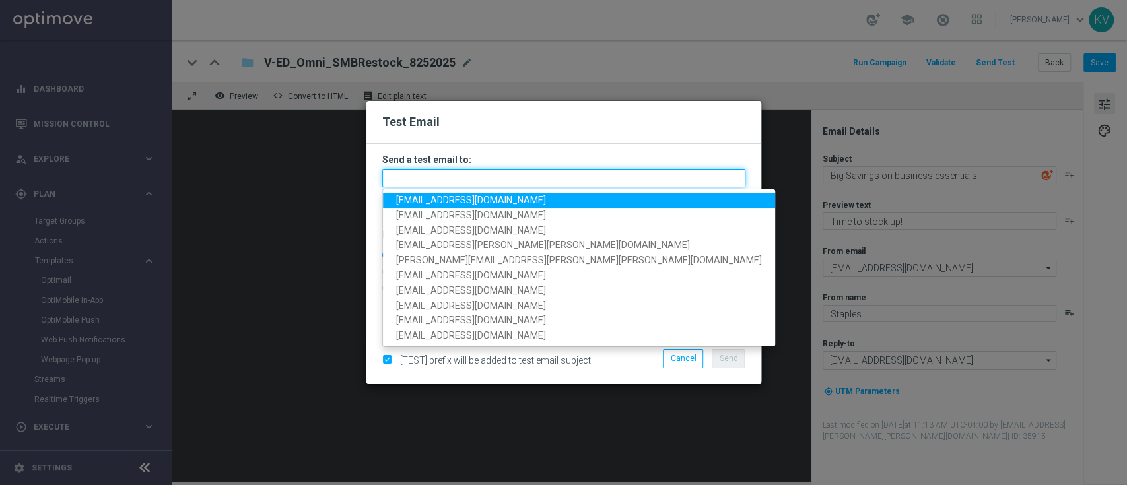
click at [495, 181] on input "text" at bounding box center [563, 178] width 363 height 18
paste input "V-ED_Omni_SMBRestock_8252025"
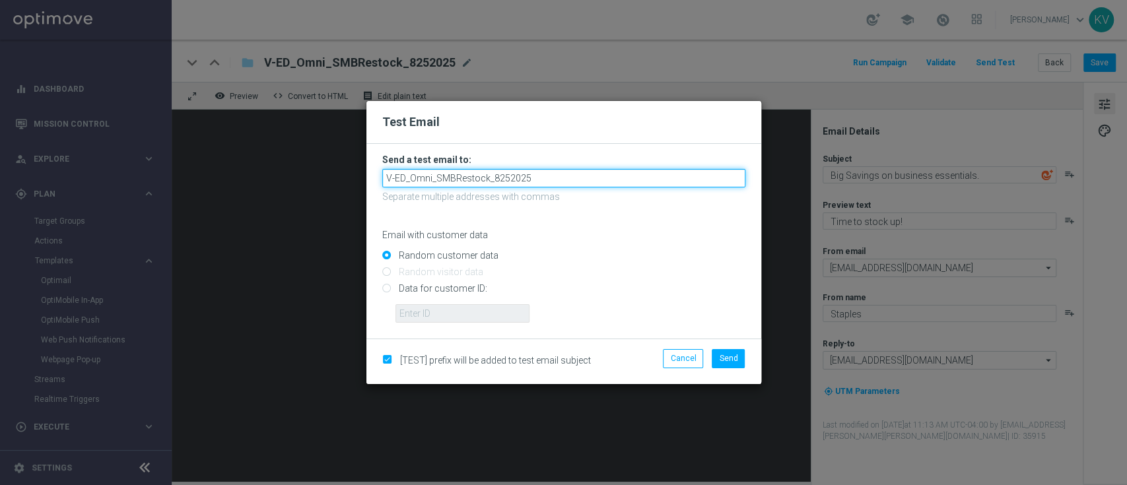
type input "V-ED_Omni_SMBRestock_8252025"
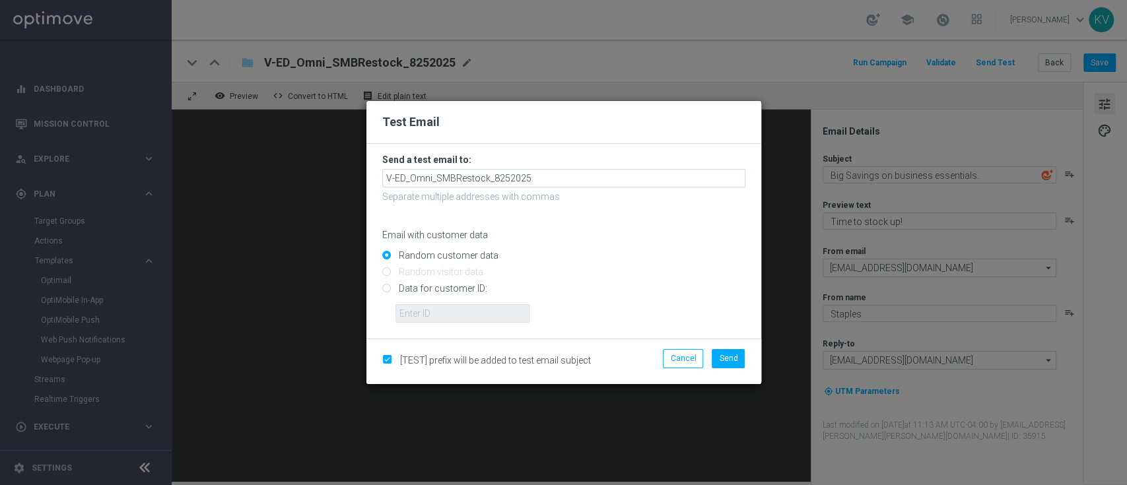
click at [454, 288] on input "Data for customer ID:" at bounding box center [563, 294] width 363 height 18
radio input "true"
click at [484, 323] on form "Send a test email to: V-ED_Omni_SMBRestock_8252025 Separate multiple addresses …" at bounding box center [563, 241] width 395 height 195
click at [492, 309] on input "text" at bounding box center [462, 313] width 134 height 18
paste input "[EMAIL_ADDRESS][DOMAIN_NAME]"
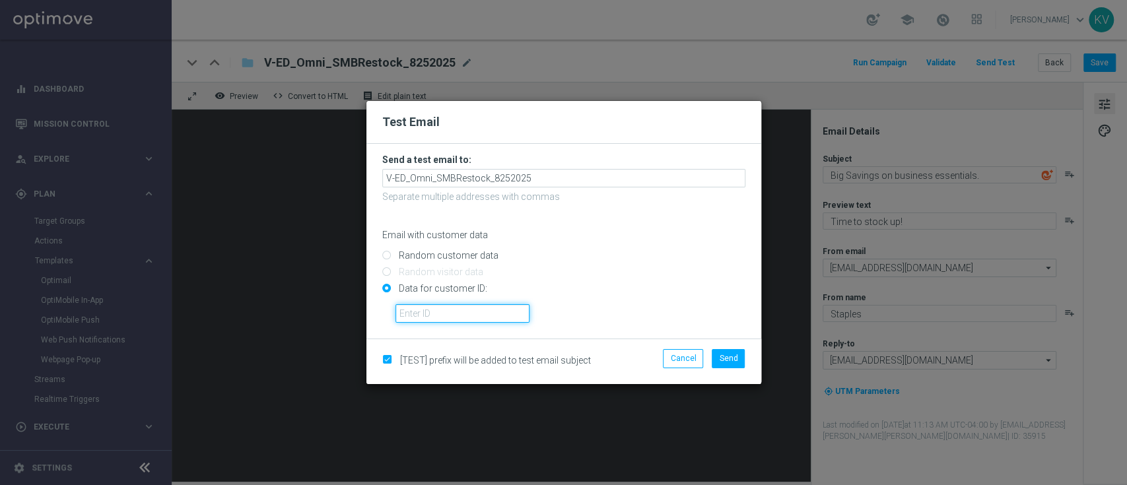
type input "[EMAIL_ADDRESS][DOMAIN_NAME]"
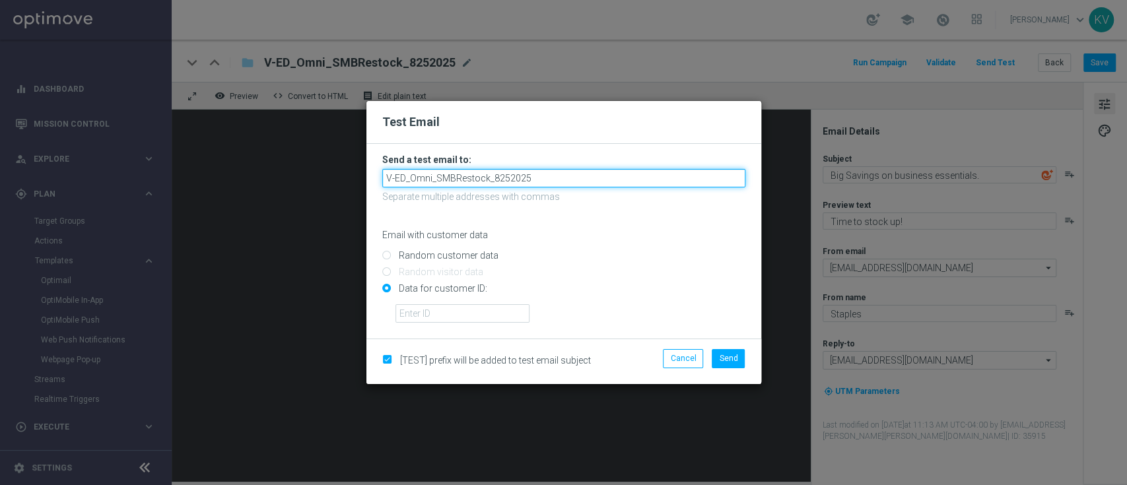
click at [544, 174] on input "V-ED_Omni_SMBRestock_8252025" at bounding box center [563, 178] width 363 height 18
paste input "[EMAIL_ADDRESS][DOMAIN_NAME]"
type input "[EMAIL_ADDRESS][DOMAIN_NAME]"
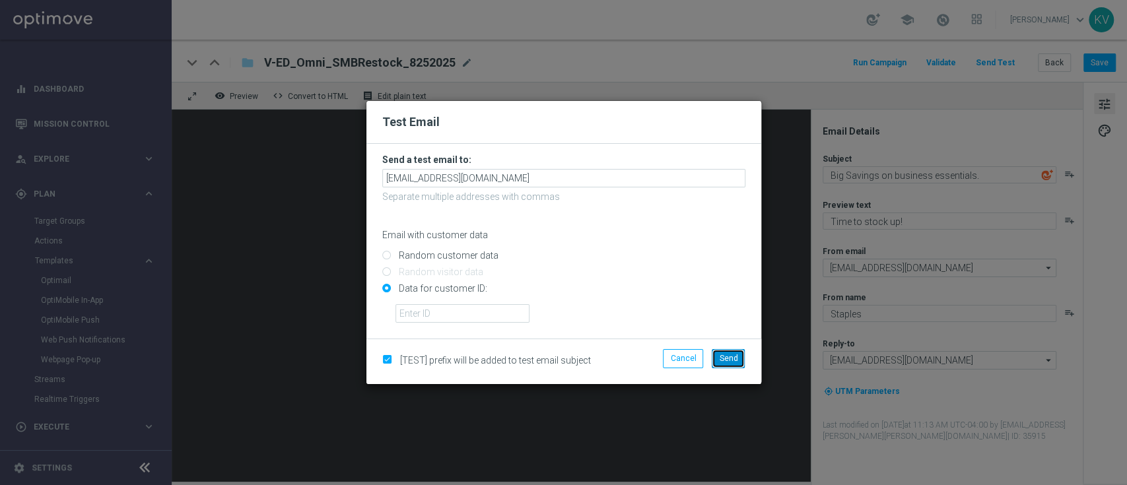
click at [738, 364] on button "Send" at bounding box center [727, 358] width 33 height 18
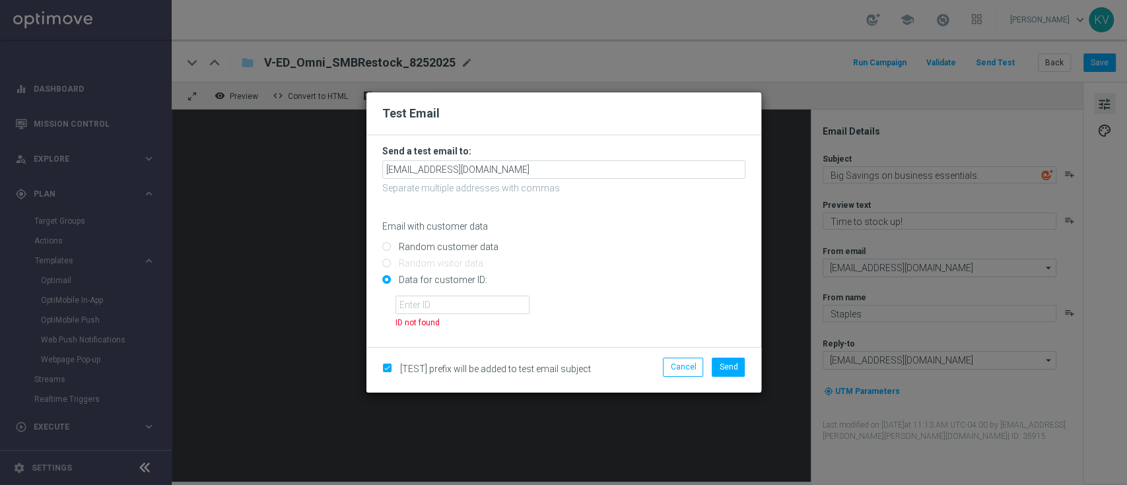
click at [417, 236] on div "Random customer data" at bounding box center [563, 244] width 363 height 16
click at [420, 243] on input "Random customer data" at bounding box center [563, 252] width 363 height 18
radio input "true"
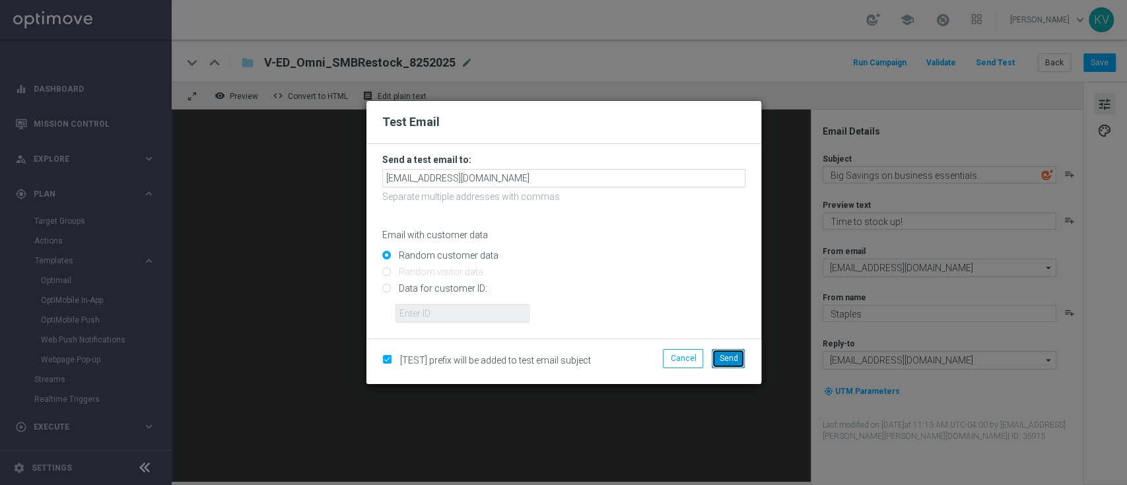
click at [733, 356] on span "Send" at bounding box center [728, 358] width 18 height 9
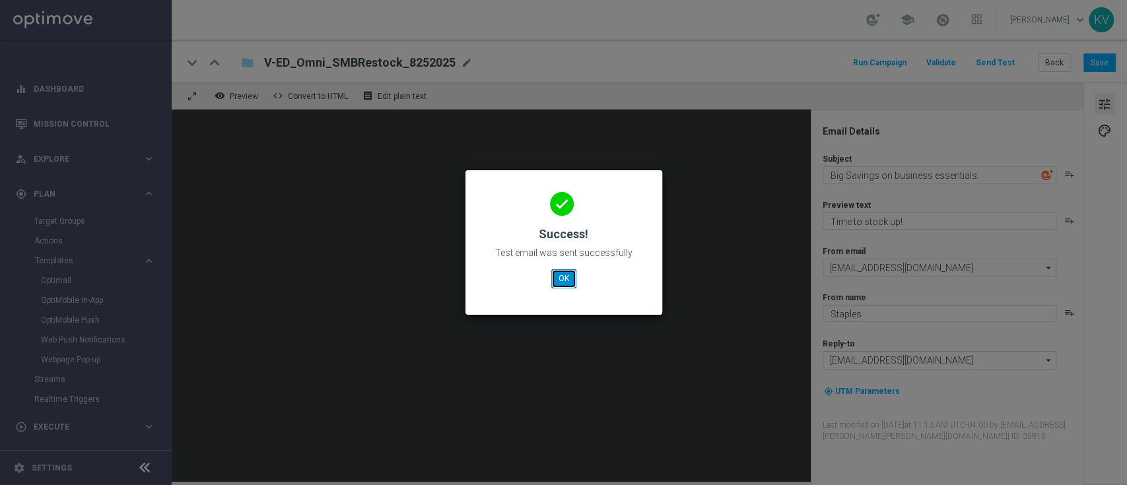
click at [566, 280] on button "OK" at bounding box center [563, 278] width 25 height 18
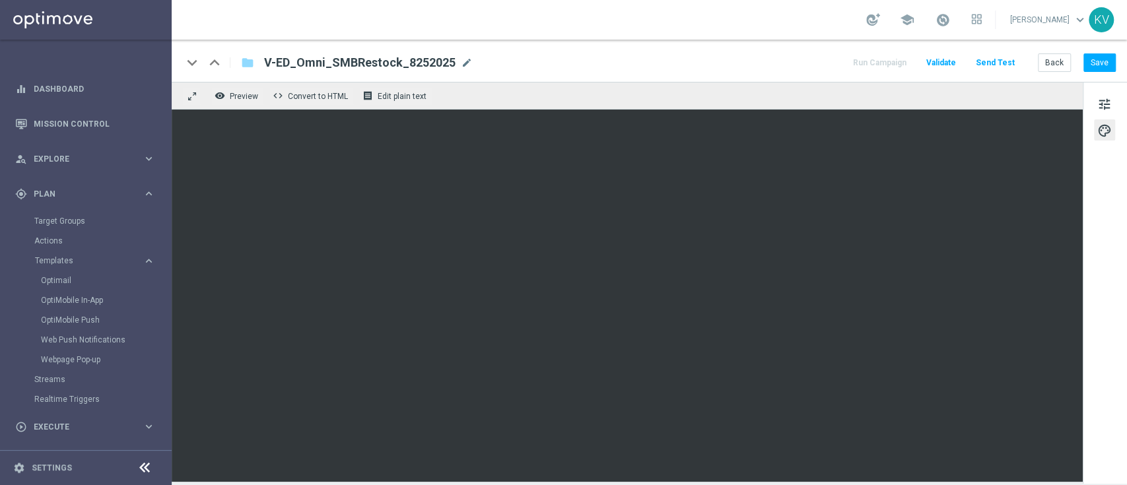
click at [1093, 51] on div "keyboard_arrow_down keyboard_arrow_up folder V-ED_Omni_SMBRestock_8252025 V-ED_…" at bounding box center [649, 61] width 955 height 42
click at [1093, 64] on button "Save" at bounding box center [1099, 62] width 32 height 18
click at [1010, 64] on button "Send Test" at bounding box center [994, 63] width 43 height 18
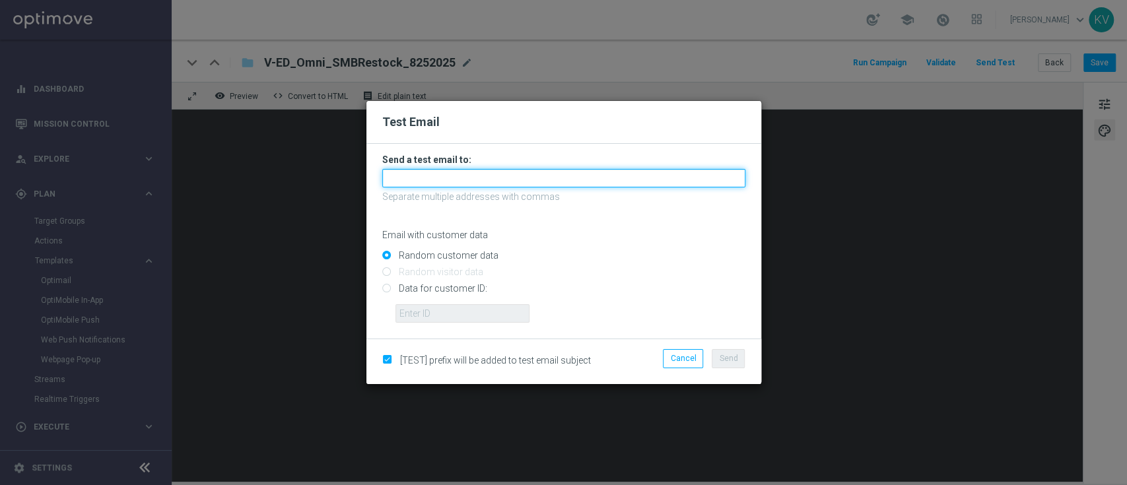
click at [539, 185] on input "text" at bounding box center [563, 178] width 363 height 18
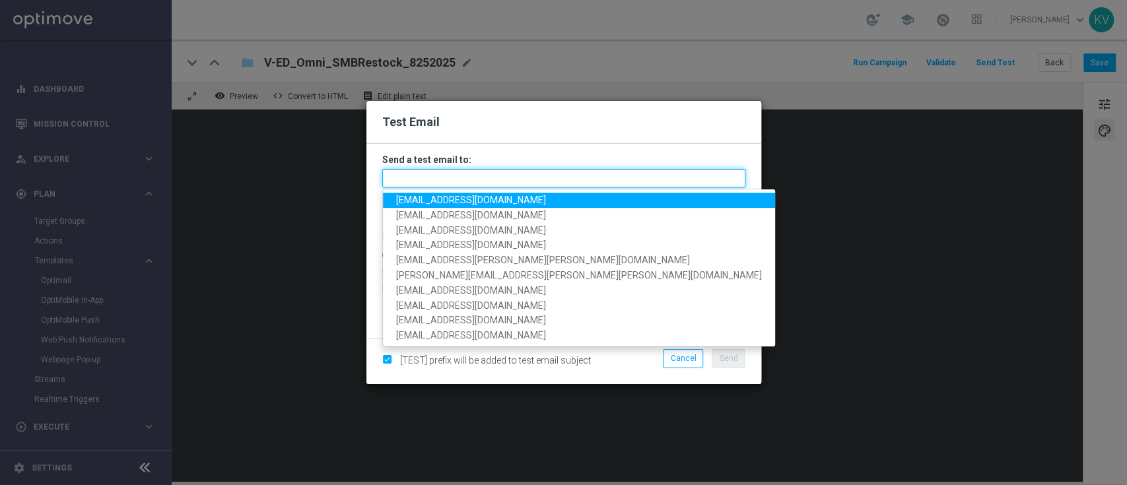
paste input "[EMAIL_ADDRESS][DOMAIN_NAME]"
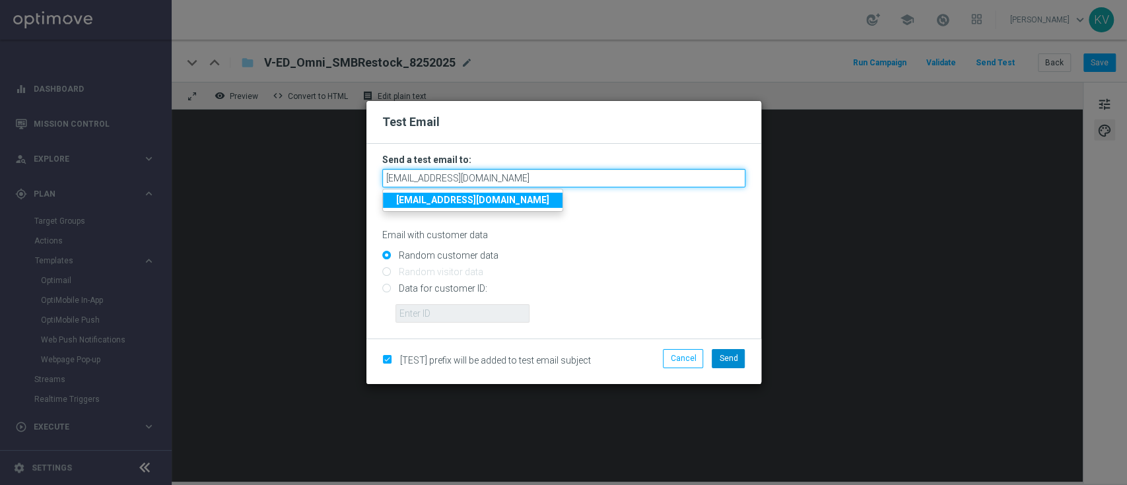
type input "[EMAIL_ADDRESS][DOMAIN_NAME]"
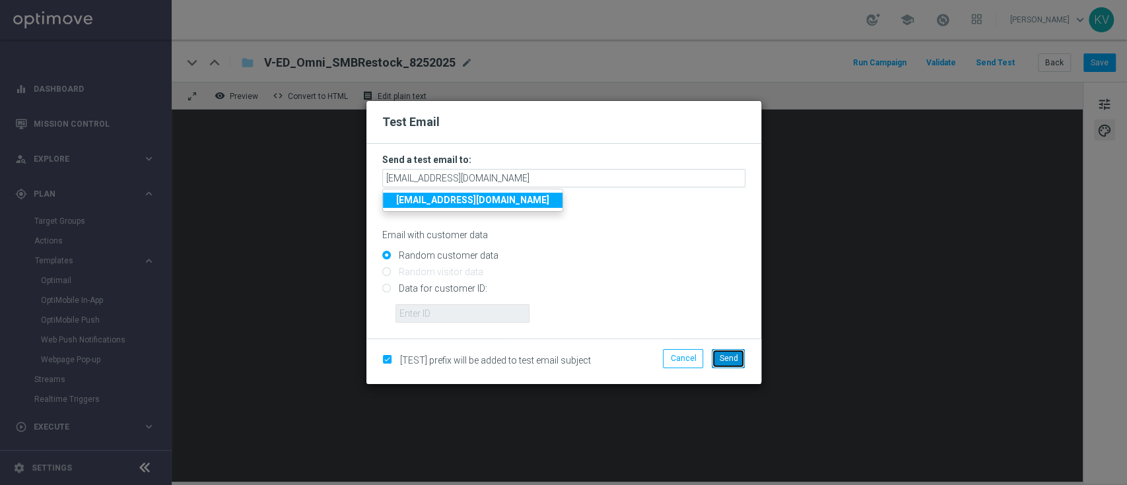
click at [731, 362] on span "Send" at bounding box center [728, 358] width 18 height 9
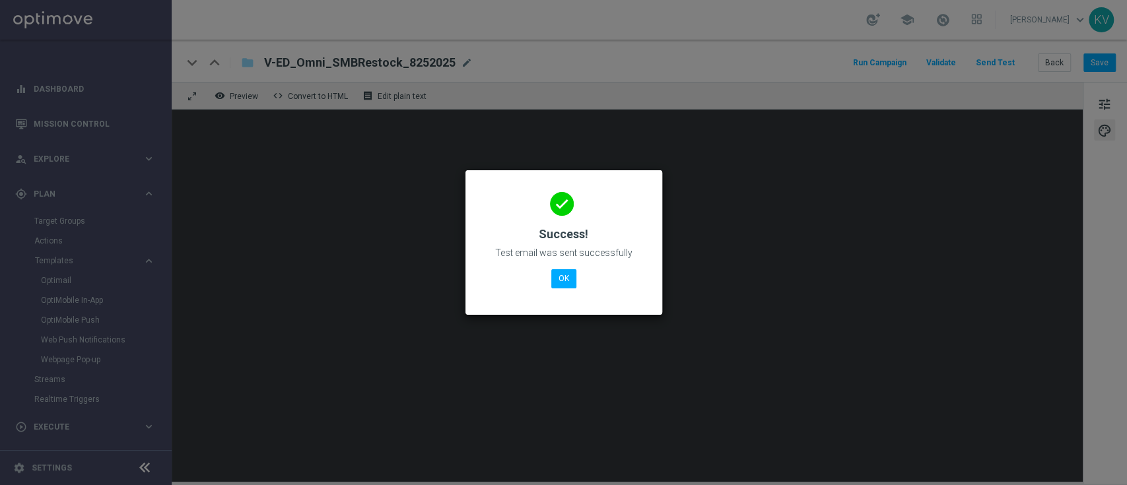
click at [555, 294] on div "done Success! Test email was sent successfully OK" at bounding box center [563, 240] width 165 height 115
click at [560, 277] on button "OK" at bounding box center [563, 278] width 25 height 18
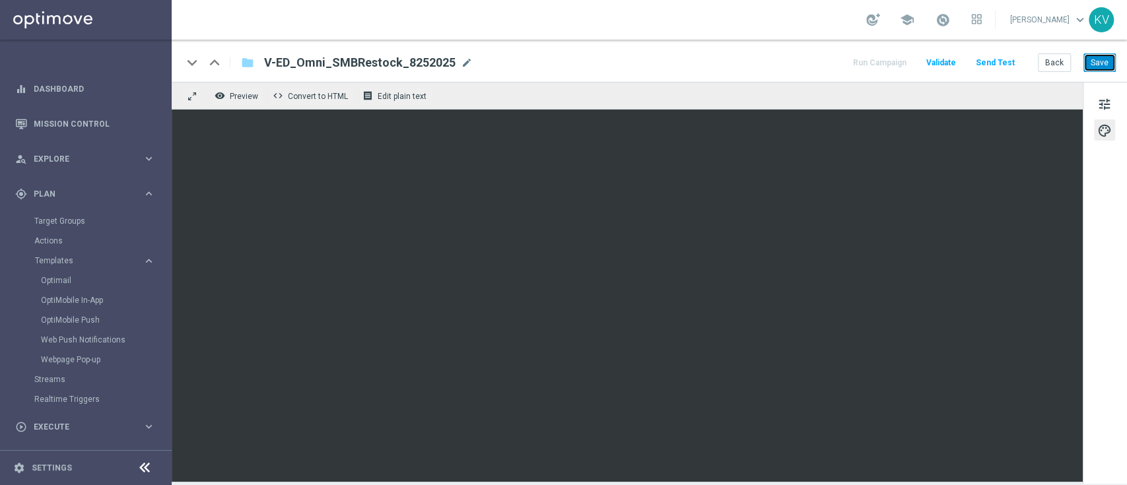
click at [1094, 68] on button "Save" at bounding box center [1099, 62] width 32 height 18
click at [1010, 59] on button "Send Test" at bounding box center [994, 63] width 43 height 18
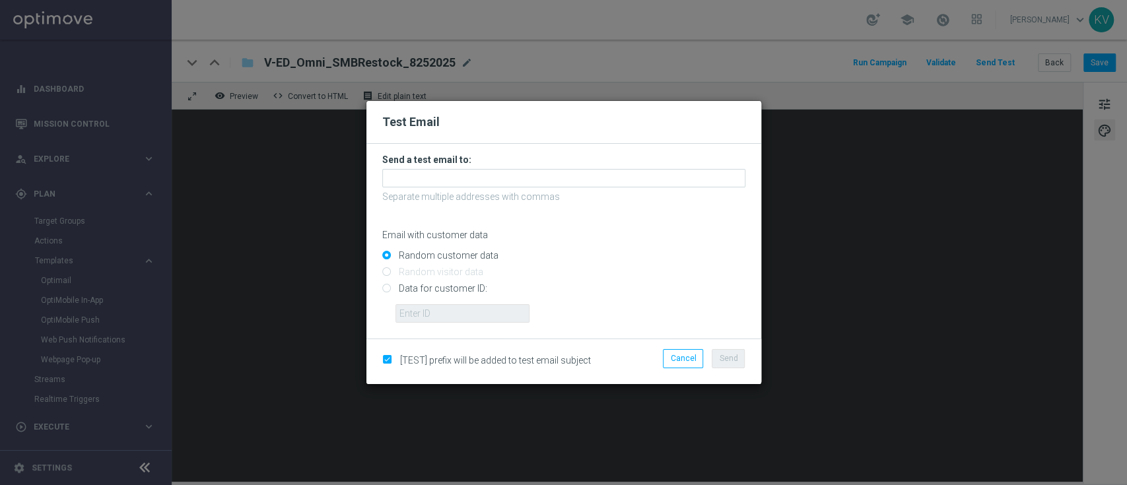
click at [433, 191] on p "Separate multiple addresses with commas" at bounding box center [563, 197] width 363 height 12
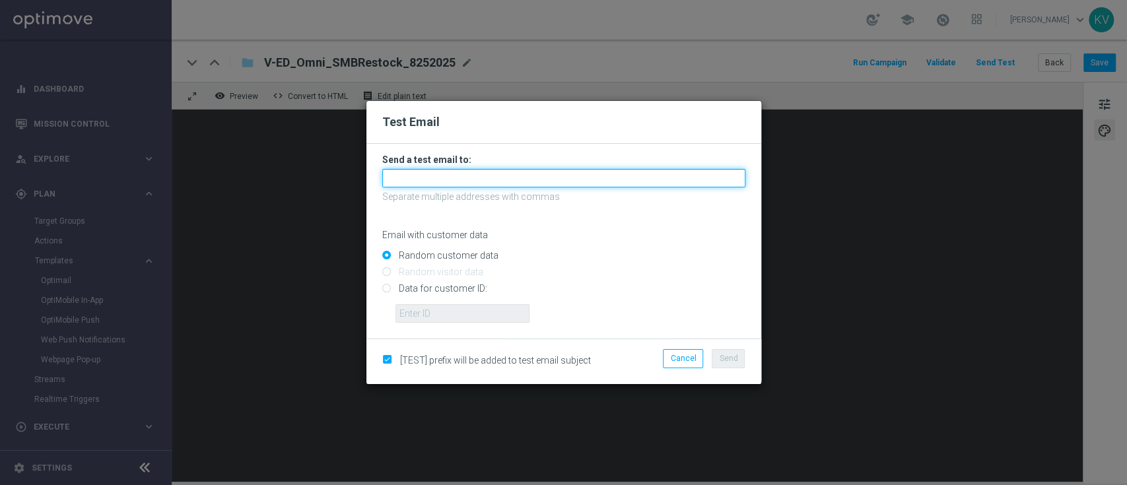
click at [432, 185] on input "text" at bounding box center [563, 178] width 363 height 18
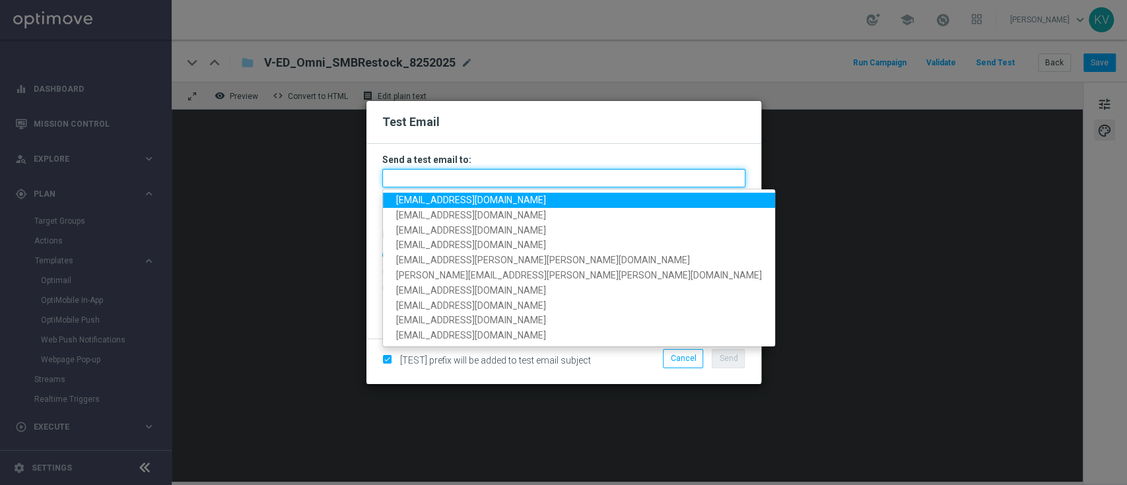
paste input "[EMAIL_ADDRESS][DOMAIN_NAME]"
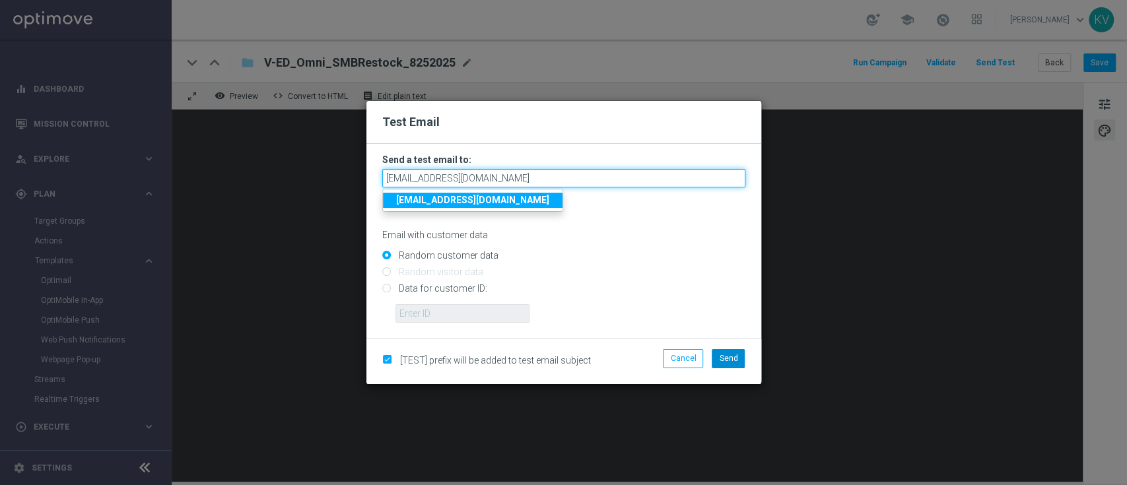
type input "[EMAIL_ADDRESS][DOMAIN_NAME]"
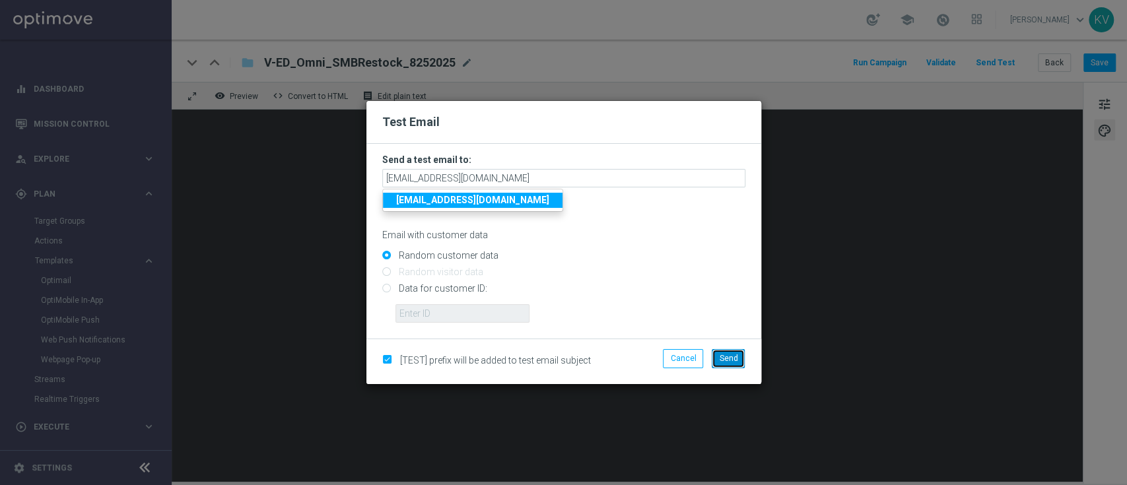
click at [729, 355] on span "Send" at bounding box center [728, 358] width 18 height 9
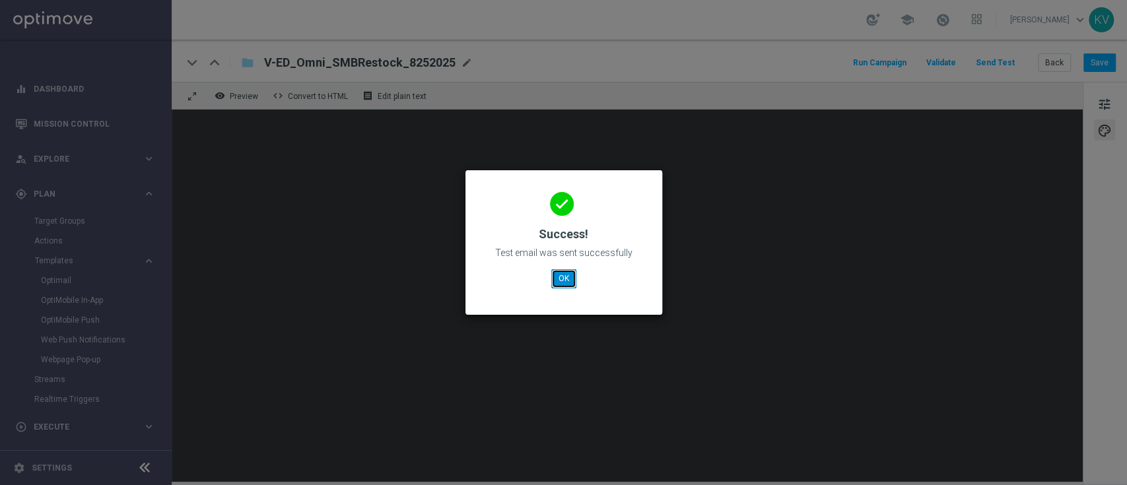
click at [568, 276] on button "OK" at bounding box center [563, 278] width 25 height 18
